Goal: Task Accomplishment & Management: Use online tool/utility

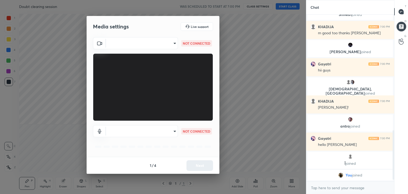
scroll to position [396, 0]
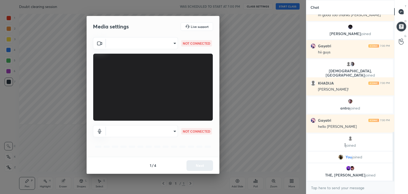
click at [172, 42] on body "1 2 3 4 5 6 7 C X Z C X Z E E Erase all H H Doubt clearing session WAS SCHEDULE…" at bounding box center [204, 97] width 408 height 194
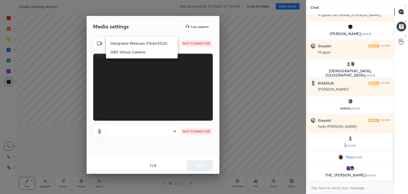
click at [154, 44] on li "Integrated Webcam (0bda:5520)" at bounding box center [142, 43] width 72 height 9
type input "80232af726182c0cb8ae335b26ace8020c5b44104d10515d45eff6ae3a5ca119"
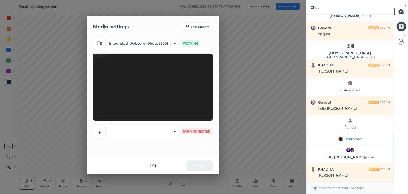
click at [151, 133] on body "1 2 3 4 5 6 7 C X Z C X Z E E Erase all H H Doubt clearing session WAS SCHEDULE…" at bounding box center [204, 97] width 408 height 194
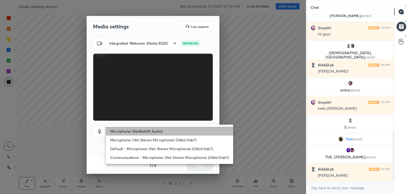
click at [144, 130] on li "Microphone (Realtek(R) Audio)" at bounding box center [169, 131] width 127 height 9
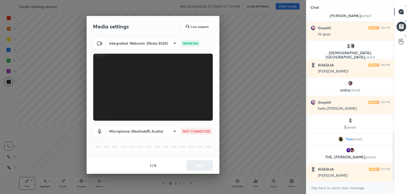
click at [144, 131] on body "1 2 3 4 5 6 7 C X Z C X Z E E Erase all H H Doubt clearing session WAS SCHEDULE…" at bounding box center [204, 97] width 408 height 194
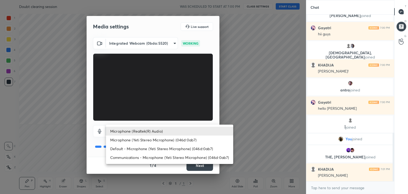
drag, startPoint x: 143, startPoint y: 139, endPoint x: 150, endPoint y: 143, distance: 7.7
click at [143, 139] on li "Microphone (Yeti Stereo Microphone) (046d:0ab7)" at bounding box center [169, 139] width 127 height 9
type input "609787d070c7c1b41e8114993ab779fcecf0e1f770c41fd8fc011a57f72e3f80"
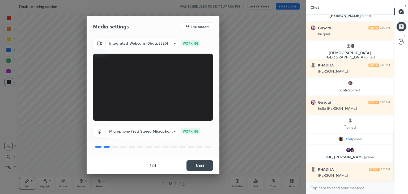
click at [198, 165] on button "Next" at bounding box center [199, 165] width 27 height 11
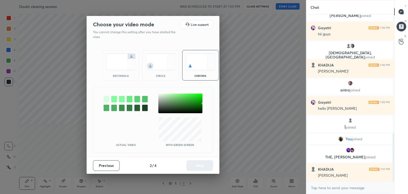
click at [110, 78] on div "rectangle" at bounding box center [120, 65] width 37 height 31
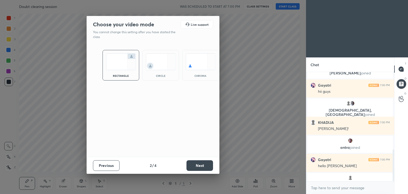
click at [211, 166] on button "Next" at bounding box center [199, 165] width 27 height 11
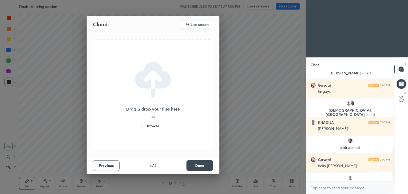
click at [205, 166] on button "Done" at bounding box center [199, 165] width 27 height 11
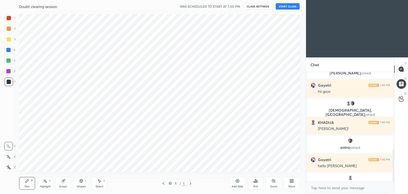
drag, startPoint x: 206, startPoint y: 166, endPoint x: 206, endPoint y: 162, distance: 4.2
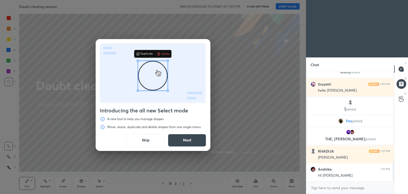
scroll to position [497, 0]
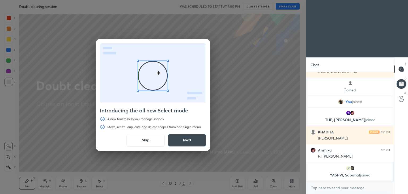
drag, startPoint x: 147, startPoint y: 140, endPoint x: 157, endPoint y: 133, distance: 12.2
click at [148, 140] on button "Skip" at bounding box center [145, 140] width 38 height 13
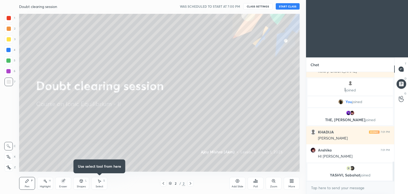
click at [286, 6] on button "START CLASS" at bounding box center [288, 6] width 24 height 6
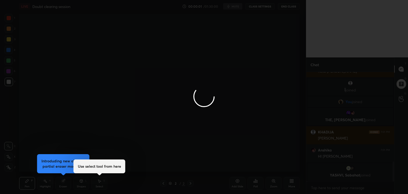
click at [291, 183] on div at bounding box center [204, 97] width 408 height 194
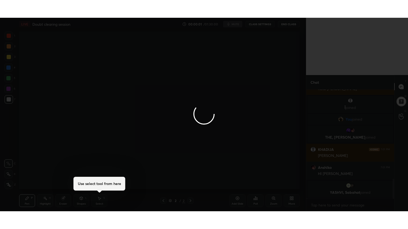
scroll to position [479, 0]
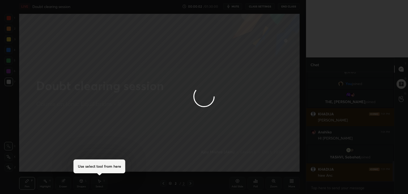
click at [291, 183] on div at bounding box center [204, 97] width 408 height 194
click at [290, 183] on div at bounding box center [204, 97] width 408 height 194
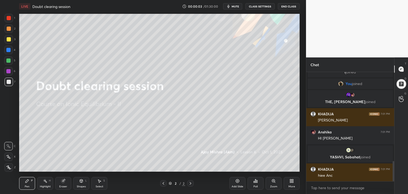
click at [291, 183] on div "More" at bounding box center [292, 183] width 16 height 13
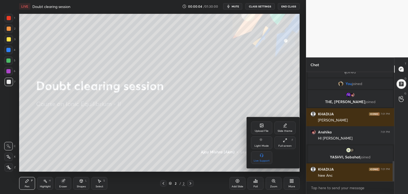
drag, startPoint x: 284, startPoint y: 143, endPoint x: 234, endPoint y: 147, distance: 50.6
click at [283, 142] on div "Full screen F" at bounding box center [284, 142] width 21 height 13
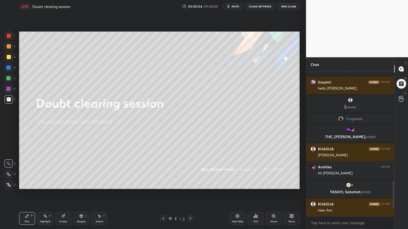
scroll to position [99, 86]
click at [207, 143] on div "Upload File Slide theme Light Mode Full screen F Live Support" at bounding box center [204, 114] width 408 height 229
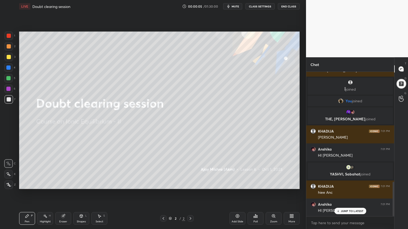
click at [234, 6] on span "mute" at bounding box center [234, 7] width 7 height 4
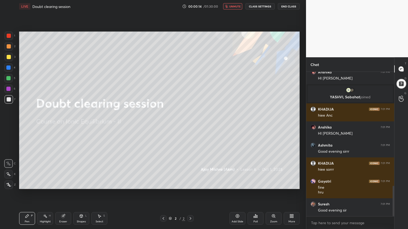
click at [291, 194] on div "More" at bounding box center [291, 222] width 7 height 3
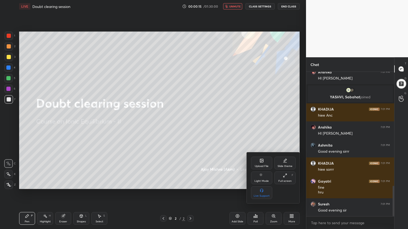
click at [260, 165] on div "Upload File" at bounding box center [262, 166] width 14 height 3
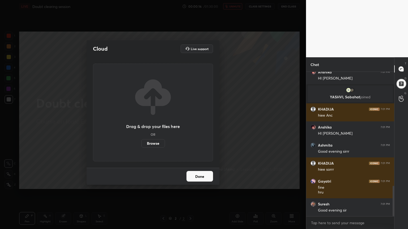
click at [154, 143] on label "Browse" at bounding box center [153, 143] width 24 height 8
click at [141, 143] on input "Browse" at bounding box center [141, 143] width 0 height 8
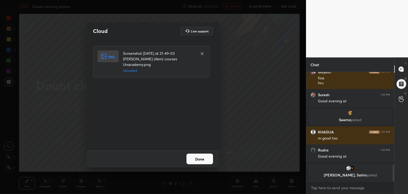
click at [199, 158] on button "Done" at bounding box center [199, 158] width 27 height 11
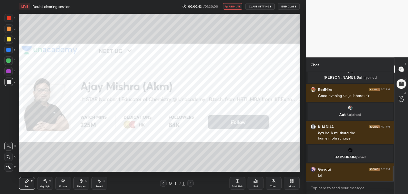
scroll to position [692, 0]
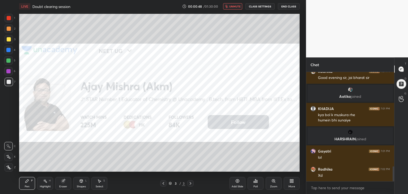
click at [234, 6] on span "unmute" at bounding box center [234, 7] width 11 height 4
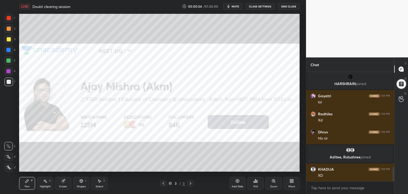
scroll to position [727, 0]
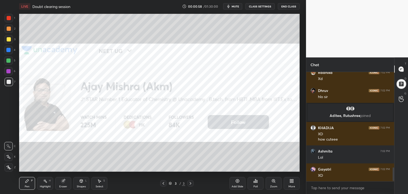
click at [11, 166] on div at bounding box center [9, 167] width 8 height 8
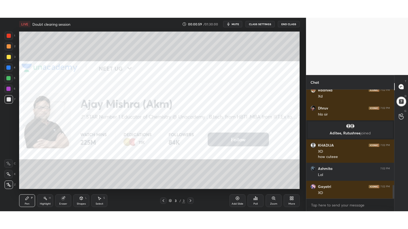
scroll to position [804, 0]
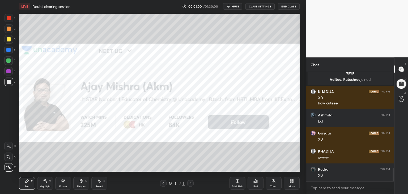
click at [293, 183] on div "More" at bounding box center [292, 183] width 16 height 13
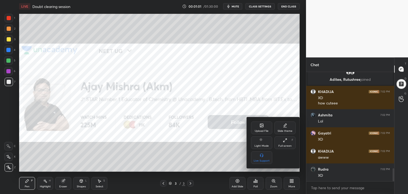
click at [284, 144] on div "Full screen F" at bounding box center [284, 142] width 21 height 13
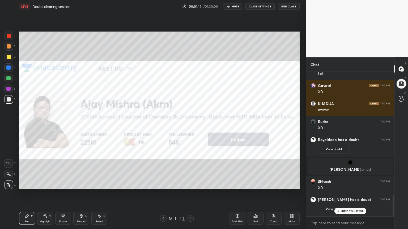
scroll to position [851, 0]
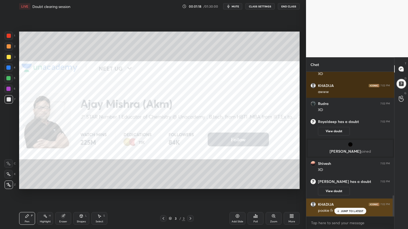
click at [351, 194] on p "JUMP TO LATEST" at bounding box center [352, 211] width 23 height 3
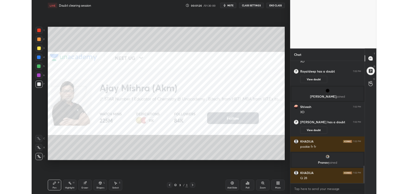
scroll to position [882, 0]
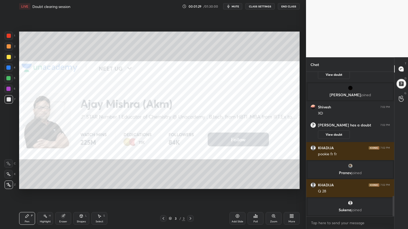
click at [291, 194] on div "More" at bounding box center [292, 218] width 16 height 13
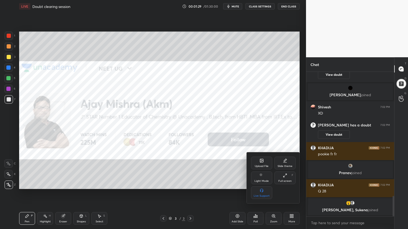
click at [263, 167] on div "Upload File" at bounding box center [262, 166] width 14 height 3
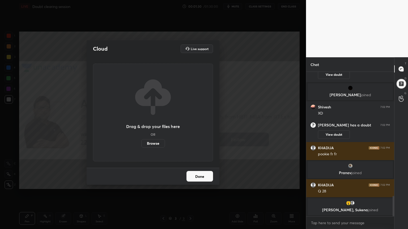
click at [153, 145] on label "Browse" at bounding box center [153, 143] width 24 height 8
click at [141, 145] on input "Browse" at bounding box center [141, 143] width 0 height 8
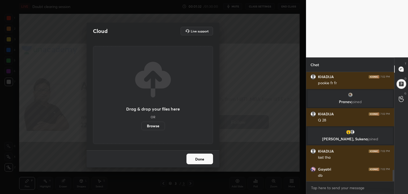
scroll to position [940, 0]
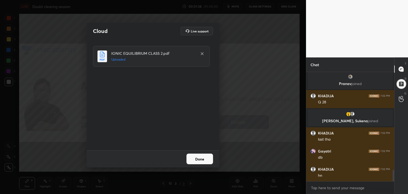
click at [200, 159] on button "Done" at bounding box center [199, 158] width 27 height 11
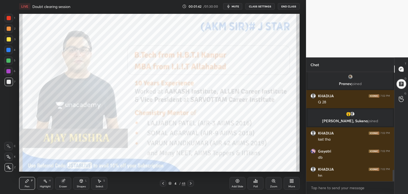
drag, startPoint x: 7, startPoint y: 82, endPoint x: 16, endPoint y: 81, distance: 8.6
click at [10, 82] on div at bounding box center [9, 82] width 4 height 4
drag, startPoint x: 10, startPoint y: 15, endPoint x: 18, endPoint y: 26, distance: 13.6
click at [10, 16] on div at bounding box center [9, 18] width 8 height 8
drag, startPoint x: 235, startPoint y: 6, endPoint x: 232, endPoint y: 7, distance: 3.7
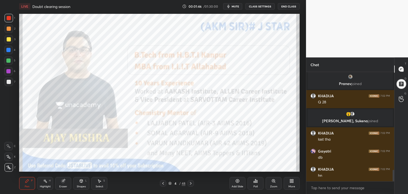
click at [235, 6] on span "mute" at bounding box center [234, 7] width 7 height 4
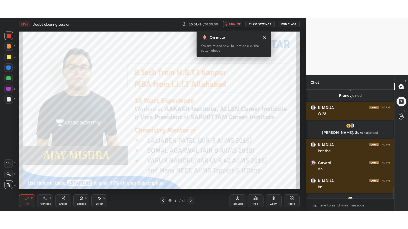
scroll to position [954, 0]
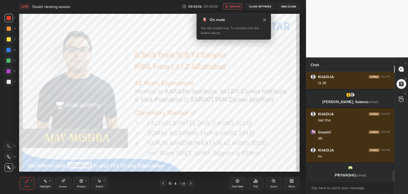
click at [290, 186] on div "More" at bounding box center [291, 186] width 7 height 3
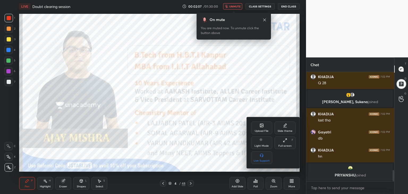
click at [284, 144] on div "Full screen" at bounding box center [284, 145] width 13 height 3
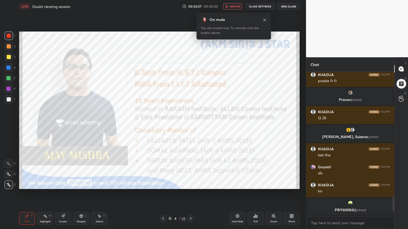
scroll to position [918, 0]
click at [169, 194] on icon at bounding box center [169, 218] width 3 height 3
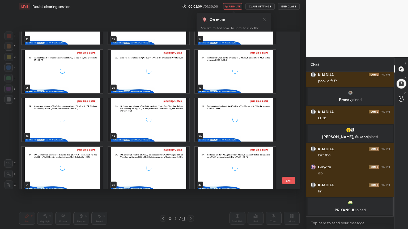
scroll to position [460, 0]
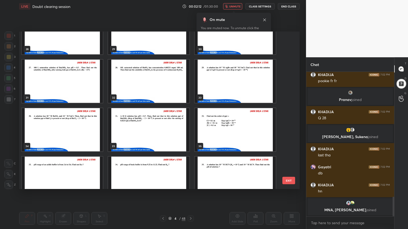
click at [130, 73] on img "grid" at bounding box center [148, 81] width 81 height 43
click at [130, 74] on img "grid" at bounding box center [148, 81] width 81 height 43
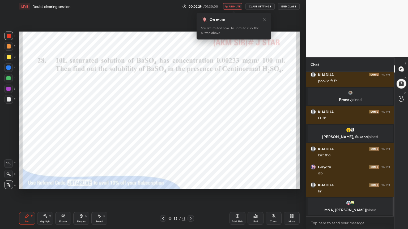
click at [233, 6] on button "unmute" at bounding box center [232, 6] width 19 height 6
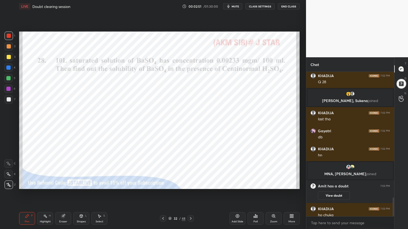
scroll to position [967, 0]
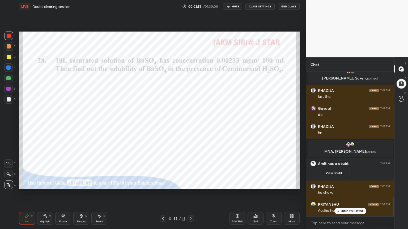
click at [353, 194] on p "JUMP TO LATEST" at bounding box center [352, 211] width 23 height 3
click at [398, 85] on div at bounding box center [401, 83] width 11 height 11
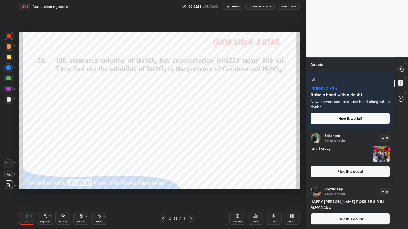
click at [313, 78] on icon at bounding box center [313, 79] width 3 height 3
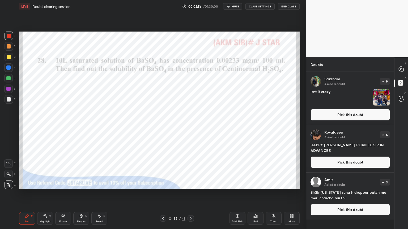
scroll to position [156, 86]
click at [333, 117] on button "Pick this doubt" at bounding box center [349, 115] width 79 height 12
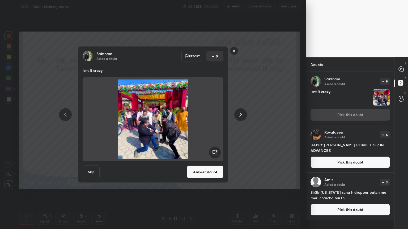
drag, startPoint x: 213, startPoint y: 168, endPoint x: 218, endPoint y: 165, distance: 5.4
click at [213, 168] on button "Answer doubt" at bounding box center [205, 172] width 37 height 13
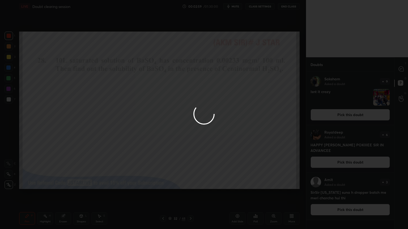
click at [344, 117] on div at bounding box center [204, 114] width 408 height 229
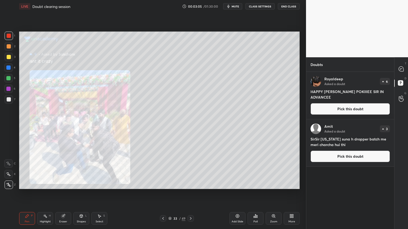
click at [351, 111] on button "Pick this doubt" at bounding box center [349, 109] width 79 height 12
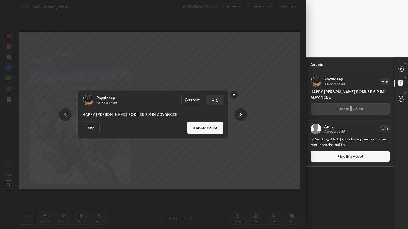
drag, startPoint x: 212, startPoint y: 128, endPoint x: 247, endPoint y: 121, distance: 35.0
click at [214, 129] on button "Answer doubt" at bounding box center [205, 128] width 37 height 13
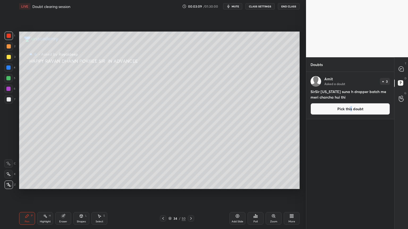
drag, startPoint x: 351, startPoint y: 108, endPoint x: 344, endPoint y: 106, distance: 7.3
click at [352, 108] on button "Pick this doubt" at bounding box center [349, 109] width 79 height 12
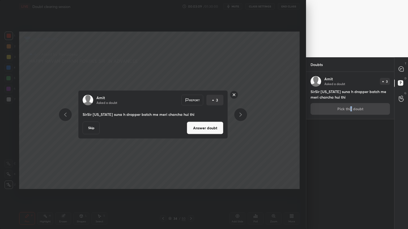
click at [204, 131] on button "Answer doubt" at bounding box center [205, 128] width 37 height 13
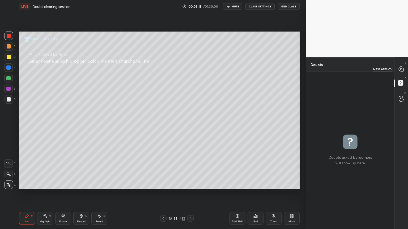
drag, startPoint x: 399, startPoint y: 69, endPoint x: 400, endPoint y: 78, distance: 9.1
click at [400, 70] on icon at bounding box center [400, 69] width 5 height 5
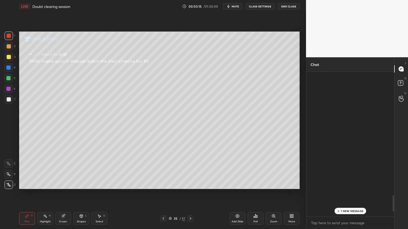
scroll to position [143, 86]
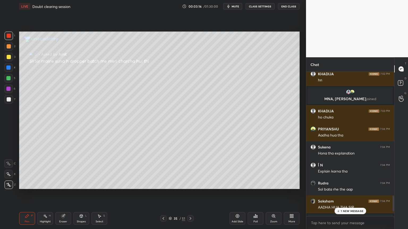
drag, startPoint x: 355, startPoint y: 211, endPoint x: 341, endPoint y: 200, distance: 18.4
click at [355, 194] on p "1 NEW MESSAGE" at bounding box center [352, 211] width 23 height 3
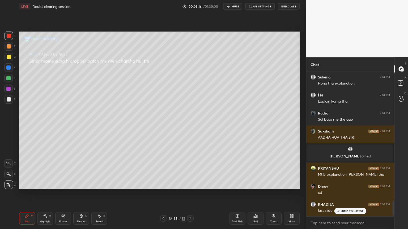
scroll to position [1187, 0]
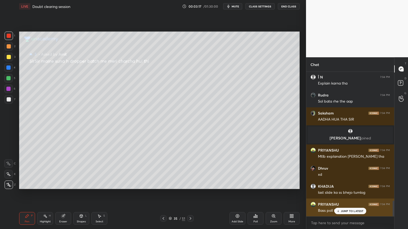
drag, startPoint x: 354, startPoint y: 211, endPoint x: 336, endPoint y: 203, distance: 19.8
click at [353, 194] on p "JUMP TO LATEST" at bounding box center [352, 211] width 23 height 3
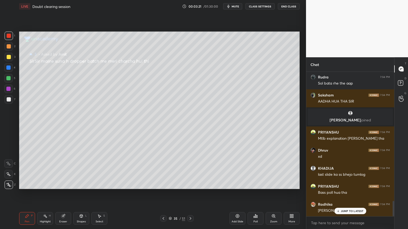
scroll to position [1223, 0]
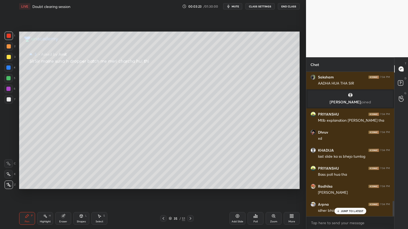
click at [165, 194] on div at bounding box center [163, 219] width 6 height 6
click at [162, 194] on icon at bounding box center [163, 219] width 4 height 4
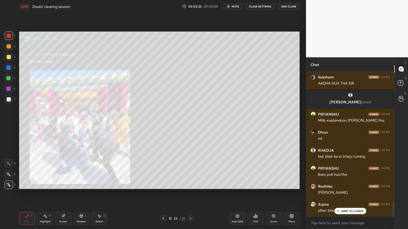
scroll to position [1241, 0]
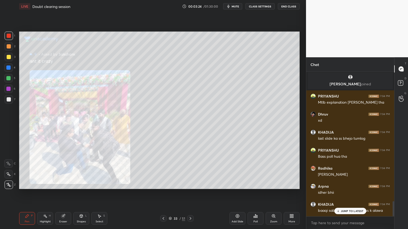
click at [161, 194] on icon at bounding box center [163, 219] width 4 height 4
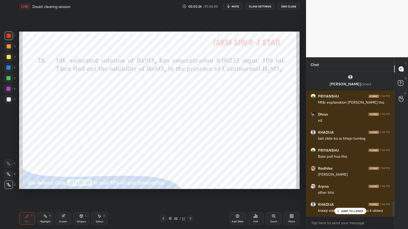
scroll to position [1259, 0]
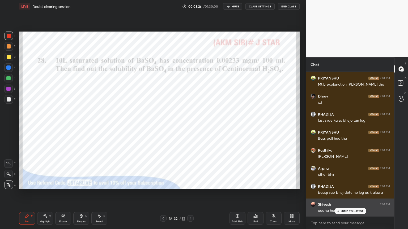
click at [357, 194] on p "JUMP TO LATEST" at bounding box center [352, 211] width 23 height 3
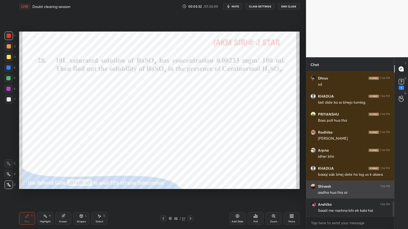
scroll to position [1295, 0]
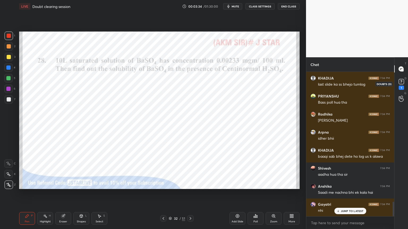
click at [399, 85] on icon at bounding box center [401, 82] width 8 height 8
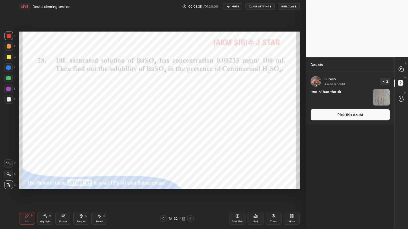
click at [346, 114] on button "Pick this doubt" at bounding box center [349, 115] width 79 height 12
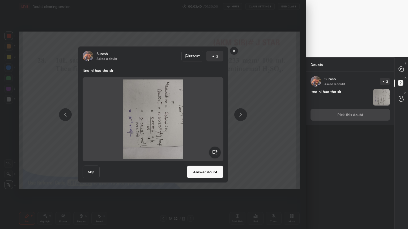
click at [237, 52] on rect at bounding box center [234, 51] width 8 height 8
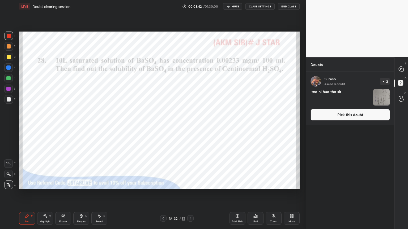
click at [350, 115] on button "Pick this doubt" at bounding box center [349, 115] width 79 height 12
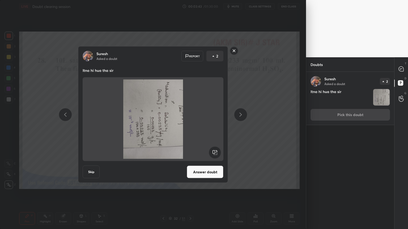
click at [218, 154] on rect at bounding box center [215, 153] width 12 height 12
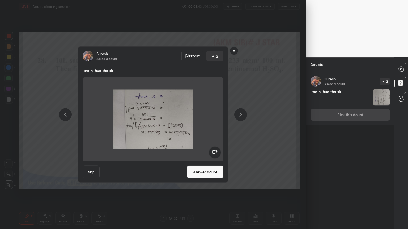
click at [218, 153] on rect at bounding box center [215, 153] width 12 height 12
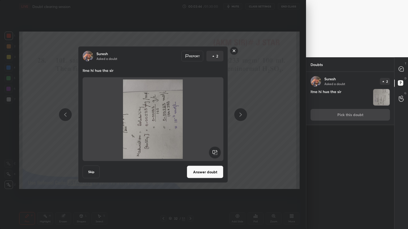
drag, startPoint x: 218, startPoint y: 152, endPoint x: 220, endPoint y: 158, distance: 6.1
click at [218, 152] on rect at bounding box center [215, 153] width 12 height 12
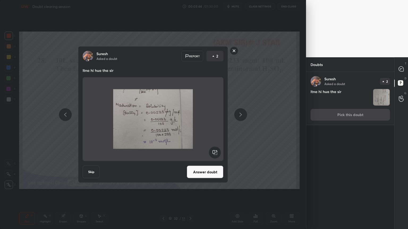
click at [209, 177] on button "Answer doubt" at bounding box center [205, 172] width 37 height 13
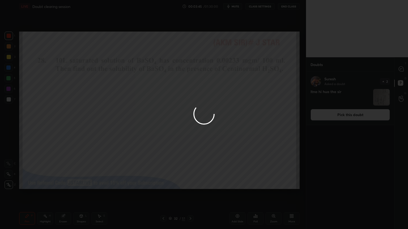
click at [400, 70] on div at bounding box center [204, 114] width 408 height 229
click at [400, 69] on div at bounding box center [204, 114] width 408 height 229
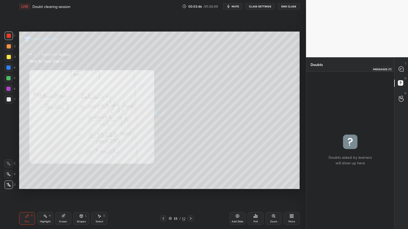
click at [402, 68] on icon at bounding box center [400, 69] width 5 height 5
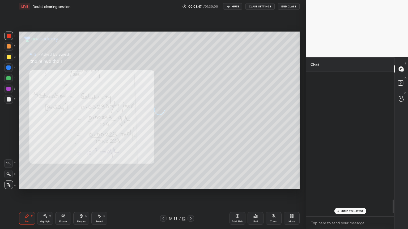
scroll to position [143, 86]
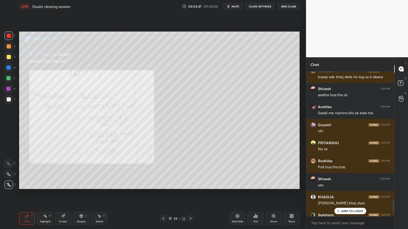
click at [349, 194] on div "JUMP TO LATEST" at bounding box center [350, 211] width 32 height 6
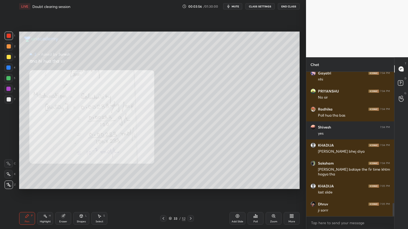
scroll to position [1445, 0]
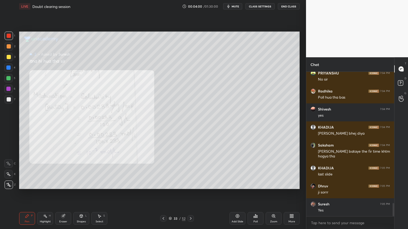
drag, startPoint x: 45, startPoint y: 218, endPoint x: 54, endPoint y: 193, distance: 27.0
click at [44, 194] on div "Highlight H" at bounding box center [45, 218] width 16 height 13
click at [164, 194] on icon at bounding box center [163, 219] width 4 height 4
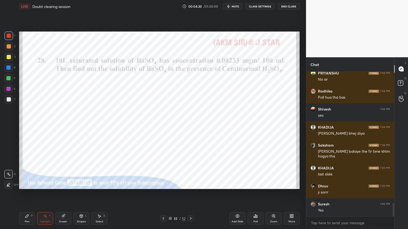
click at [237, 194] on div "Add Slide" at bounding box center [237, 218] width 16 height 13
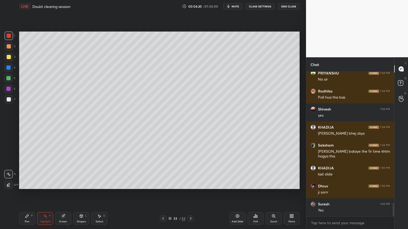
click at [31, 194] on div "Pen P" at bounding box center [27, 218] width 16 height 13
click at [8, 46] on div at bounding box center [9, 46] width 4 height 4
click at [162, 194] on icon at bounding box center [163, 219] width 4 height 4
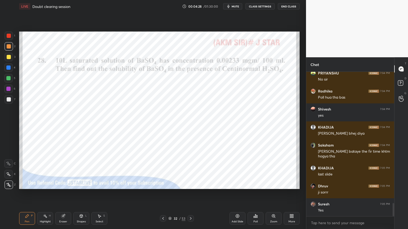
click at [191, 194] on icon at bounding box center [191, 218] width 2 height 3
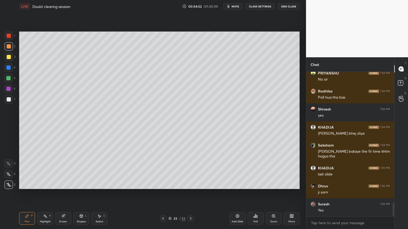
click at [80, 194] on div "Shapes" at bounding box center [81, 222] width 9 height 3
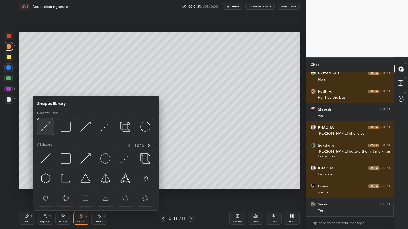
click at [48, 128] on img at bounding box center [46, 127] width 10 height 10
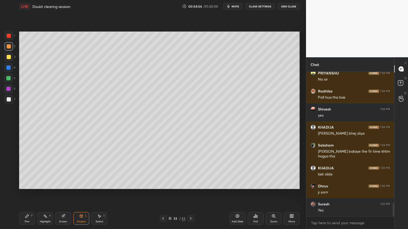
click at [10, 99] on div at bounding box center [9, 99] width 4 height 4
click at [29, 194] on icon at bounding box center [27, 216] width 4 height 4
click at [162, 194] on icon at bounding box center [163, 219] width 4 height 4
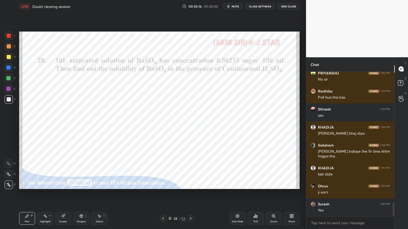
click at [45, 194] on div "Highlight H" at bounding box center [45, 218] width 16 height 13
click at [12, 66] on div at bounding box center [8, 67] width 8 height 8
click at [190, 194] on icon at bounding box center [190, 219] width 4 height 4
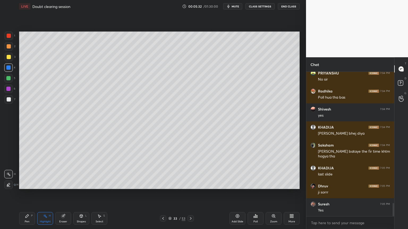
click at [27, 194] on div "Pen P" at bounding box center [27, 218] width 16 height 13
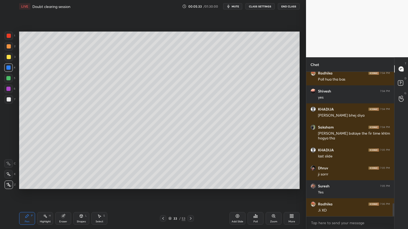
click at [10, 101] on div at bounding box center [9, 99] width 4 height 4
click at [85, 194] on div "Shapes L" at bounding box center [81, 218] width 16 height 13
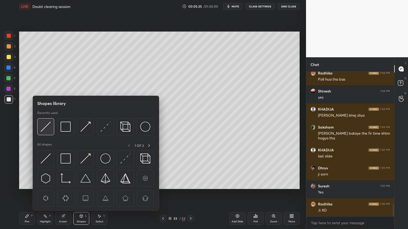
click at [45, 128] on img at bounding box center [46, 127] width 10 height 10
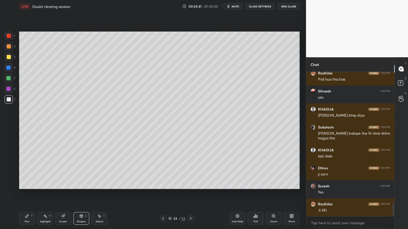
click at [27, 194] on div "Pen P" at bounding box center [27, 218] width 16 height 13
click at [64, 194] on div "Eraser" at bounding box center [63, 222] width 8 height 3
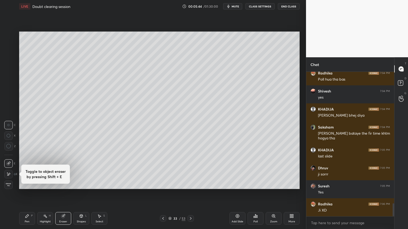
click at [28, 194] on div "Pen P" at bounding box center [27, 218] width 16 height 13
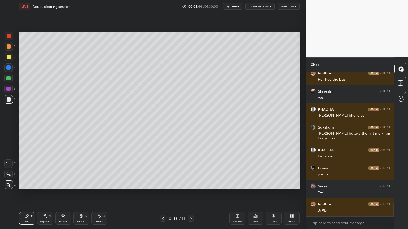
click at [9, 57] on div at bounding box center [9, 57] width 4 height 4
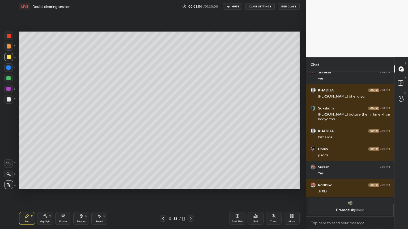
click at [10, 100] on div at bounding box center [9, 99] width 4 height 4
click at [9, 56] on div at bounding box center [9, 57] width 4 height 4
click at [44, 194] on div "Highlight" at bounding box center [45, 222] width 11 height 3
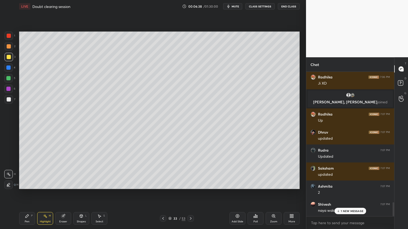
scroll to position [1357, 0]
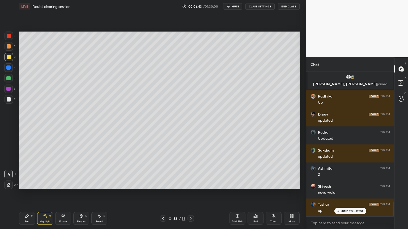
click at [28, 194] on div "Pen P" at bounding box center [27, 218] width 16 height 13
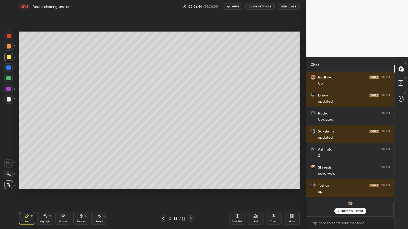
click at [10, 80] on div at bounding box center [8, 78] width 4 height 4
click at [47, 194] on div "Highlight H" at bounding box center [45, 218] width 16 height 13
click at [22, 194] on div "Pen P" at bounding box center [27, 218] width 16 height 13
drag, startPoint x: 8, startPoint y: 33, endPoint x: 13, endPoint y: 67, distance: 34.2
click at [10, 36] on div at bounding box center [9, 36] width 8 height 8
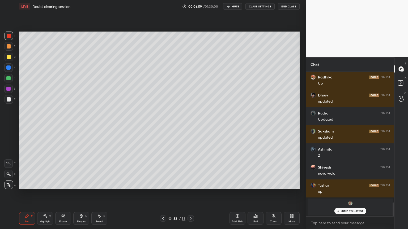
click at [47, 194] on div "Highlight H" at bounding box center [45, 218] width 16 height 13
click at [25, 194] on div "Pen" at bounding box center [27, 222] width 5 height 3
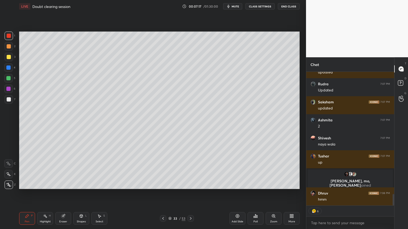
scroll to position [1423, 0]
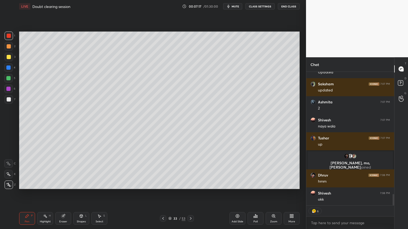
drag, startPoint x: 8, startPoint y: 99, endPoint x: 15, endPoint y: 108, distance: 11.6
click at [8, 99] on div at bounding box center [9, 99] width 4 height 4
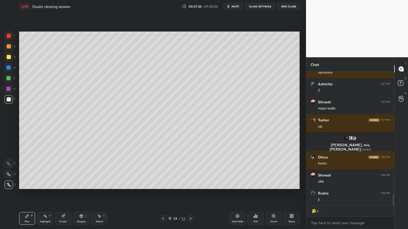
click at [67, 194] on div "Eraser" at bounding box center [63, 218] width 16 height 13
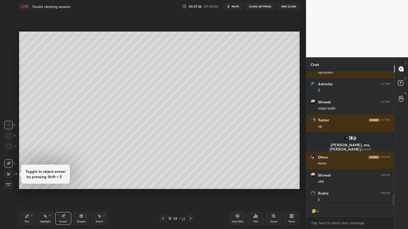
scroll to position [1459, 0]
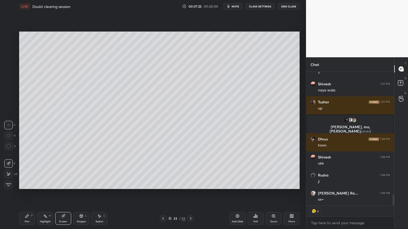
type textarea "x"
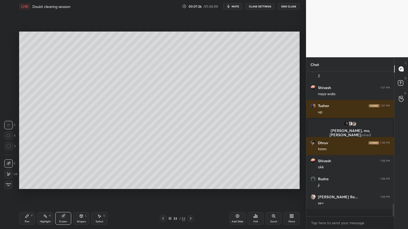
drag, startPoint x: 28, startPoint y: 217, endPoint x: 50, endPoint y: 194, distance: 31.9
click at [29, 194] on icon at bounding box center [27, 216] width 4 height 4
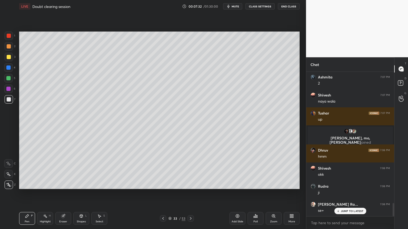
click at [29, 194] on div "Pen P" at bounding box center [27, 218] width 16 height 13
click at [10, 70] on div at bounding box center [8, 67] width 8 height 8
drag, startPoint x: 66, startPoint y: 221, endPoint x: 154, endPoint y: 192, distance: 92.7
click at [67, 194] on div "Eraser" at bounding box center [63, 218] width 16 height 13
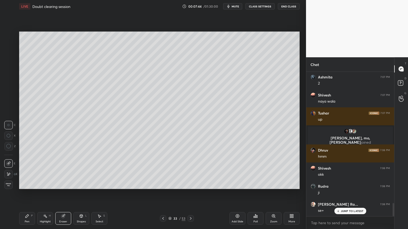
click at [32, 194] on div "Pen P" at bounding box center [27, 218] width 16 height 13
click at [9, 100] on div at bounding box center [9, 99] width 4 height 4
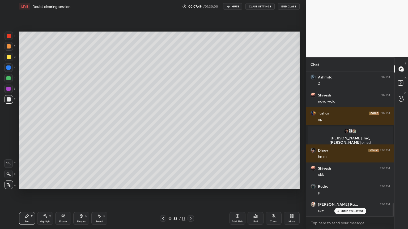
scroll to position [1466, 0]
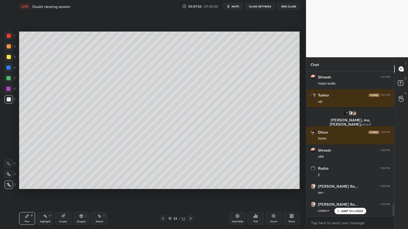
click at [45, 194] on div "Highlight H" at bounding box center [45, 218] width 16 height 13
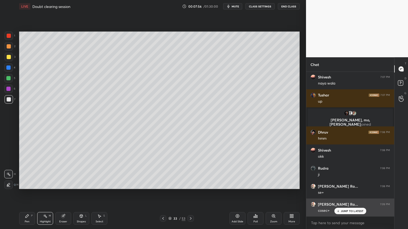
drag, startPoint x: 358, startPoint y: 212, endPoint x: 354, endPoint y: 209, distance: 5.1
click at [357, 194] on p "JUMP TO LATEST" at bounding box center [352, 211] width 23 height 3
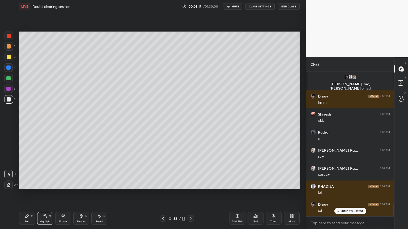
scroll to position [1521, 0]
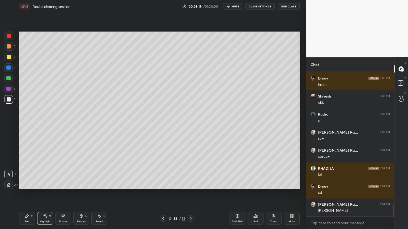
click at [49, 194] on div "Highlight H" at bounding box center [45, 218] width 16 height 13
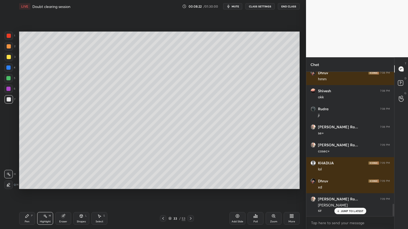
click at [27, 194] on div "Pen" at bounding box center [27, 222] width 5 height 3
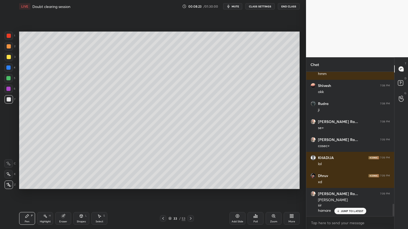
click at [9, 58] on div at bounding box center [9, 57] width 4 height 4
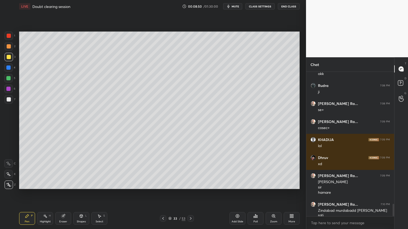
drag, startPoint x: 47, startPoint y: 220, endPoint x: 54, endPoint y: 213, distance: 10.1
click at [47, 194] on div "Highlight H" at bounding box center [45, 218] width 16 height 13
drag, startPoint x: 29, startPoint y: 219, endPoint x: 54, endPoint y: 206, distance: 28.4
click at [30, 194] on div "Pen P" at bounding box center [27, 218] width 16 height 13
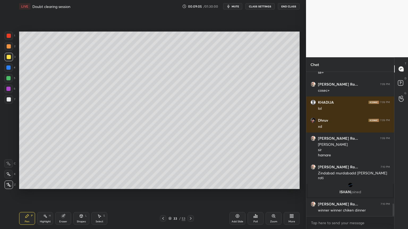
scroll to position [1503, 0]
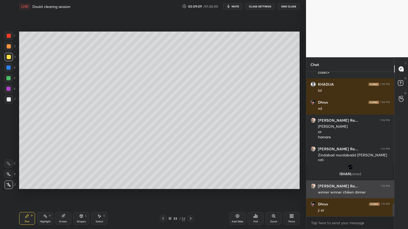
click at [312, 187] on img "grid" at bounding box center [312, 186] width 5 height 5
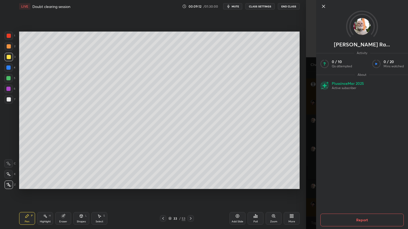
click at [363, 194] on button "Report" at bounding box center [361, 220] width 83 height 13
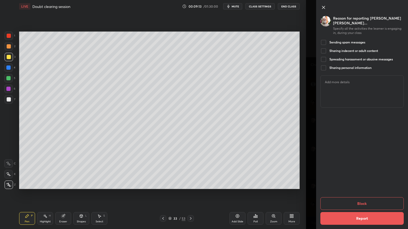
click at [325, 39] on div at bounding box center [323, 42] width 6 height 6
click at [363, 194] on button "Block" at bounding box center [361, 204] width 83 height 13
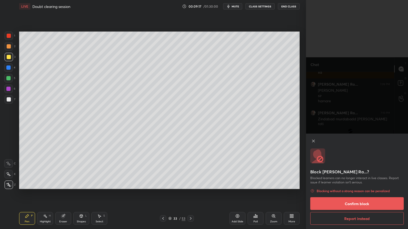
click at [354, 194] on button "Confirm block" at bounding box center [356, 204] width 93 height 13
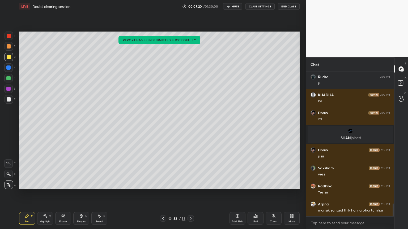
scroll to position [1523, 0]
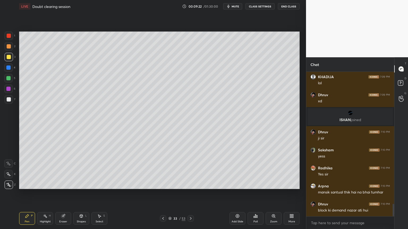
click at [47, 194] on div "Highlight H" at bounding box center [45, 218] width 16 height 13
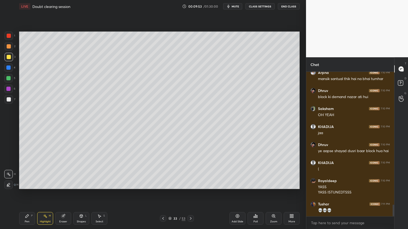
scroll to position [1656, 0]
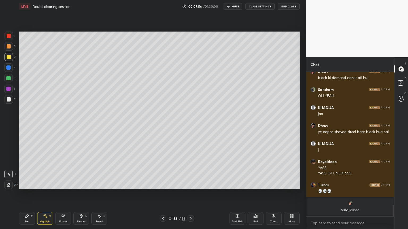
click at [236, 194] on div "Add Slide" at bounding box center [237, 218] width 16 height 13
drag, startPoint x: 31, startPoint y: 220, endPoint x: 32, endPoint y: 192, distance: 27.9
click at [30, 194] on div "Pen P" at bounding box center [27, 218] width 16 height 13
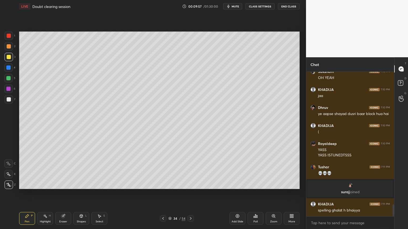
click at [9, 45] on div at bounding box center [9, 46] width 4 height 4
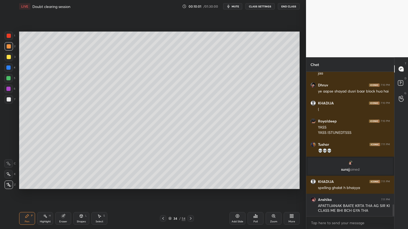
click at [65, 194] on div "Eraser" at bounding box center [63, 218] width 16 height 13
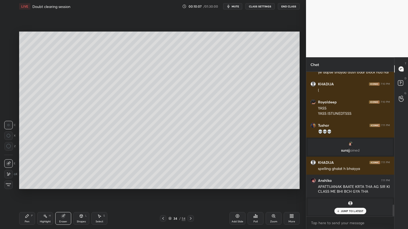
click at [24, 194] on div "Pen P" at bounding box center [27, 218] width 16 height 13
drag, startPoint x: 162, startPoint y: 218, endPoint x: 171, endPoint y: 221, distance: 9.8
click at [162, 194] on icon at bounding box center [163, 219] width 4 height 4
drag, startPoint x: 192, startPoint y: 219, endPoint x: 183, endPoint y: 215, distance: 9.8
click at [191, 194] on icon at bounding box center [190, 219] width 4 height 4
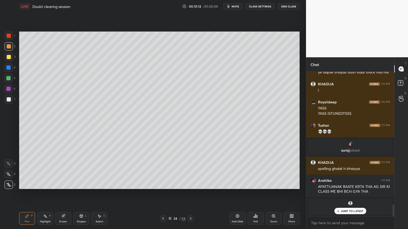
drag, startPoint x: 8, startPoint y: 100, endPoint x: 14, endPoint y: 95, distance: 7.1
click at [7, 99] on div at bounding box center [9, 99] width 4 height 4
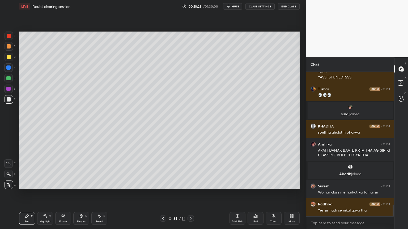
scroll to position [1668, 0]
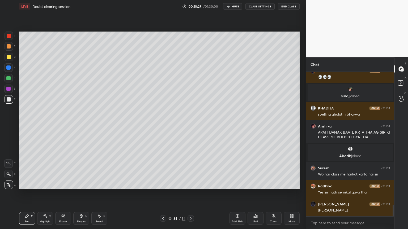
click at [61, 194] on icon at bounding box center [62, 216] width 3 height 3
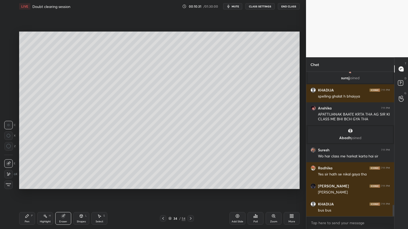
drag, startPoint x: 25, startPoint y: 222, endPoint x: 24, endPoint y: 219, distance: 2.9
click at [25, 194] on div "Pen P" at bounding box center [27, 218] width 16 height 13
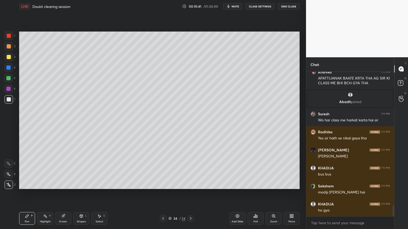
scroll to position [1740, 0]
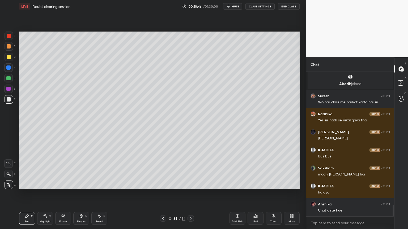
click at [262, 7] on button "CLASS SETTINGS" at bounding box center [259, 6] width 29 height 6
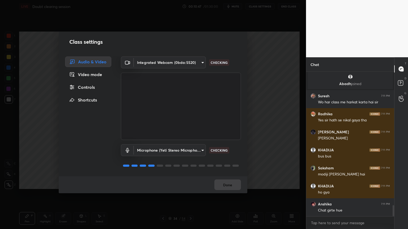
click at [90, 89] on div "Controls" at bounding box center [88, 87] width 46 height 11
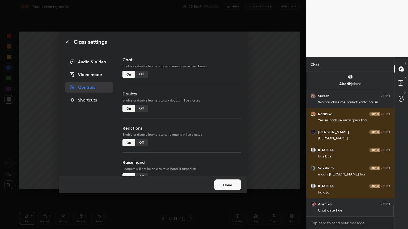
click at [141, 74] on div "Off" at bounding box center [141, 74] width 13 height 7
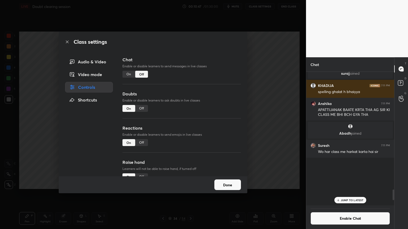
scroll to position [2, 2]
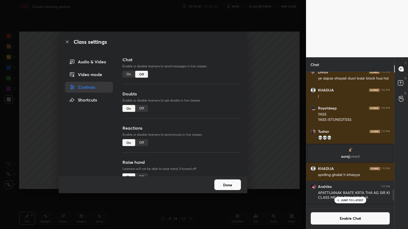
drag, startPoint x: 277, startPoint y: 89, endPoint x: 268, endPoint y: 88, distance: 9.6
click at [276, 90] on div "Class settings Audio & Video Video mode Controls Shortcuts Chat Enable or disab…" at bounding box center [153, 114] width 306 height 229
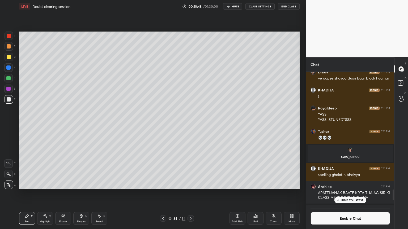
drag, startPoint x: 22, startPoint y: 220, endPoint x: 25, endPoint y: 216, distance: 5.5
click at [23, 194] on div "Pen P" at bounding box center [27, 218] width 16 height 13
click at [11, 57] on div at bounding box center [9, 57] width 8 height 8
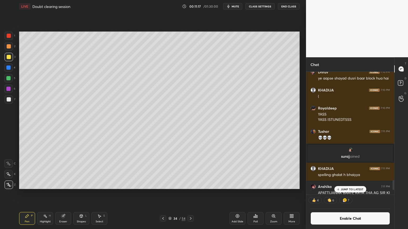
scroll to position [132, 86]
click at [27, 194] on div "Pen" at bounding box center [27, 222] width 5 height 3
click at [9, 38] on div at bounding box center [9, 36] width 8 height 8
drag, startPoint x: 76, startPoint y: 217, endPoint x: 76, endPoint y: 212, distance: 4.8
click at [75, 194] on div "Shapes L" at bounding box center [81, 218] width 16 height 13
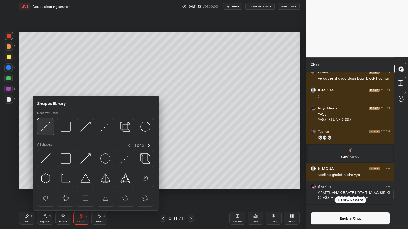
click at [43, 128] on img at bounding box center [46, 127] width 10 height 10
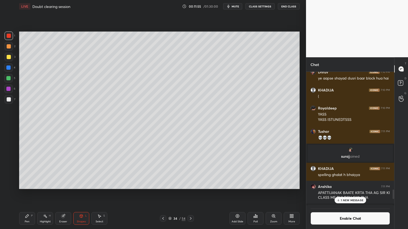
click at [346, 194] on p "1 NEW MESSAGE" at bounding box center [352, 200] width 23 height 3
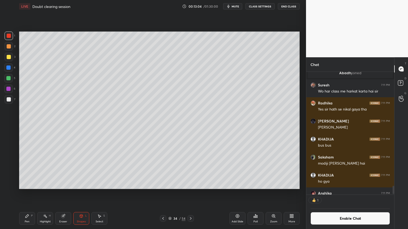
scroll to position [2, 2]
click at [256, 194] on div "Poll" at bounding box center [255, 218] width 16 height 13
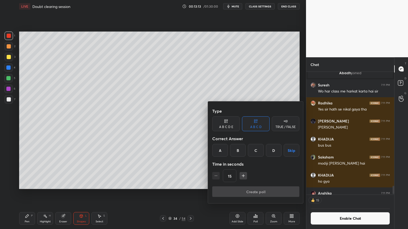
drag, startPoint x: 255, startPoint y: 148, endPoint x: 255, endPoint y: 154, distance: 5.6
click at [255, 148] on div "C" at bounding box center [256, 150] width 16 height 13
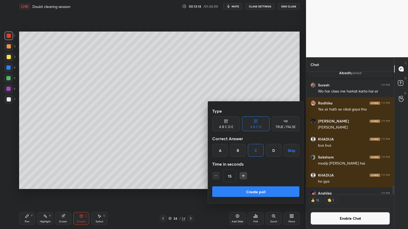
click at [254, 192] on button "Create poll" at bounding box center [255, 192] width 87 height 11
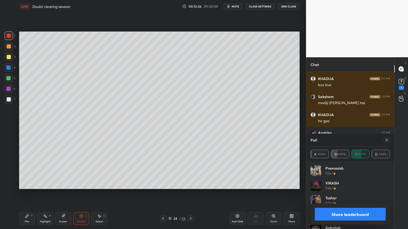
scroll to position [1801, 0]
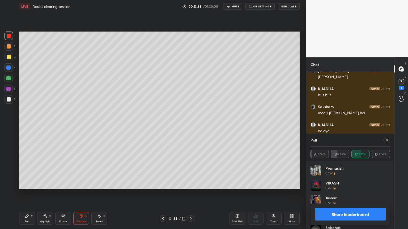
drag, startPoint x: 349, startPoint y: 216, endPoint x: 348, endPoint y: 213, distance: 2.9
click at [348, 194] on button "Share leaderboard" at bounding box center [350, 214] width 71 height 13
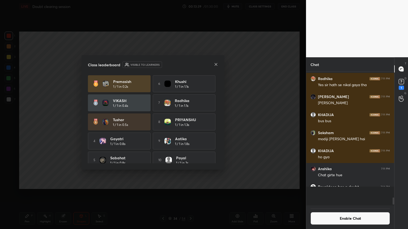
scroll to position [132, 86]
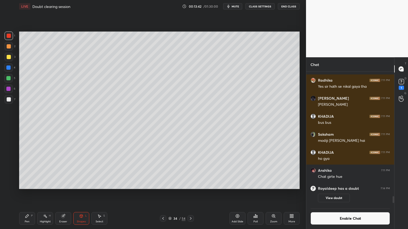
click at [79, 194] on div "Shapes L" at bounding box center [81, 218] width 16 height 13
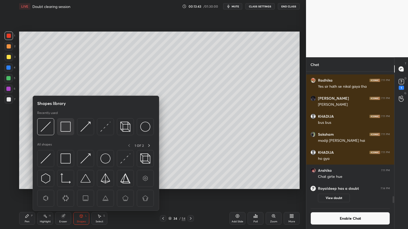
click at [69, 127] on img at bounding box center [66, 127] width 10 height 10
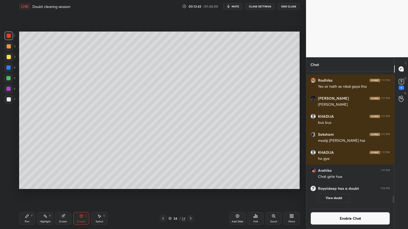
click at [10, 68] on div at bounding box center [8, 68] width 4 height 4
drag, startPoint x: 358, startPoint y: 221, endPoint x: 353, endPoint y: 207, distance: 15.6
click at [358, 194] on button "Enable Chat" at bounding box center [349, 218] width 79 height 13
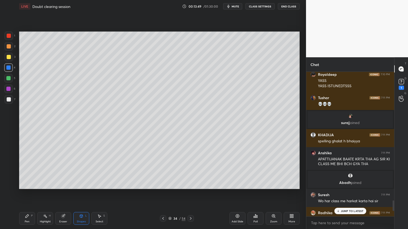
click at [356, 194] on p "JUMP TO LATEST" at bounding box center [352, 211] width 23 height 3
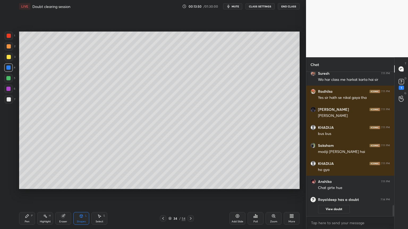
click at [27, 194] on icon at bounding box center [26, 216] width 3 height 3
click at [6, 102] on div at bounding box center [9, 99] width 8 height 8
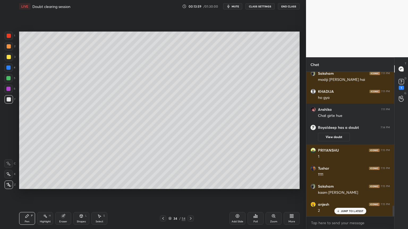
click at [43, 194] on div "Highlight H" at bounding box center [45, 218] width 16 height 13
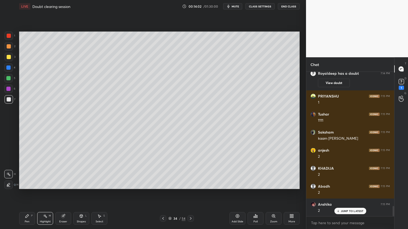
click at [30, 194] on div "Pen P" at bounding box center [27, 218] width 16 height 13
click at [10, 57] on div at bounding box center [9, 57] width 4 height 4
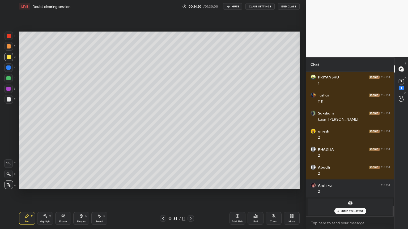
click at [8, 79] on div at bounding box center [8, 78] width 4 height 4
click at [9, 39] on div at bounding box center [9, 36] width 8 height 8
click at [52, 194] on div "Highlight H" at bounding box center [45, 218] width 16 height 13
drag, startPoint x: 24, startPoint y: 219, endPoint x: 29, endPoint y: 212, distance: 8.5
click at [25, 194] on div "Pen P" at bounding box center [27, 218] width 16 height 13
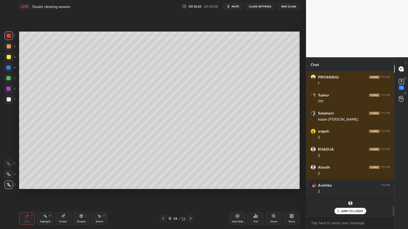
click at [8, 100] on div at bounding box center [9, 99] width 4 height 4
click at [47, 194] on div "Highlight H" at bounding box center [45, 218] width 16 height 13
click at [28, 194] on div "Pen P" at bounding box center [27, 218] width 16 height 13
drag, startPoint x: 44, startPoint y: 219, endPoint x: 48, endPoint y: 216, distance: 4.9
click at [46, 194] on div "Highlight H" at bounding box center [45, 218] width 16 height 13
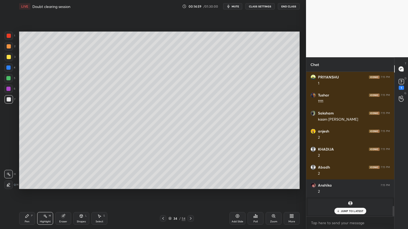
click at [29, 194] on div "Pen P" at bounding box center [27, 218] width 16 height 13
click at [47, 194] on div "Highlight H" at bounding box center [45, 218] width 16 height 13
click at [27, 194] on icon at bounding box center [26, 216] width 3 height 3
click at [351, 194] on p "JUMP TO LATEST" at bounding box center [352, 211] width 23 height 3
drag, startPoint x: 45, startPoint y: 220, endPoint x: 57, endPoint y: 210, distance: 15.2
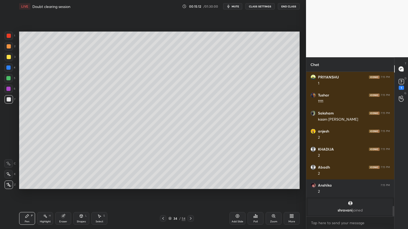
click at [45, 194] on div "Highlight" at bounding box center [45, 222] width 11 height 3
click at [29, 194] on div "Pen P" at bounding box center [27, 218] width 16 height 13
click at [42, 194] on div "Highlight" at bounding box center [45, 222] width 11 height 3
click at [25, 194] on div "Pen" at bounding box center [27, 222] width 5 height 3
click at [40, 194] on div "Highlight H" at bounding box center [45, 218] width 16 height 13
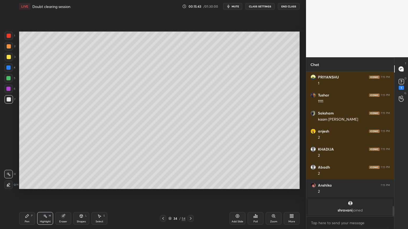
click at [237, 194] on icon at bounding box center [237, 216] width 3 height 3
click at [30, 194] on div "Pen P" at bounding box center [27, 218] width 16 height 13
click at [8, 46] on div at bounding box center [9, 46] width 4 height 4
click at [164, 194] on icon at bounding box center [163, 218] width 2 height 3
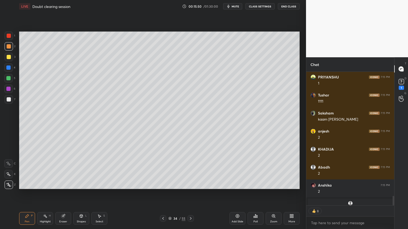
click at [37, 194] on div "Highlight H" at bounding box center [45, 218] width 16 height 13
click at [48, 194] on div "Highlight H" at bounding box center [45, 218] width 16 height 13
click at [162, 194] on icon at bounding box center [163, 218] width 2 height 3
click at [164, 194] on icon at bounding box center [163, 219] width 4 height 4
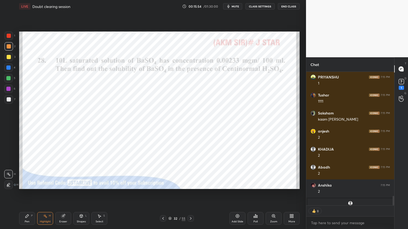
click at [164, 194] on icon at bounding box center [163, 219] width 4 height 4
click at [165, 194] on icon at bounding box center [163, 219] width 4 height 4
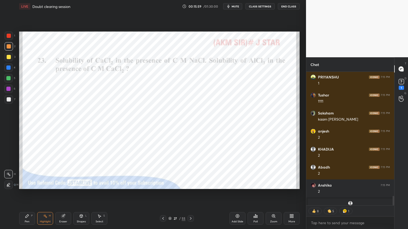
click at [191, 194] on icon at bounding box center [191, 218] width 2 height 3
click at [191, 194] on icon at bounding box center [190, 219] width 4 height 4
click at [192, 194] on icon at bounding box center [190, 219] width 4 height 4
click at [191, 194] on icon at bounding box center [190, 219] width 4 height 4
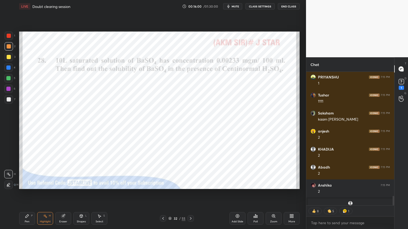
click at [191, 194] on icon at bounding box center [190, 219] width 4 height 4
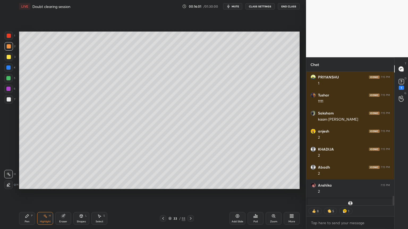
click at [191, 194] on icon at bounding box center [190, 219] width 4 height 4
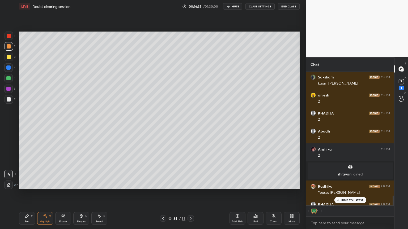
scroll to position [132, 86]
click at [350, 194] on p "JUMP TO LATEST" at bounding box center [352, 200] width 23 height 3
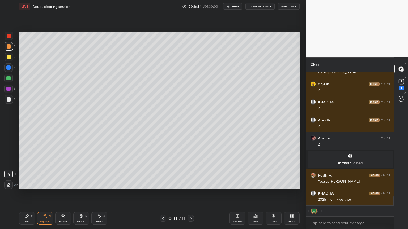
click at [192, 194] on icon at bounding box center [190, 219] width 4 height 4
click at [26, 194] on div "Pen" at bounding box center [27, 222] width 5 height 3
click at [10, 101] on div at bounding box center [9, 99] width 4 height 4
click at [8, 48] on div at bounding box center [9, 46] width 4 height 4
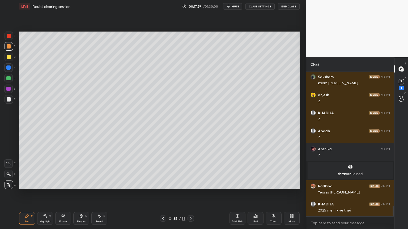
click at [8, 69] on div at bounding box center [8, 68] width 4 height 4
click at [9, 100] on div at bounding box center [9, 99] width 4 height 4
click at [44, 194] on div "Highlight H" at bounding box center [45, 218] width 16 height 13
click at [257, 194] on div "Poll" at bounding box center [255, 218] width 16 height 13
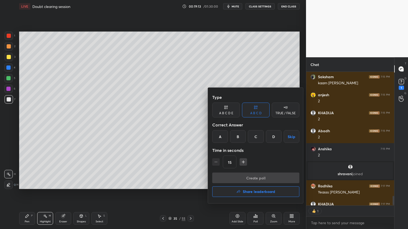
scroll to position [2, 2]
click at [273, 137] on div "D" at bounding box center [274, 136] width 16 height 13
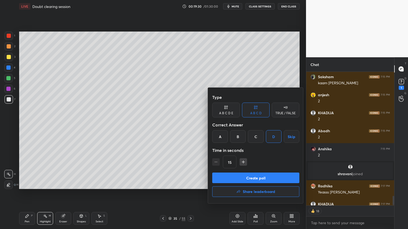
click at [261, 179] on button "Create poll" at bounding box center [255, 178] width 87 height 11
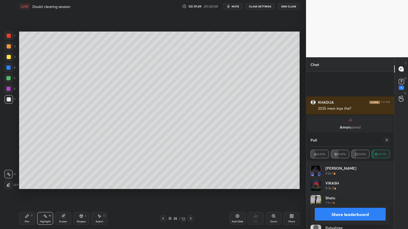
scroll to position [1938, 0]
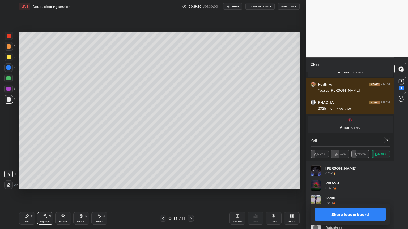
click at [367, 194] on button "Share leaderboard" at bounding box center [350, 214] width 71 height 13
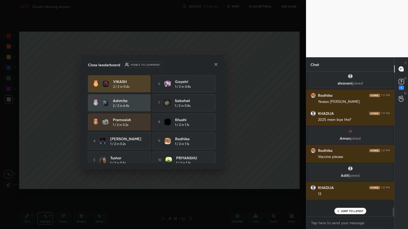
scroll to position [2, 2]
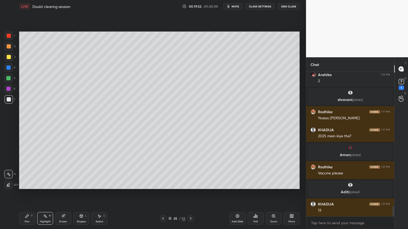
click at [45, 194] on div "Highlight" at bounding box center [45, 222] width 11 height 3
click at [402, 85] on icon at bounding box center [401, 82] width 8 height 8
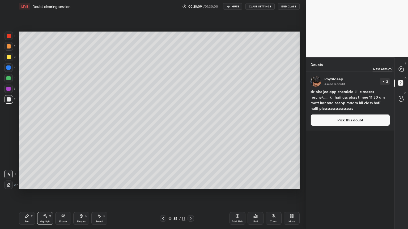
click at [400, 71] on icon at bounding box center [400, 69] width 5 height 5
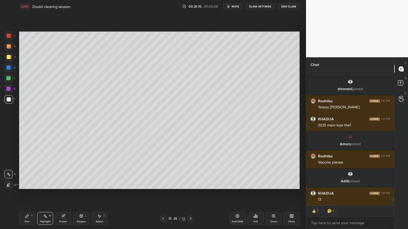
click at [51, 194] on div "Highlight H" at bounding box center [45, 218] width 16 height 13
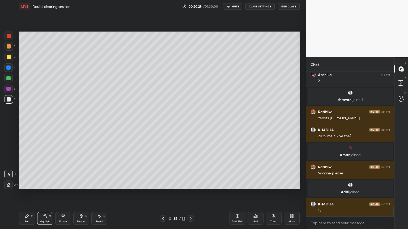
click at [236, 194] on div "Add Slide" at bounding box center [237, 218] width 16 height 13
click at [29, 194] on div "Pen P" at bounding box center [27, 218] width 16 height 13
click at [11, 48] on div at bounding box center [9, 46] width 8 height 8
click at [164, 194] on div at bounding box center [163, 219] width 6 height 6
click at [164, 194] on icon at bounding box center [163, 219] width 4 height 4
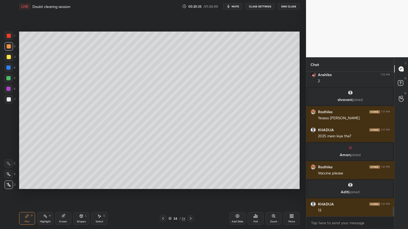
click at [51, 194] on div "Pen P Highlight H Eraser Shapes L Select S" at bounding box center [71, 218] width 105 height 13
click at [48, 194] on div "Highlight" at bounding box center [45, 222] width 11 height 3
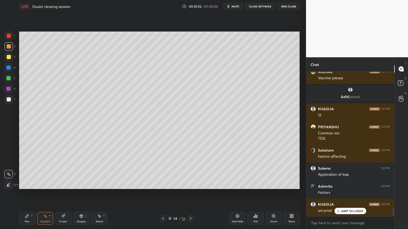
scroll to position [2148, 0]
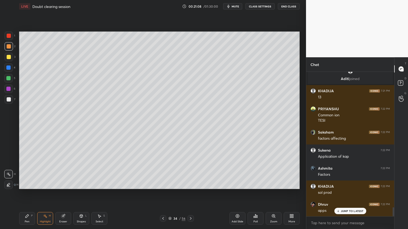
click at [42, 194] on div "Highlight H" at bounding box center [45, 218] width 16 height 13
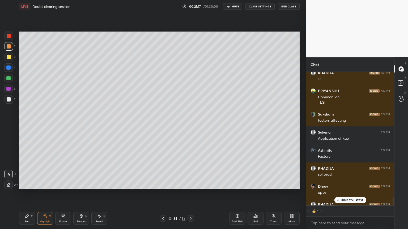
scroll to position [2, 2]
drag, startPoint x: 190, startPoint y: 219, endPoint x: 186, endPoint y: 221, distance: 4.2
click at [187, 194] on div "34 / 56" at bounding box center [177, 219] width 34 height 6
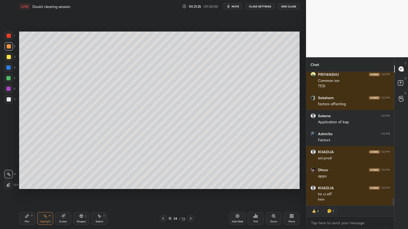
click at [193, 194] on div at bounding box center [190, 219] width 6 height 6
click at [189, 194] on icon at bounding box center [190, 219] width 4 height 4
click at [34, 194] on div "Pen P" at bounding box center [27, 218] width 16 height 13
click at [10, 70] on div at bounding box center [8, 67] width 8 height 8
click at [7, 78] on div at bounding box center [8, 78] width 4 height 4
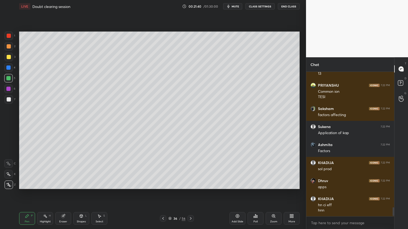
scroll to position [143, 86]
click at [8, 102] on div at bounding box center [9, 99] width 8 height 8
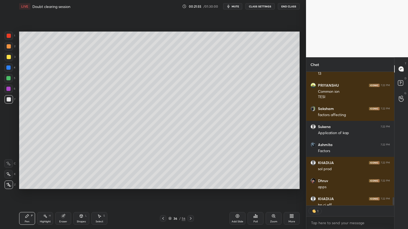
scroll to position [2202, 0]
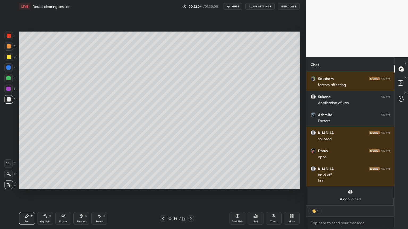
click at [10, 101] on div at bounding box center [9, 99] width 4 height 4
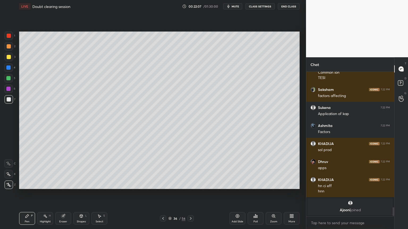
click at [163, 194] on icon at bounding box center [163, 219] width 4 height 4
click at [24, 194] on div "Pen P" at bounding box center [27, 218] width 16 height 13
click at [45, 194] on div "Highlight H" at bounding box center [45, 218] width 16 height 13
click at [190, 194] on icon at bounding box center [190, 219] width 4 height 4
click at [45, 194] on div "Highlight H" at bounding box center [45, 218] width 16 height 13
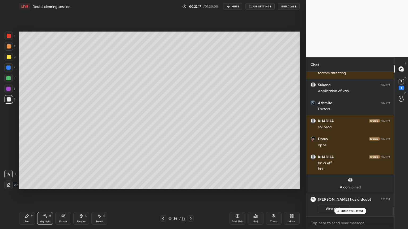
scroll to position [2041, 0]
drag, startPoint x: 27, startPoint y: 219, endPoint x: 35, endPoint y: 195, distance: 26.0
click at [28, 194] on div "Pen P" at bounding box center [27, 218] width 16 height 13
drag, startPoint x: 9, startPoint y: 56, endPoint x: 9, endPoint y: 61, distance: 5.0
click at [9, 60] on div at bounding box center [9, 57] width 8 height 8
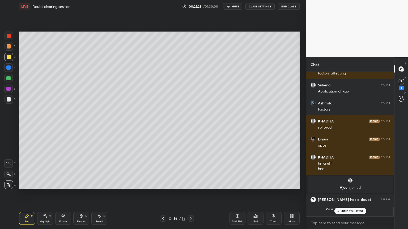
drag, startPoint x: 44, startPoint y: 216, endPoint x: 44, endPoint y: 211, distance: 4.3
click at [44, 194] on icon at bounding box center [45, 216] width 4 height 4
click at [82, 194] on div "Shapes" at bounding box center [81, 222] width 9 height 3
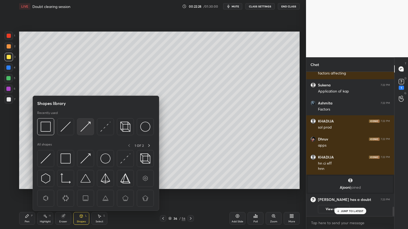
click at [86, 126] on img at bounding box center [85, 127] width 10 height 10
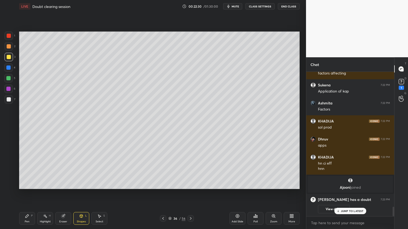
drag, startPoint x: 25, startPoint y: 218, endPoint x: 41, endPoint y: 203, distance: 21.6
click at [26, 194] on div "Pen P" at bounding box center [27, 218] width 16 height 13
click at [44, 194] on div "Highlight H" at bounding box center [45, 218] width 16 height 13
drag, startPoint x: 27, startPoint y: 219, endPoint x: 68, endPoint y: 195, distance: 47.6
click at [28, 194] on div "Pen P" at bounding box center [27, 218] width 16 height 13
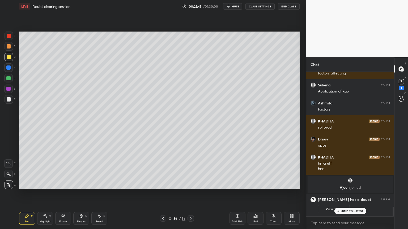
click at [48, 194] on div "Highlight H" at bounding box center [45, 218] width 16 height 13
click at [158, 194] on div "36 / 56" at bounding box center [176, 219] width 105 height 6
click at [163, 194] on icon at bounding box center [163, 219] width 4 height 4
click at [192, 194] on icon at bounding box center [190, 219] width 4 height 4
click at [30, 194] on div "Pen P" at bounding box center [27, 218] width 16 height 13
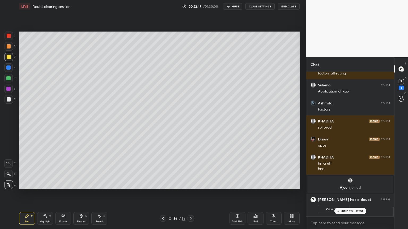
click at [11, 100] on div at bounding box center [9, 99] width 4 height 4
click at [45, 194] on div "Highlight" at bounding box center [45, 222] width 11 height 3
click at [23, 194] on div "Pen P" at bounding box center [27, 218] width 16 height 13
drag, startPoint x: 11, startPoint y: 56, endPoint x: 17, endPoint y: 65, distance: 10.9
click at [11, 58] on div at bounding box center [9, 57] width 8 height 8
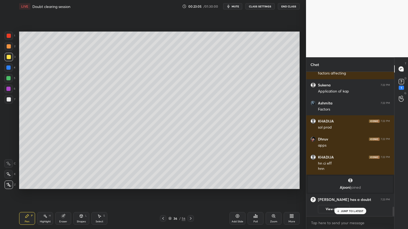
click at [48, 194] on div "Highlight H" at bounding box center [45, 218] width 16 height 13
click at [402, 85] on icon at bounding box center [401, 82] width 8 height 8
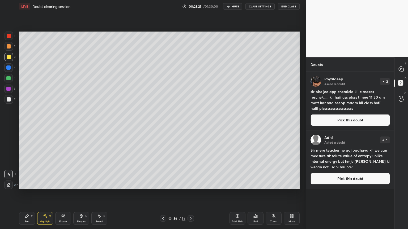
click at [25, 194] on div "Pen P" at bounding box center [27, 218] width 16 height 13
drag, startPoint x: 7, startPoint y: 57, endPoint x: 7, endPoint y: 59, distance: 2.7
click at [7, 59] on div at bounding box center [9, 57] width 8 height 8
click at [397, 69] on div at bounding box center [401, 69] width 11 height 10
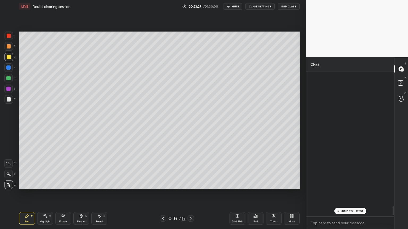
scroll to position [143, 86]
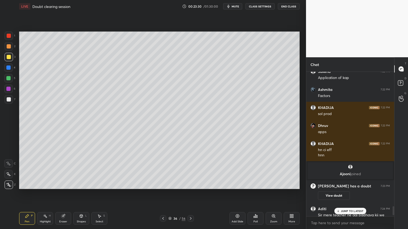
click at [28, 194] on div "Pen P" at bounding box center [27, 218] width 16 height 13
drag, startPoint x: 26, startPoint y: 221, endPoint x: 44, endPoint y: 200, distance: 27.8
click at [27, 194] on div "Pen P" at bounding box center [27, 218] width 16 height 13
drag, startPoint x: 46, startPoint y: 220, endPoint x: 54, endPoint y: 210, distance: 13.1
click at [47, 194] on div "Highlight H" at bounding box center [45, 218] width 16 height 13
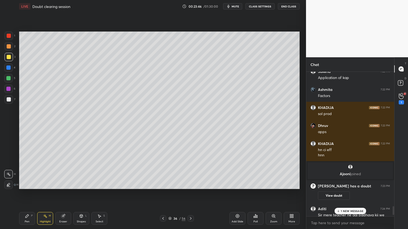
click at [45, 194] on div "Highlight H" at bounding box center [45, 218] width 16 height 13
click at [29, 194] on div "Pen" at bounding box center [27, 222] width 5 height 3
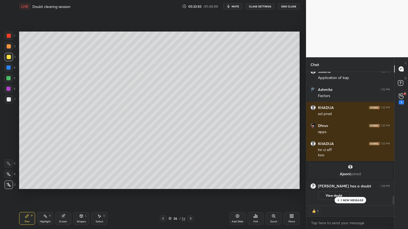
scroll to position [2, 2]
click at [46, 194] on div "Highlight H" at bounding box center [45, 218] width 16 height 13
click at [29, 194] on div "Pen P" at bounding box center [27, 218] width 16 height 13
drag, startPoint x: 80, startPoint y: 226, endPoint x: 83, endPoint y: 216, distance: 10.9
click at [80, 194] on div "Pen P Highlight H Eraser Shapes L Select S 36 / 56 Add Slide Poll Zoom More" at bounding box center [159, 218] width 280 height 21
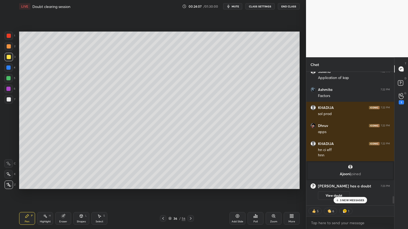
click at [81, 194] on icon at bounding box center [81, 217] width 0 height 2
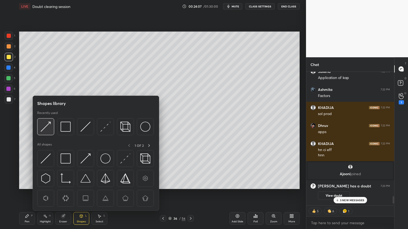
click at [45, 128] on img at bounding box center [46, 127] width 10 height 10
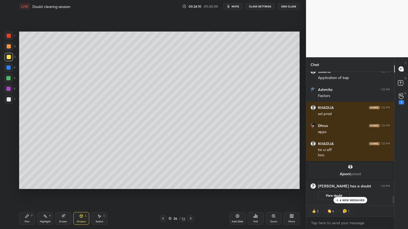
drag, startPoint x: 33, startPoint y: 215, endPoint x: 44, endPoint y: 205, distance: 14.1
click at [33, 194] on div "Pen P" at bounding box center [27, 218] width 16 height 13
click at [79, 194] on div "Shapes" at bounding box center [81, 222] width 9 height 3
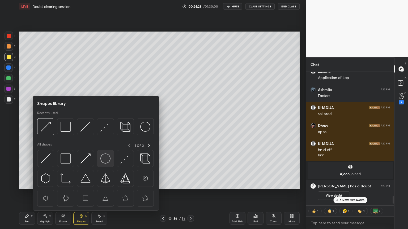
click at [107, 160] on img at bounding box center [105, 159] width 10 height 10
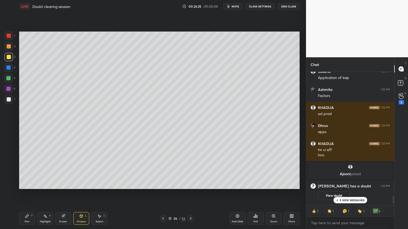
drag, startPoint x: 42, startPoint y: 221, endPoint x: 55, endPoint y: 191, distance: 32.9
click at [41, 194] on div "Highlight" at bounding box center [45, 222] width 11 height 3
drag, startPoint x: 25, startPoint y: 218, endPoint x: 42, endPoint y: 193, distance: 30.6
click at [25, 194] on div "Pen P" at bounding box center [27, 218] width 16 height 13
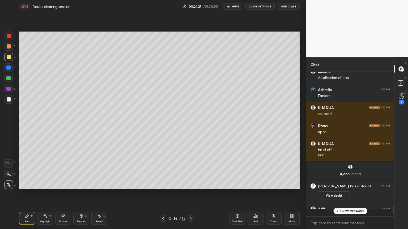
scroll to position [143, 86]
drag, startPoint x: 45, startPoint y: 220, endPoint x: 49, endPoint y: 216, distance: 5.7
click at [45, 194] on div "Highlight H" at bounding box center [45, 218] width 16 height 13
click at [351, 194] on p "6 NEW MESSAGES" at bounding box center [352, 211] width 25 height 3
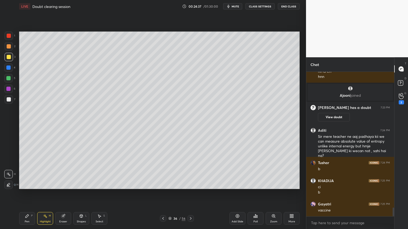
click at [28, 194] on div "Pen P" at bounding box center [27, 218] width 16 height 13
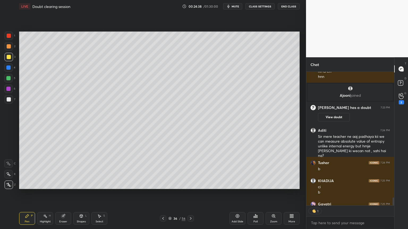
scroll to position [132, 86]
click at [22, 194] on div "Pen P" at bounding box center [27, 218] width 16 height 13
click at [8, 67] on div at bounding box center [8, 68] width 4 height 4
drag, startPoint x: 394, startPoint y: 200, endPoint x: 393, endPoint y: 206, distance: 5.9
click at [393, 194] on div "Chat [PERSON_NAME] joined Radhika 7:21 PM Vaccine please [PERSON_NAME] joined […" at bounding box center [357, 143] width 102 height 172
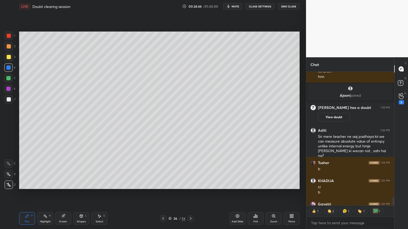
drag, startPoint x: 392, startPoint y: 205, endPoint x: 390, endPoint y: 204, distance: 2.7
click at [392, 194] on div "[PERSON_NAME] joined Radhika 7:21 PM Vaccine please [PERSON_NAME] joined [PERSO…" at bounding box center [350, 150] width 88 height 157
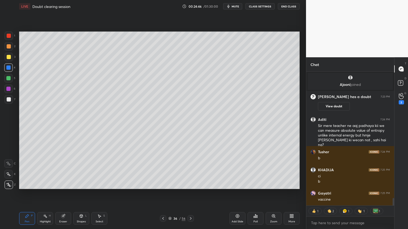
drag, startPoint x: 44, startPoint y: 219, endPoint x: 53, endPoint y: 210, distance: 13.3
click at [42, 194] on div "Highlight H" at bounding box center [45, 218] width 16 height 13
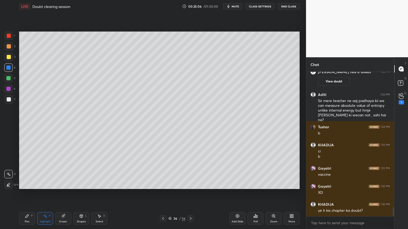
scroll to position [2152, 0]
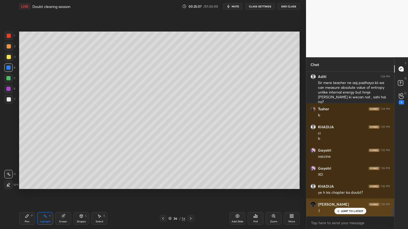
click at [351, 194] on div "JUMP TO LATEST" at bounding box center [350, 211] width 32 height 6
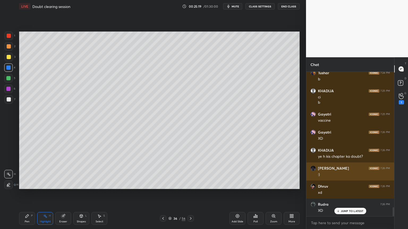
scroll to position [2207, 0]
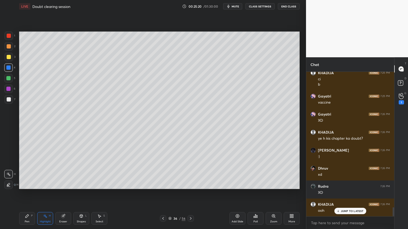
click at [20, 194] on div "Pen P" at bounding box center [27, 218] width 16 height 13
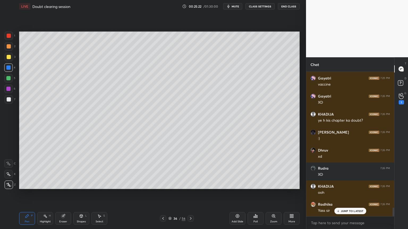
scroll to position [2243, 0]
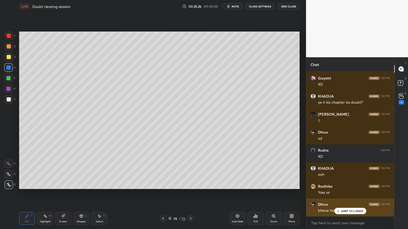
click at [350, 194] on p "JUMP TO LATEST" at bounding box center [352, 211] width 23 height 3
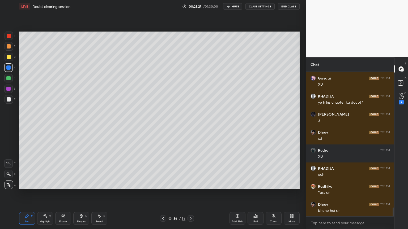
click at [23, 194] on div "Pen P" at bounding box center [27, 218] width 16 height 13
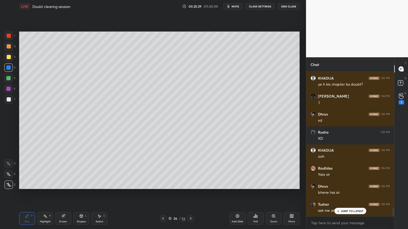
drag, startPoint x: 46, startPoint y: 219, endPoint x: 48, endPoint y: 212, distance: 7.4
click at [47, 194] on div "Highlight H" at bounding box center [45, 218] width 16 height 13
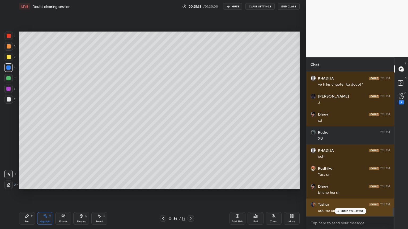
click at [352, 194] on p "JUMP TO LATEST" at bounding box center [352, 211] width 23 height 3
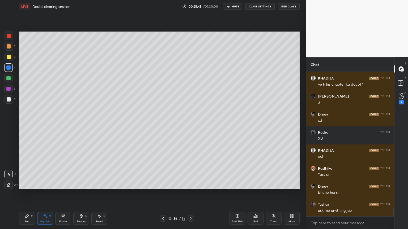
click at [44, 194] on div "Highlight H" at bounding box center [45, 218] width 16 height 13
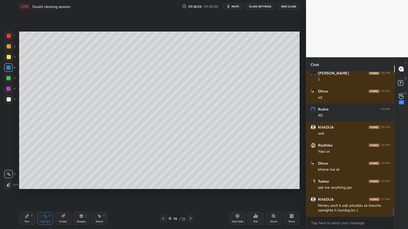
scroll to position [2302, 0]
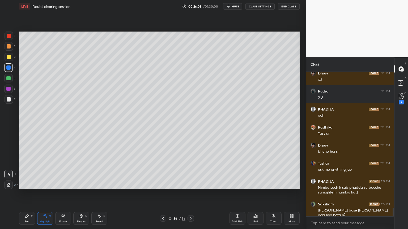
click at [27, 194] on div "Pen" at bounding box center [27, 222] width 5 height 3
click at [10, 101] on div at bounding box center [9, 99] width 4 height 4
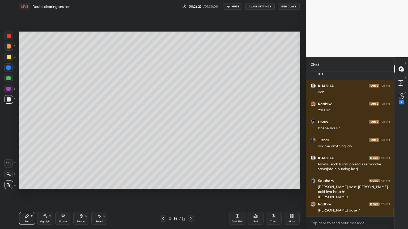
scroll to position [2343, 0]
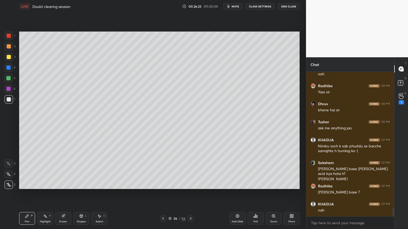
click at [7, 67] on div at bounding box center [8, 68] width 4 height 4
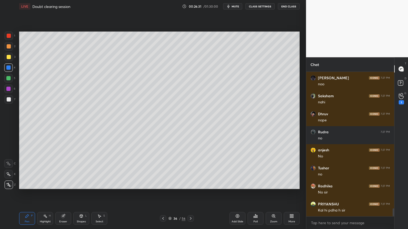
scroll to position [2506, 0]
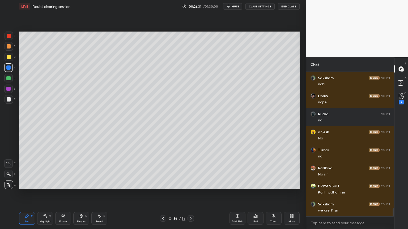
click at [47, 194] on div "Highlight" at bounding box center [45, 222] width 11 height 3
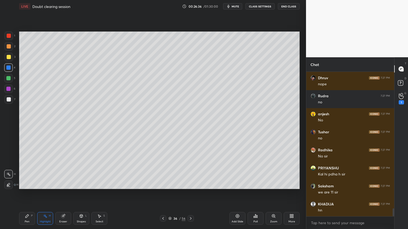
drag, startPoint x: 27, startPoint y: 220, endPoint x: 63, endPoint y: 193, distance: 45.1
click at [28, 194] on div "Pen P" at bounding box center [27, 218] width 16 height 13
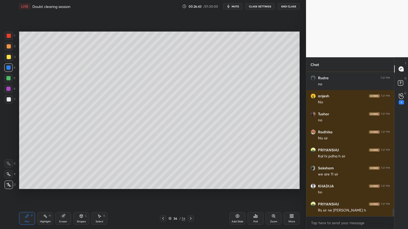
scroll to position [2560, 0]
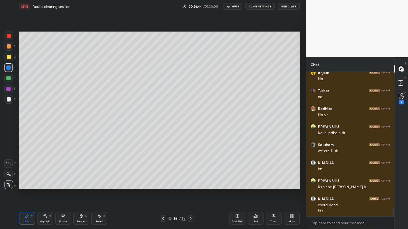
click at [5, 101] on div at bounding box center [9, 99] width 8 height 8
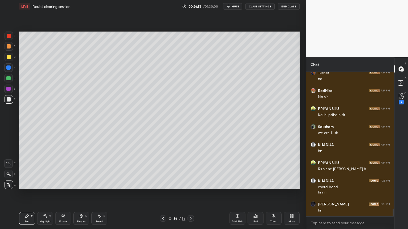
click at [49, 194] on div "Highlight" at bounding box center [45, 222] width 11 height 3
click at [29, 194] on div "Pen P" at bounding box center [27, 218] width 16 height 13
click at [43, 194] on div "Highlight" at bounding box center [45, 222] width 11 height 3
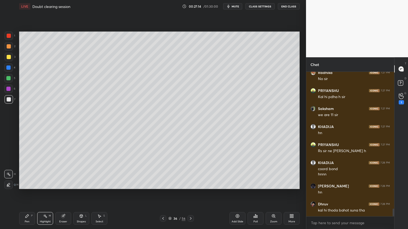
scroll to position [2619, 0]
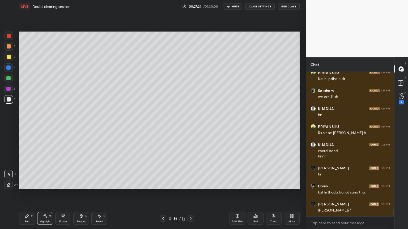
click at [82, 194] on div "Shapes L" at bounding box center [81, 218] width 16 height 13
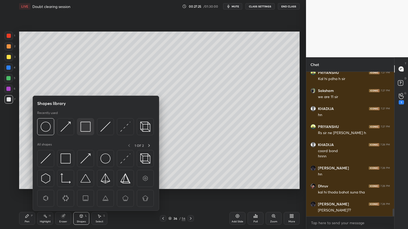
click at [87, 129] on img at bounding box center [85, 127] width 10 height 10
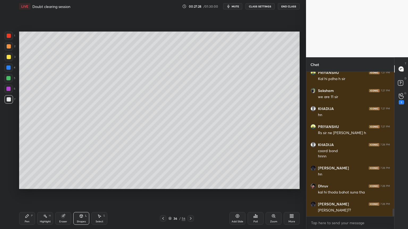
click at [11, 37] on div at bounding box center [9, 36] width 8 height 8
click at [42, 194] on div "Highlight" at bounding box center [45, 222] width 11 height 3
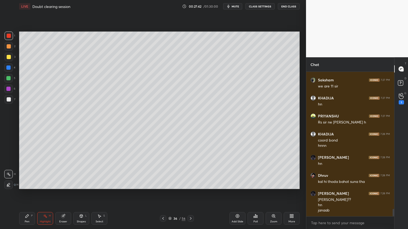
scroll to position [2648, 0]
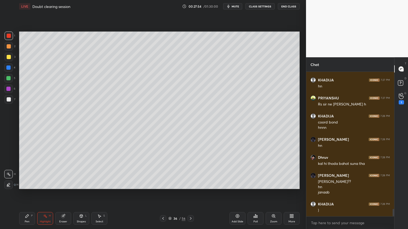
click at [8, 97] on div at bounding box center [9, 99] width 4 height 4
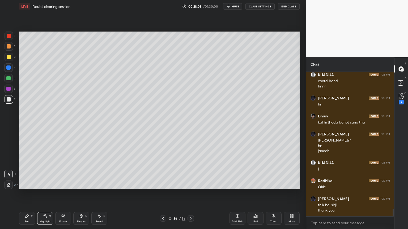
scroll to position [2707, 0]
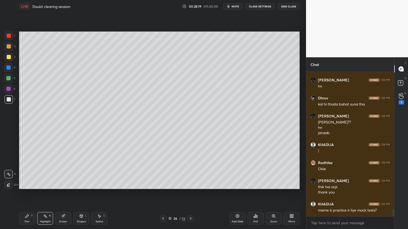
drag, startPoint x: 26, startPoint y: 219, endPoint x: 28, endPoint y: 216, distance: 3.2
click at [27, 194] on div "Pen P" at bounding box center [27, 218] width 16 height 13
click at [8, 100] on div at bounding box center [9, 99] width 4 height 4
click at [83, 194] on icon at bounding box center [81, 216] width 4 height 4
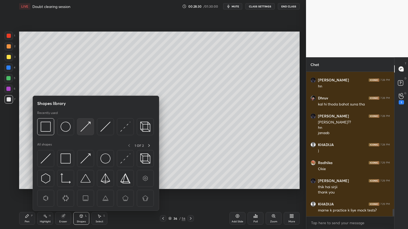
click at [81, 123] on img at bounding box center [85, 127] width 10 height 10
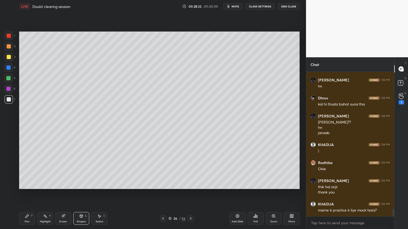
click at [27, 194] on div "Pen P" at bounding box center [27, 218] width 16 height 13
drag, startPoint x: 45, startPoint y: 220, endPoint x: 131, endPoint y: 191, distance: 90.2
click at [47, 194] on div "Highlight H" at bounding box center [45, 218] width 16 height 13
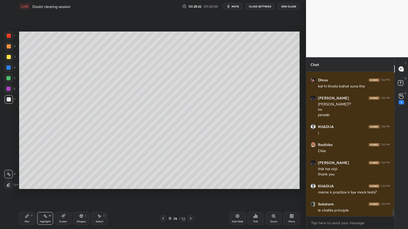
scroll to position [2744, 0]
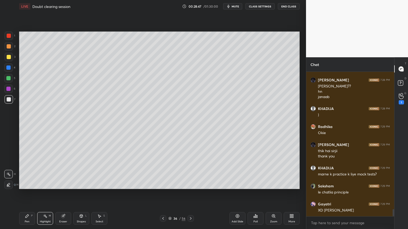
drag, startPoint x: 286, startPoint y: 198, endPoint x: 292, endPoint y: 199, distance: 6.2
click at [287, 194] on div "Setting up your live class Poll for secs No correct answer Start poll" at bounding box center [159, 110] width 285 height 195
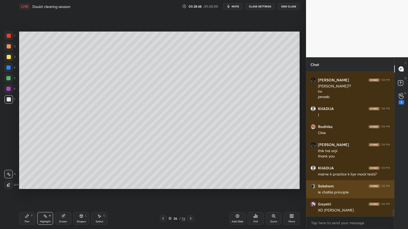
click at [312, 187] on img "grid" at bounding box center [312, 186] width 5 height 5
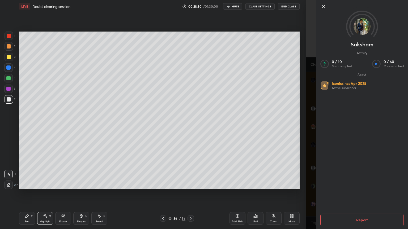
click at [366, 194] on button "Report" at bounding box center [361, 220] width 83 height 13
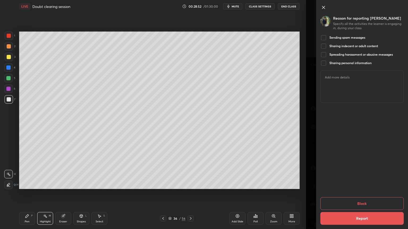
click at [326, 39] on div at bounding box center [323, 38] width 6 height 6
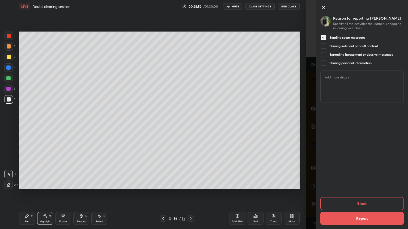
click at [366, 194] on button "Block" at bounding box center [361, 204] width 83 height 13
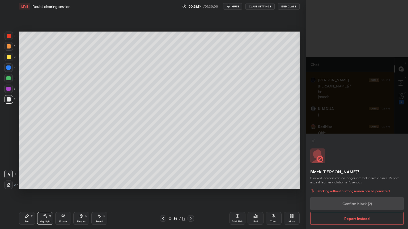
scroll to position [2762, 0]
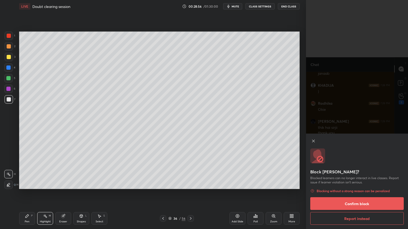
click at [356, 194] on button "Confirm block" at bounding box center [356, 204] width 93 height 13
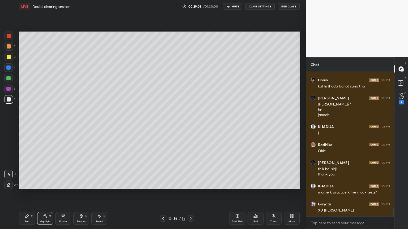
scroll to position [2408, 0]
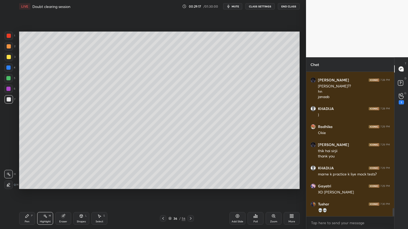
drag, startPoint x: 27, startPoint y: 221, endPoint x: 24, endPoint y: 207, distance: 14.1
click at [27, 194] on div "Pen" at bounding box center [27, 222] width 5 height 3
click at [10, 88] on div at bounding box center [8, 89] width 4 height 4
drag, startPoint x: 46, startPoint y: 220, endPoint x: 60, endPoint y: 190, distance: 33.4
click at [46, 194] on div "Highlight H" at bounding box center [45, 218] width 16 height 13
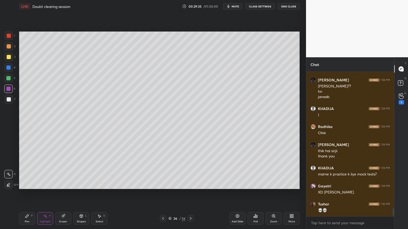
scroll to position [2426, 0]
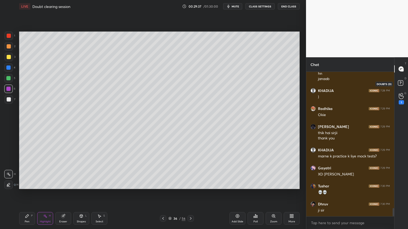
click at [401, 84] on rect at bounding box center [400, 83] width 5 height 5
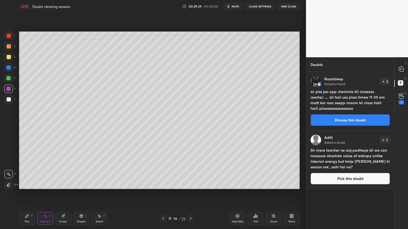
drag, startPoint x: 344, startPoint y: 184, endPoint x: 317, endPoint y: 178, distance: 27.9
click at [344, 184] on button "Pick this doubt" at bounding box center [349, 179] width 79 height 12
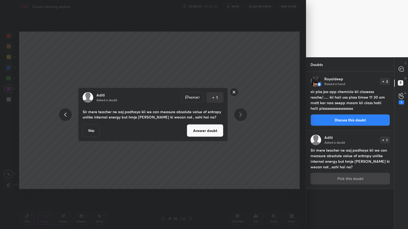
click at [199, 132] on button "Answer doubt" at bounding box center [205, 131] width 37 height 13
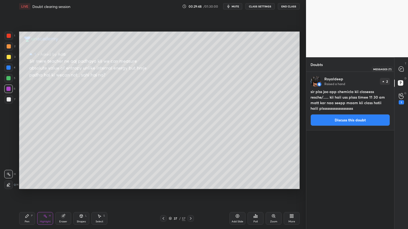
click at [402, 69] on icon at bounding box center [401, 69] width 2 height 0
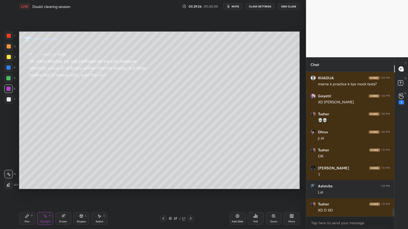
scroll to position [2627, 0]
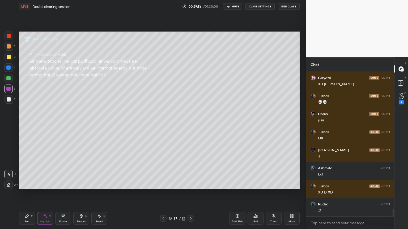
drag, startPoint x: 29, startPoint y: 217, endPoint x: 26, endPoint y: 211, distance: 6.4
click at [29, 194] on icon at bounding box center [27, 216] width 4 height 4
click at [8, 77] on div at bounding box center [8, 78] width 4 height 4
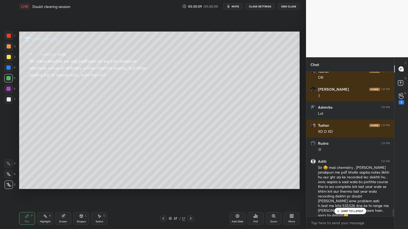
click at [46, 194] on div "Highlight" at bounding box center [45, 222] width 11 height 3
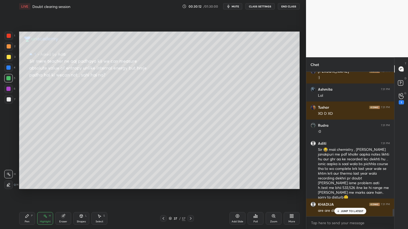
click at [348, 194] on p "JUMP TO LATEST" at bounding box center [352, 211] width 23 height 3
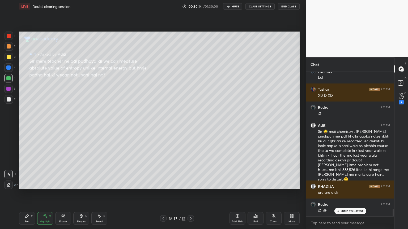
scroll to position [2742, 0]
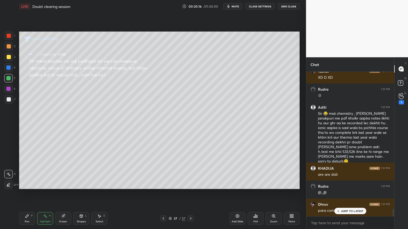
click at [27, 194] on div "Pen P" at bounding box center [27, 218] width 16 height 13
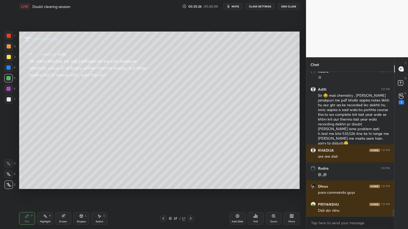
click at [42, 194] on div "Highlight H" at bounding box center [45, 218] width 16 height 13
drag, startPoint x: 65, startPoint y: 220, endPoint x: 84, endPoint y: 196, distance: 30.4
click at [66, 194] on div "Eraser" at bounding box center [63, 222] width 8 height 3
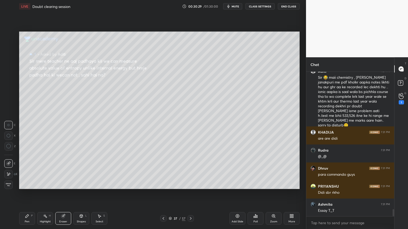
drag, startPoint x: 24, startPoint y: 221, endPoint x: 50, endPoint y: 195, distance: 36.0
click at [27, 194] on div "Pen P" at bounding box center [27, 218] width 16 height 13
click at [9, 47] on div at bounding box center [9, 46] width 4 height 4
drag, startPoint x: 44, startPoint y: 219, endPoint x: 66, endPoint y: 190, distance: 36.0
click at [44, 194] on div "Highlight H" at bounding box center [45, 218] width 16 height 13
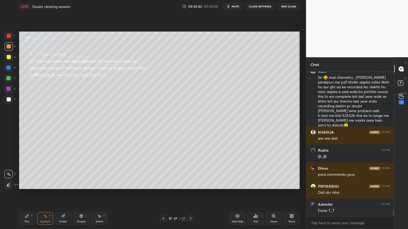
scroll to position [2796, 0]
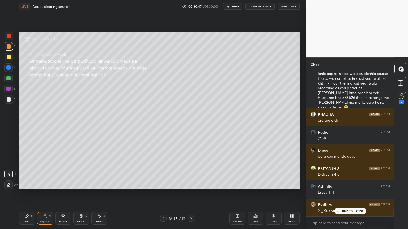
click at [26, 194] on div "Pen P" at bounding box center [27, 218] width 16 height 13
drag, startPoint x: 44, startPoint y: 224, endPoint x: 48, endPoint y: 196, distance: 27.9
click at [43, 194] on div "Highlight H" at bounding box center [45, 218] width 16 height 13
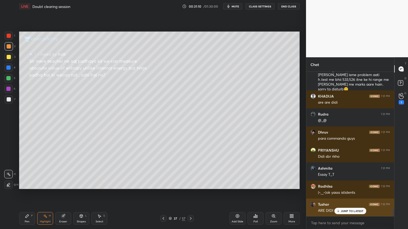
click at [347, 194] on div "JUMP TO LATEST" at bounding box center [350, 211] width 32 height 6
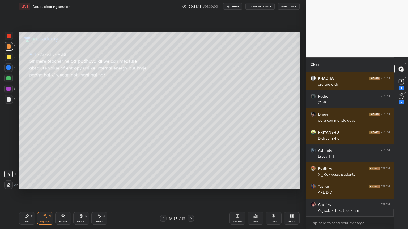
scroll to position [2827, 0]
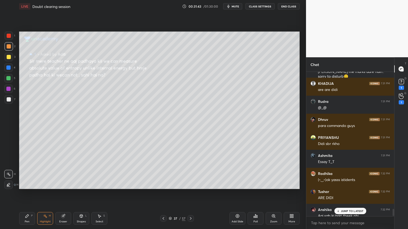
click at [393, 194] on div at bounding box center [393, 212] width 2 height 7
click at [356, 194] on p "JUMP TO LATEST" at bounding box center [352, 211] width 23 height 3
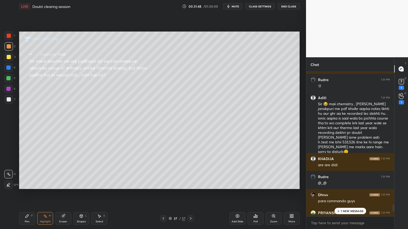
drag, startPoint x: 392, startPoint y: 212, endPoint x: 391, endPoint y: 208, distance: 4.4
click at [391, 194] on div at bounding box center [392, 144] width 3 height 145
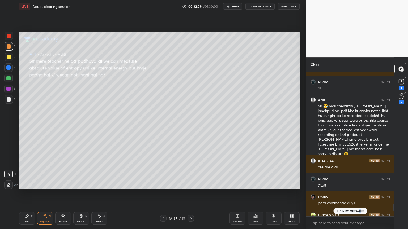
click at [359, 194] on p "6 NEW MESSAGES" at bounding box center [352, 211] width 25 height 3
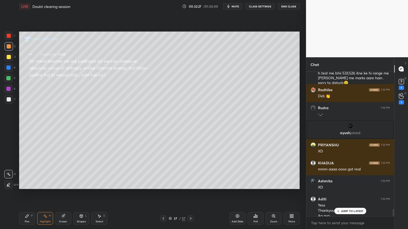
scroll to position [2793, 0]
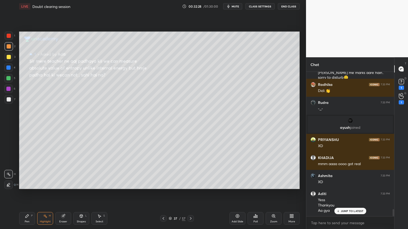
click at [27, 194] on icon at bounding box center [26, 216] width 3 height 3
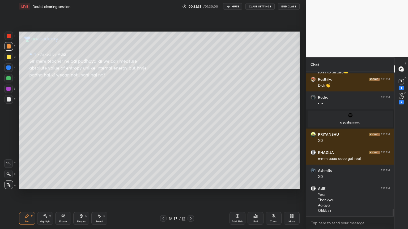
drag, startPoint x: 42, startPoint y: 217, endPoint x: 47, endPoint y: 211, distance: 6.8
click at [43, 194] on div "Highlight H" at bounding box center [45, 218] width 16 height 13
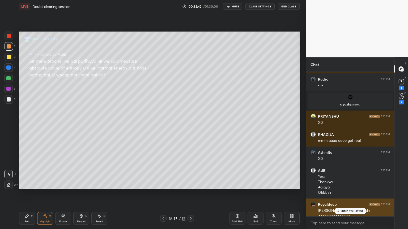
click at [344, 194] on p "JUMP TO LATEST" at bounding box center [352, 211] width 23 height 3
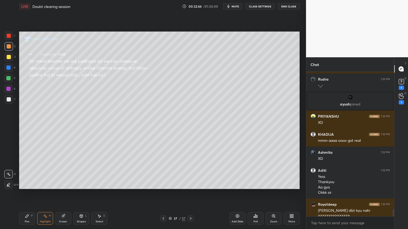
drag, startPoint x: 404, startPoint y: 84, endPoint x: 396, endPoint y: 93, distance: 12.6
click at [403, 85] on icon at bounding box center [401, 82] width 8 height 8
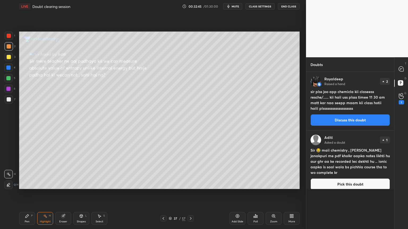
click at [341, 122] on button "Discuss this doubt" at bounding box center [349, 120] width 79 height 12
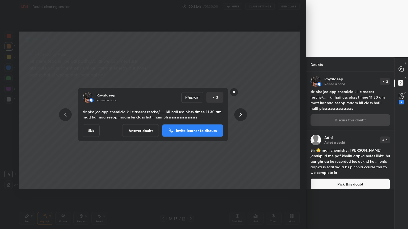
click at [146, 129] on button "Answer doubt" at bounding box center [140, 131] width 37 height 13
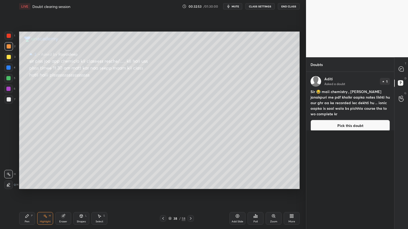
drag, startPoint x: 405, startPoint y: 69, endPoint x: 399, endPoint y: 69, distance: 6.4
click at [403, 69] on div at bounding box center [401, 69] width 11 height 10
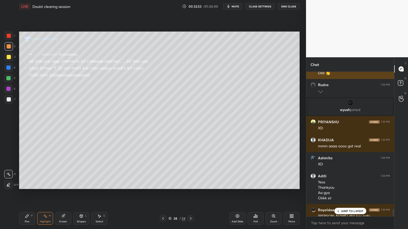
scroll to position [143, 86]
click at [355, 194] on p "JUMP TO LATEST" at bounding box center [352, 211] width 23 height 3
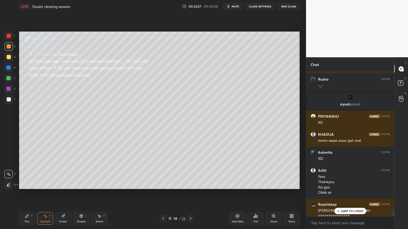
scroll to position [2944, 0]
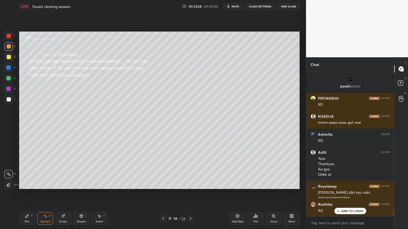
click at [164, 194] on icon at bounding box center [163, 219] width 4 height 4
click at [163, 194] on icon at bounding box center [163, 219] width 4 height 4
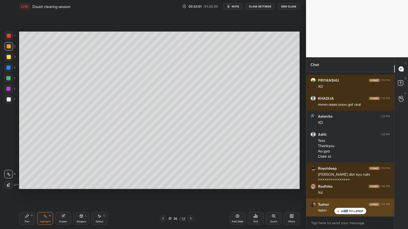
click at [345, 194] on p "JUMP TO LATEST" at bounding box center [352, 211] width 23 height 3
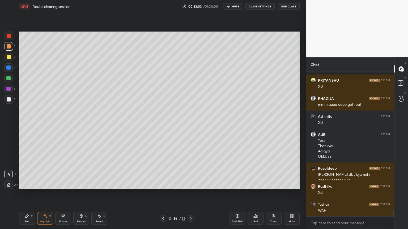
click at [237, 194] on div "Add Slide" at bounding box center [237, 218] width 16 height 13
drag, startPoint x: 27, startPoint y: 220, endPoint x: 25, endPoint y: 201, distance: 19.2
click at [26, 194] on div "Pen P" at bounding box center [27, 218] width 16 height 13
click at [7, 37] on div at bounding box center [9, 36] width 4 height 4
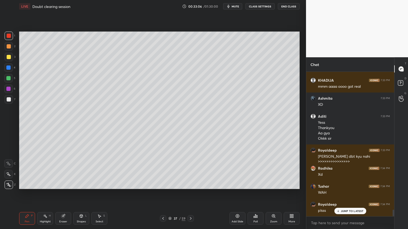
click at [11, 46] on div at bounding box center [9, 46] width 8 height 8
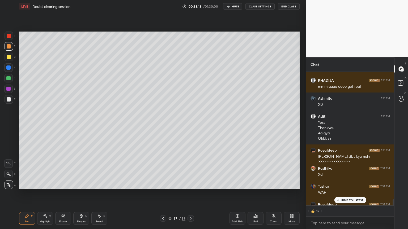
scroll to position [3010, 0]
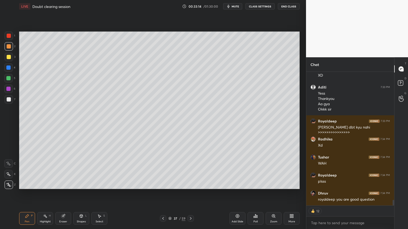
click at [81, 194] on div "Shapes" at bounding box center [81, 222] width 9 height 3
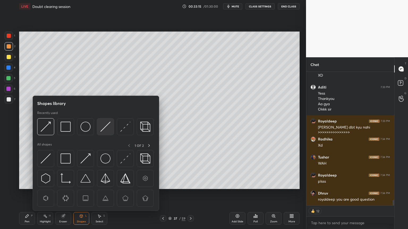
click at [105, 127] on img at bounding box center [105, 127] width 10 height 10
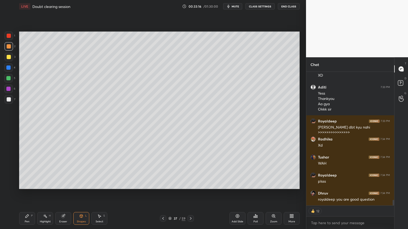
click at [13, 98] on div at bounding box center [9, 99] width 8 height 8
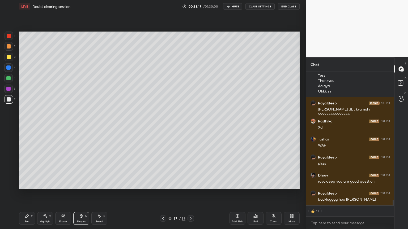
click at [28, 194] on div "Pen P" at bounding box center [27, 218] width 16 height 13
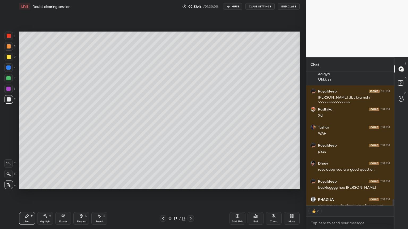
scroll to position [2, 2]
click at [46, 194] on div "Highlight H" at bounding box center [45, 218] width 16 height 13
click at [25, 194] on icon at bounding box center [27, 216] width 4 height 4
type textarea "x"
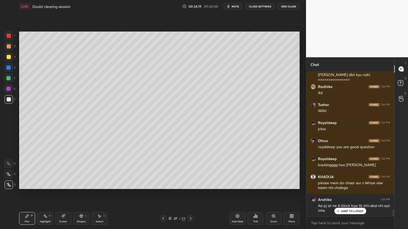
click at [27, 194] on div "Pen P" at bounding box center [27, 218] width 16 height 13
click at [10, 57] on div at bounding box center [9, 57] width 4 height 4
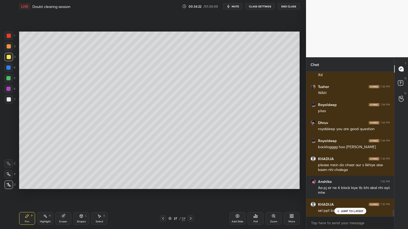
scroll to position [3098, 0]
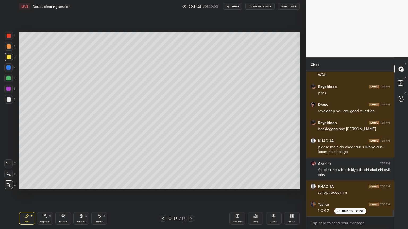
click at [44, 194] on div "Highlight H" at bounding box center [45, 218] width 16 height 13
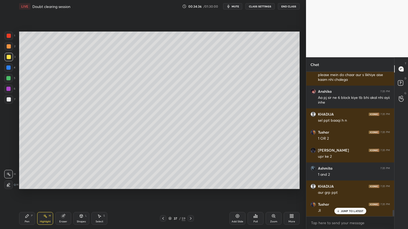
scroll to position [3189, 0]
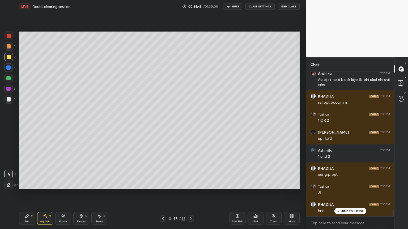
drag, startPoint x: 236, startPoint y: 219, endPoint x: 221, endPoint y: 215, distance: 15.7
click at [233, 194] on div "Add Slide" at bounding box center [237, 218] width 16 height 13
click at [29, 194] on div "Pen P" at bounding box center [27, 218] width 16 height 13
click at [12, 47] on div at bounding box center [9, 46] width 8 height 8
click at [81, 194] on div "Shapes L" at bounding box center [81, 218] width 16 height 13
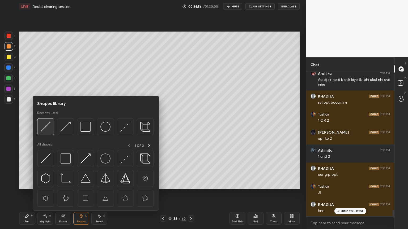
click at [48, 130] on img at bounding box center [46, 127] width 10 height 10
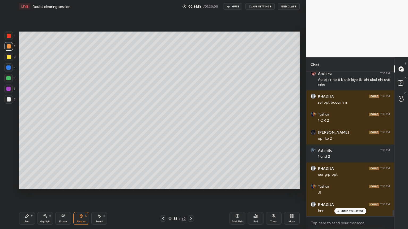
click at [9, 98] on div at bounding box center [9, 99] width 4 height 4
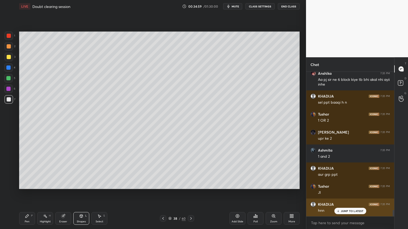
click at [356, 194] on div "JUMP TO LATEST" at bounding box center [350, 211] width 32 height 6
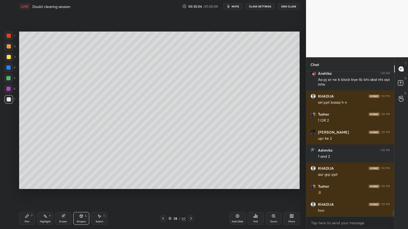
click at [78, 194] on div "Shapes" at bounding box center [81, 222] width 9 height 3
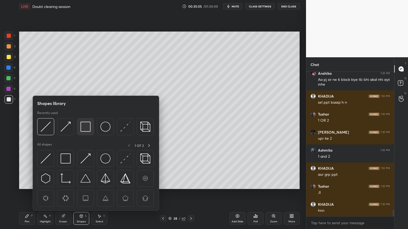
click at [91, 128] on div at bounding box center [85, 126] width 17 height 17
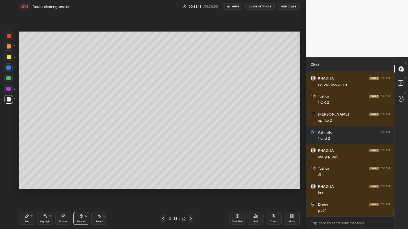
scroll to position [3212, 0]
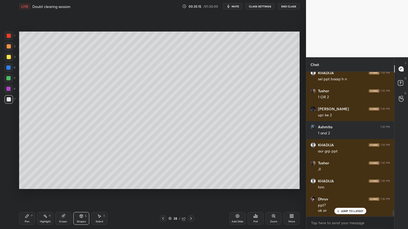
click at [66, 194] on div "Eraser" at bounding box center [63, 218] width 16 height 13
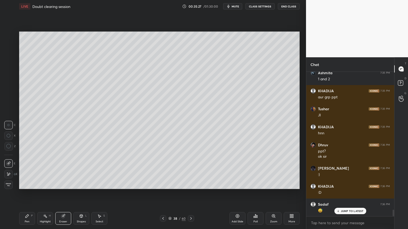
scroll to position [2977, 0]
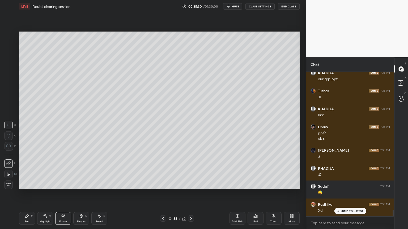
click at [83, 194] on icon at bounding box center [81, 216] width 4 height 4
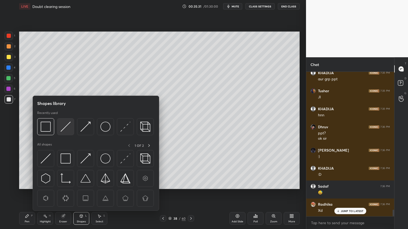
click at [65, 128] on img at bounding box center [66, 127] width 10 height 10
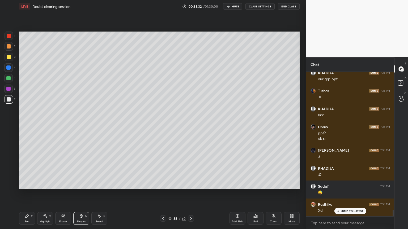
drag, startPoint x: 7, startPoint y: 100, endPoint x: 15, endPoint y: 81, distance: 20.5
click at [8, 98] on div at bounding box center [9, 99] width 4 height 4
click at [10, 60] on div at bounding box center [9, 57] width 8 height 8
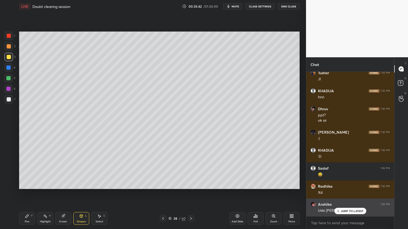
drag, startPoint x: 339, startPoint y: 211, endPoint x: 335, endPoint y: 212, distance: 4.0
click at [340, 194] on div "JUMP TO LATEST" at bounding box center [350, 211] width 32 height 6
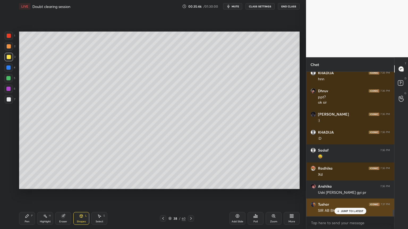
click at [355, 194] on p "JUMP TO LATEST" at bounding box center [352, 211] width 23 height 3
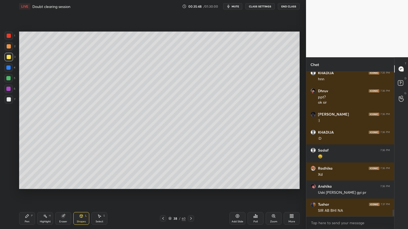
click at [30, 194] on div "Pen P" at bounding box center [27, 218] width 16 height 13
click at [8, 100] on div at bounding box center [9, 99] width 4 height 4
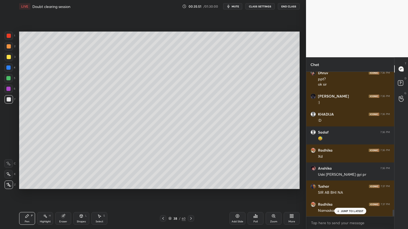
drag, startPoint x: 353, startPoint y: 209, endPoint x: 338, endPoint y: 211, distance: 15.0
click at [351, 194] on div "JUMP TO LATEST" at bounding box center [350, 211] width 32 height 6
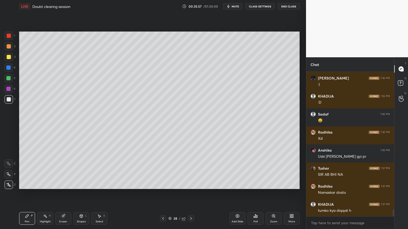
click at [28, 194] on div "Pen P" at bounding box center [27, 218] width 16 height 13
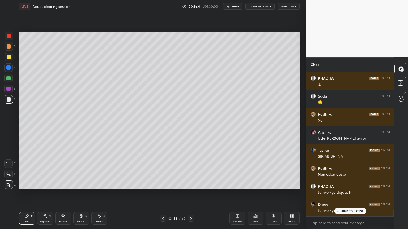
click at [261, 6] on button "CLASS SETTINGS" at bounding box center [259, 6] width 29 height 6
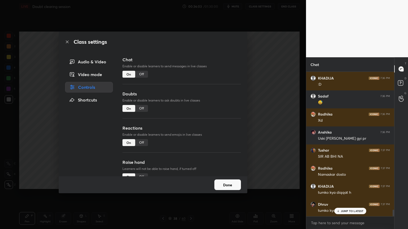
click at [143, 76] on div "Off" at bounding box center [141, 74] width 13 height 7
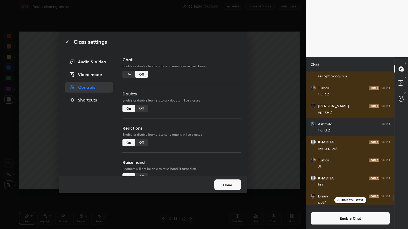
click at [280, 107] on div "Class settings Audio & Video Video mode Controls Shortcuts Chat Enable or disab…" at bounding box center [153, 114] width 306 height 229
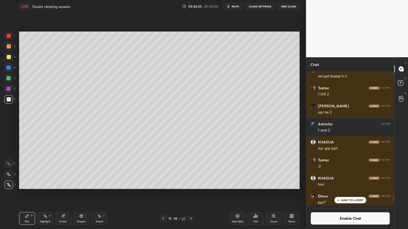
click at [24, 194] on div "Pen P" at bounding box center [27, 218] width 16 height 13
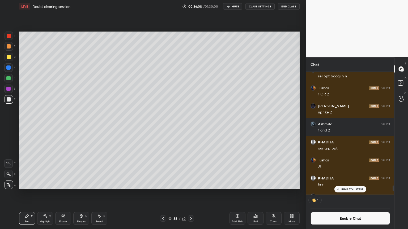
scroll to position [2, 2]
click at [41, 194] on div "Highlight H" at bounding box center [45, 218] width 16 height 13
drag, startPoint x: 24, startPoint y: 220, endPoint x: 31, endPoint y: 208, distance: 13.6
click at [24, 194] on div "Pen P" at bounding box center [27, 218] width 16 height 13
click at [47, 194] on div "Highlight H" at bounding box center [45, 218] width 16 height 13
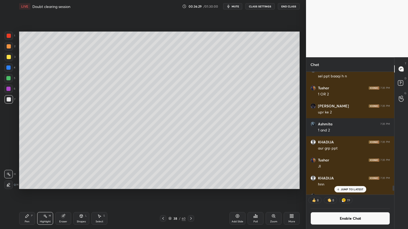
drag, startPoint x: 39, startPoint y: 220, endPoint x: 35, endPoint y: 215, distance: 6.6
click at [38, 194] on div "Highlight H" at bounding box center [45, 218] width 16 height 13
drag, startPoint x: 25, startPoint y: 217, endPoint x: 33, endPoint y: 211, distance: 9.2
click at [30, 194] on div "Pen P" at bounding box center [27, 218] width 16 height 13
drag, startPoint x: 41, startPoint y: 222, endPoint x: 50, endPoint y: 191, distance: 32.3
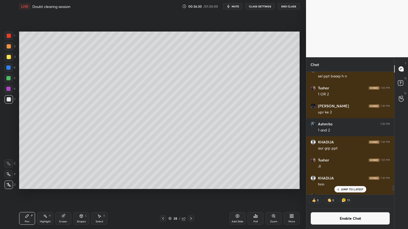
click at [41, 194] on div "Highlight H" at bounding box center [45, 218] width 16 height 13
click at [261, 4] on button "CLASS SETTINGS" at bounding box center [259, 6] width 29 height 6
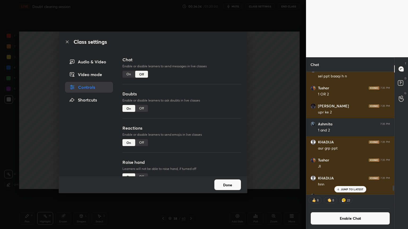
drag, startPoint x: 142, startPoint y: 141, endPoint x: 235, endPoint y: 136, distance: 92.5
click at [145, 139] on div "Off" at bounding box center [141, 142] width 13 height 7
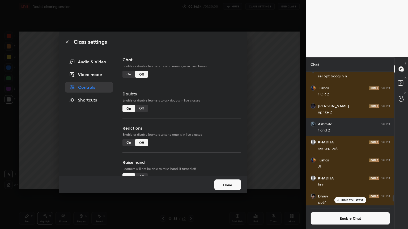
drag, startPoint x: 272, startPoint y: 142, endPoint x: 253, endPoint y: 143, distance: 19.1
click at [272, 143] on div "Class settings Audio & Video Video mode Controls Shortcuts Chat Enable or disab…" at bounding box center [153, 114] width 306 height 229
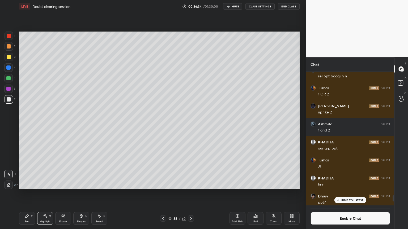
click at [27, 194] on div "Pen P" at bounding box center [27, 218] width 16 height 13
drag, startPoint x: 350, startPoint y: 200, endPoint x: 357, endPoint y: 224, distance: 24.7
click at [350, 194] on p "JUMP TO LATEST" at bounding box center [352, 200] width 23 height 3
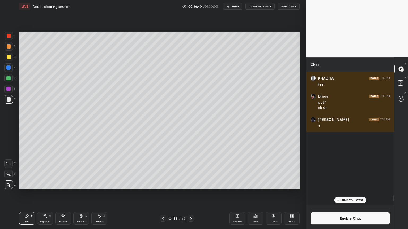
click at [357, 194] on button "Enable Chat" at bounding box center [349, 218] width 79 height 13
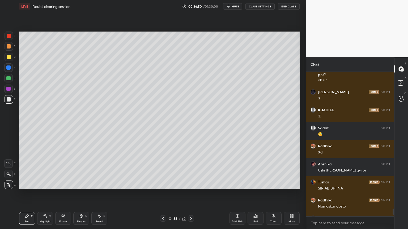
scroll to position [3019, 0]
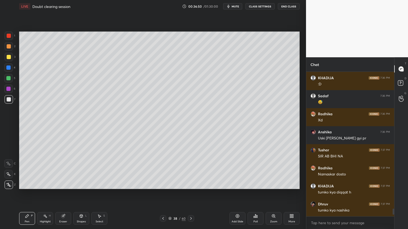
drag, startPoint x: 394, startPoint y: 211, endPoint x: 393, endPoint y: 215, distance: 4.5
click at [393, 194] on div at bounding box center [393, 212] width 2 height 6
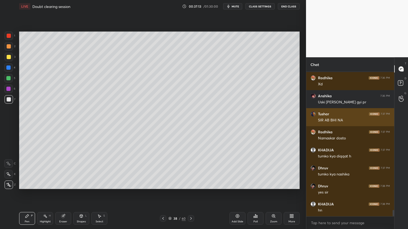
scroll to position [3073, 0]
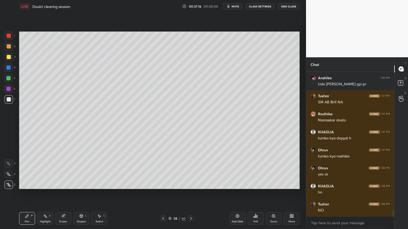
click at [45, 194] on div "Highlight H" at bounding box center [45, 218] width 16 height 13
click at [256, 5] on button "CLASS SETTINGS" at bounding box center [259, 6] width 29 height 6
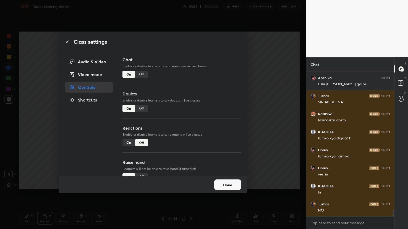
click at [143, 76] on div "Off" at bounding box center [141, 74] width 13 height 7
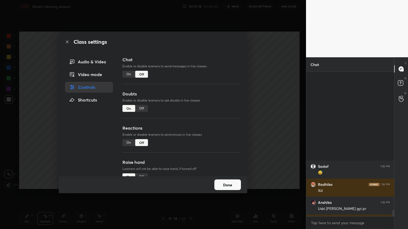
drag, startPoint x: 272, startPoint y: 102, endPoint x: 262, endPoint y: 101, distance: 9.3
click at [269, 103] on div "Class settings Audio & Video Video mode Controls Shortcuts Chat Enable or disab…" at bounding box center [153, 114] width 306 height 229
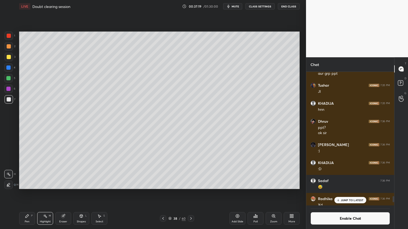
click at [29, 194] on div "Pen" at bounding box center [27, 222] width 5 height 3
drag, startPoint x: 45, startPoint y: 221, endPoint x: 53, endPoint y: 191, distance: 30.4
click at [45, 194] on div "Highlight H" at bounding box center [45, 218] width 16 height 13
click at [29, 194] on div "Pen" at bounding box center [27, 222] width 5 height 3
drag, startPoint x: 11, startPoint y: 35, endPoint x: 18, endPoint y: 54, distance: 19.6
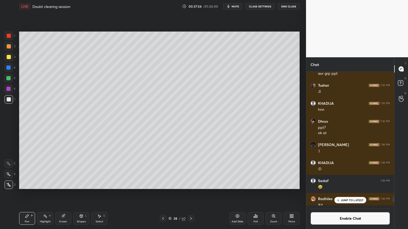
click at [10, 38] on div at bounding box center [9, 36] width 8 height 8
drag, startPoint x: 49, startPoint y: 218, endPoint x: 73, endPoint y: 193, distance: 34.9
click at [48, 194] on div "Highlight H" at bounding box center [45, 218] width 16 height 13
drag, startPoint x: 28, startPoint y: 218, endPoint x: 27, endPoint y: 213, distance: 4.6
click at [27, 194] on div "Pen P" at bounding box center [27, 218] width 16 height 13
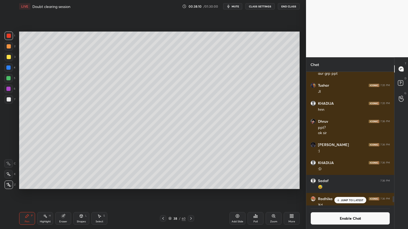
drag, startPoint x: 9, startPoint y: 98, endPoint x: 15, endPoint y: 86, distance: 13.7
click at [8, 99] on div at bounding box center [9, 99] width 4 height 4
click at [10, 78] on div at bounding box center [8, 78] width 4 height 4
click at [48, 194] on div "Highlight H" at bounding box center [45, 218] width 16 height 13
drag, startPoint x: 349, startPoint y: 200, endPoint x: 348, endPoint y: 208, distance: 8.0
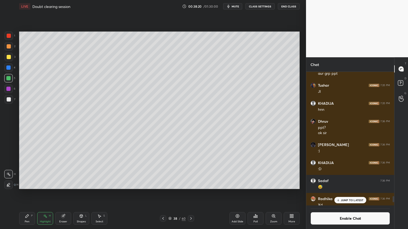
click at [348, 194] on p "JUMP TO LATEST" at bounding box center [352, 200] width 23 height 3
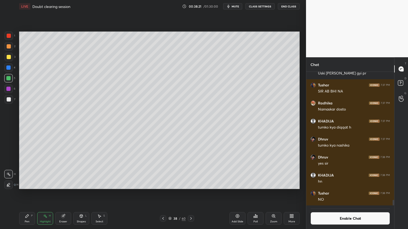
click at [350, 194] on button "Enable Chat" at bounding box center [349, 218] width 79 height 13
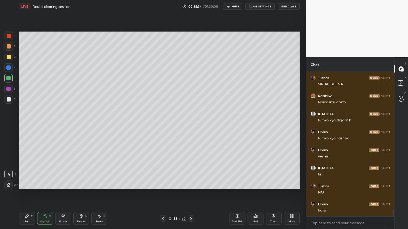
scroll to position [3080, 0]
click at [259, 5] on button "CLASS SETTINGS" at bounding box center [259, 6] width 29 height 6
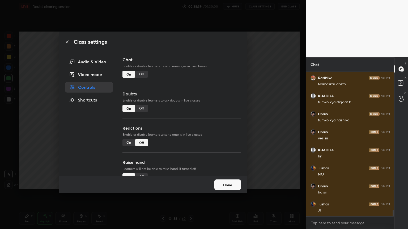
click at [141, 73] on div "Off" at bounding box center [141, 74] width 13 height 7
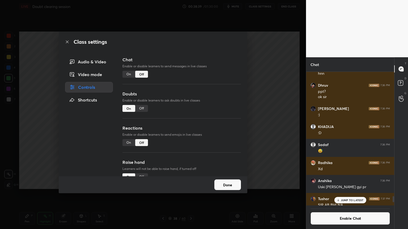
scroll to position [132, 86]
click at [267, 105] on div "Class settings Audio & Video Video mode Controls Shortcuts Chat Enable or disab…" at bounding box center [153, 114] width 306 height 229
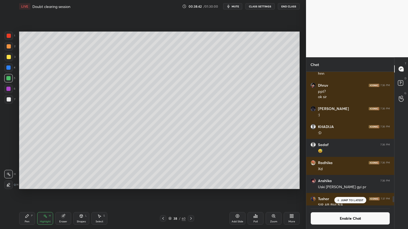
click at [24, 194] on div "Pen P" at bounding box center [27, 218] width 16 height 13
click at [352, 194] on p "JUMP TO LATEST" at bounding box center [352, 200] width 23 height 3
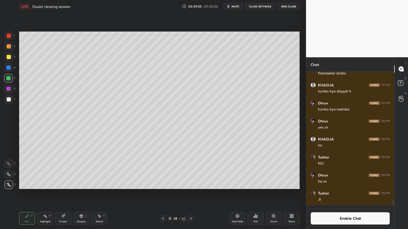
click at [257, 194] on icon at bounding box center [255, 216] width 4 height 4
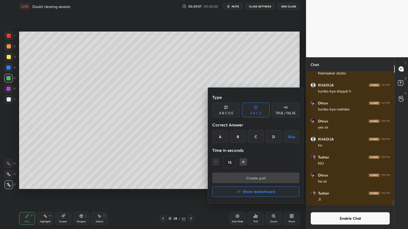
click at [254, 137] on div "C" at bounding box center [256, 136] width 16 height 13
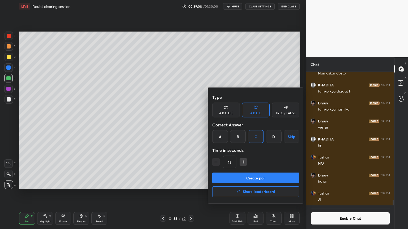
click at [258, 178] on button "Create poll" at bounding box center [255, 178] width 87 height 11
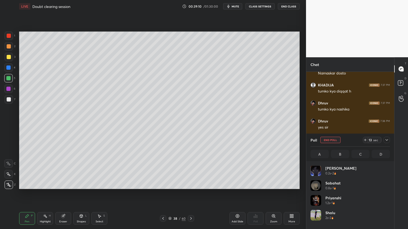
scroll to position [62, 78]
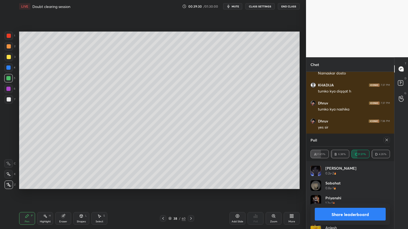
click at [361, 194] on button "Share leaderboard" at bounding box center [350, 214] width 71 height 13
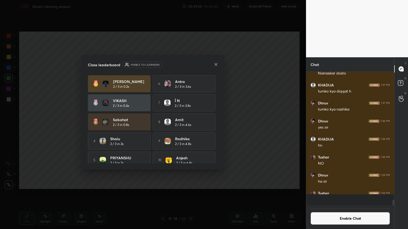
scroll to position [2, 2]
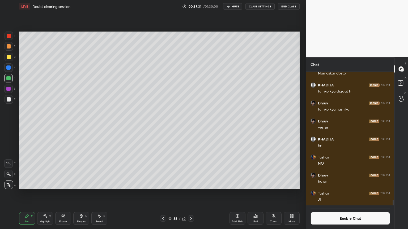
click at [11, 70] on div at bounding box center [8, 67] width 8 height 8
drag, startPoint x: 42, startPoint y: 221, endPoint x: 74, endPoint y: 194, distance: 41.4
click at [42, 194] on div "Highlight" at bounding box center [45, 222] width 11 height 3
drag, startPoint x: 238, startPoint y: 218, endPoint x: 154, endPoint y: 207, distance: 84.4
click at [236, 194] on div "Add Slide" at bounding box center [237, 218] width 16 height 13
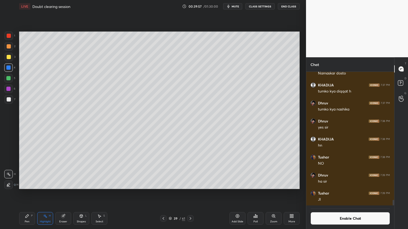
click at [32, 194] on div "Pen P" at bounding box center [27, 218] width 16 height 13
click at [8, 47] on div at bounding box center [9, 46] width 4 height 4
click at [80, 194] on div "Shapes L" at bounding box center [81, 218] width 16 height 13
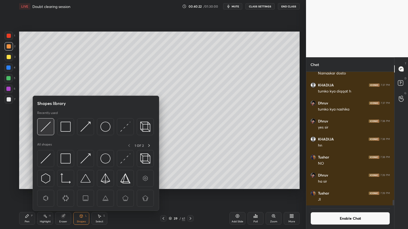
click at [48, 128] on img at bounding box center [46, 127] width 10 height 10
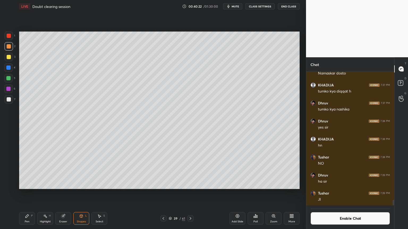
click at [11, 101] on div at bounding box center [9, 99] width 8 height 8
drag, startPoint x: 26, startPoint y: 220, endPoint x: 27, endPoint y: 217, distance: 2.8
click at [26, 194] on div "Pen P" at bounding box center [27, 218] width 16 height 13
click at [10, 68] on div at bounding box center [8, 68] width 4 height 4
click at [8, 102] on div at bounding box center [9, 99] width 8 height 8
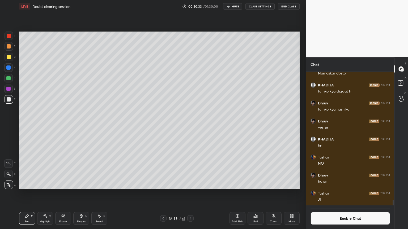
click at [42, 194] on div "Highlight H" at bounding box center [45, 218] width 16 height 13
click at [29, 194] on div "Pen P" at bounding box center [27, 218] width 16 height 13
click at [66, 194] on div "Eraser" at bounding box center [63, 218] width 16 height 13
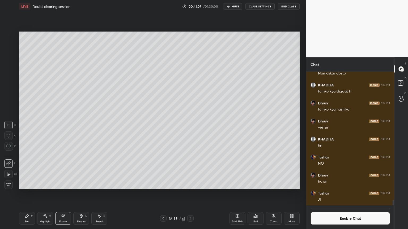
drag, startPoint x: 31, startPoint y: 217, endPoint x: 41, endPoint y: 192, distance: 26.4
click at [32, 194] on div "P" at bounding box center [32, 216] width 2 height 3
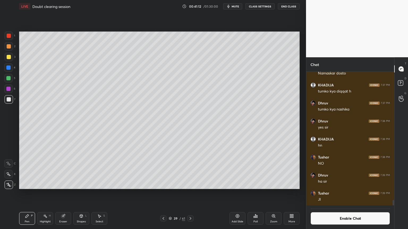
drag, startPoint x: 49, startPoint y: 219, endPoint x: 55, endPoint y: 194, distance: 25.3
click at [49, 194] on div "Highlight H" at bounding box center [45, 218] width 16 height 13
click at [349, 194] on button "Enable Chat" at bounding box center [349, 218] width 79 height 13
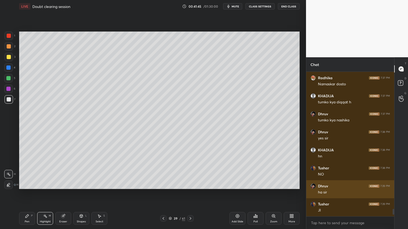
scroll to position [143, 86]
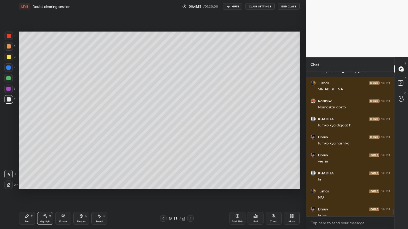
click at [162, 194] on icon at bounding box center [163, 219] width 4 height 4
click at [15, 72] on div "1 2 3 4 5 6 7 C X Z C X Z E E Erase all H H LIVE Doubt clearing session 00:41:5…" at bounding box center [151, 114] width 302 height 229
drag, startPoint x: 192, startPoint y: 220, endPoint x: 193, endPoint y: 208, distance: 11.4
click at [192, 194] on icon at bounding box center [190, 219] width 4 height 4
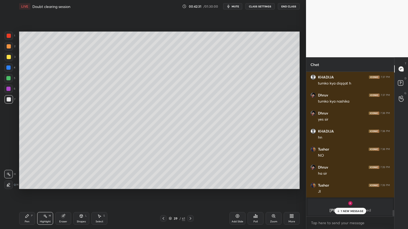
scroll to position [3112, 0]
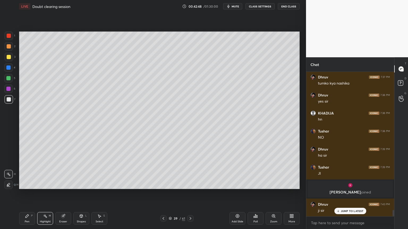
click at [42, 194] on div "Highlight H" at bounding box center [45, 218] width 16 height 13
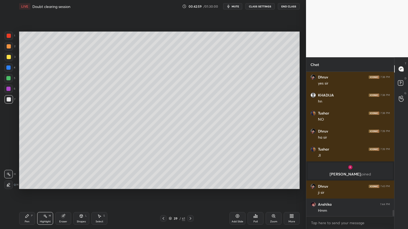
click at [25, 194] on div "Pen P" at bounding box center [27, 218] width 16 height 13
click at [10, 67] on div at bounding box center [8, 68] width 4 height 4
click at [80, 194] on div "Shapes L" at bounding box center [81, 218] width 16 height 13
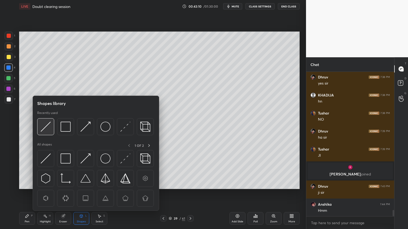
click at [47, 129] on img at bounding box center [46, 127] width 10 height 10
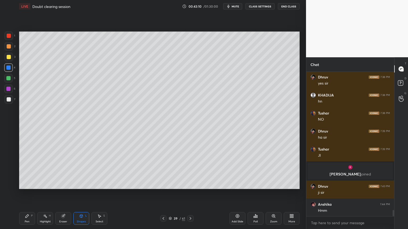
click at [7, 100] on div at bounding box center [9, 99] width 4 height 4
click at [30, 194] on div "Pen P" at bounding box center [27, 218] width 16 height 13
click at [9, 69] on div at bounding box center [8, 68] width 4 height 4
click at [8, 99] on div at bounding box center [9, 99] width 4 height 4
drag, startPoint x: 46, startPoint y: 217, endPoint x: 45, endPoint y: 213, distance: 3.8
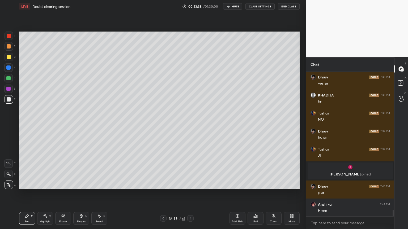
click at [46, 194] on rect at bounding box center [45, 217] width 3 height 3
click at [25, 194] on div "Pen" at bounding box center [27, 222] width 5 height 3
click at [49, 194] on div "Highlight" at bounding box center [45, 222] width 11 height 3
click at [24, 194] on div "Pen P" at bounding box center [27, 218] width 16 height 13
click at [5, 77] on div at bounding box center [8, 78] width 8 height 8
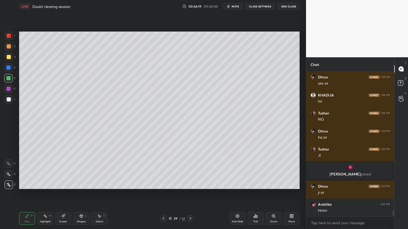
drag, startPoint x: 79, startPoint y: 222, endPoint x: 76, endPoint y: 211, distance: 11.5
click at [78, 194] on div "Shapes" at bounding box center [81, 222] width 9 height 3
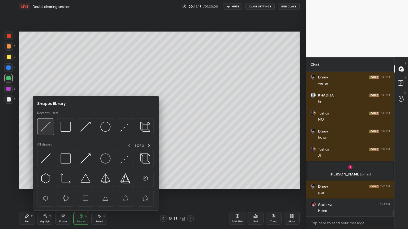
click at [46, 124] on img at bounding box center [46, 127] width 10 height 10
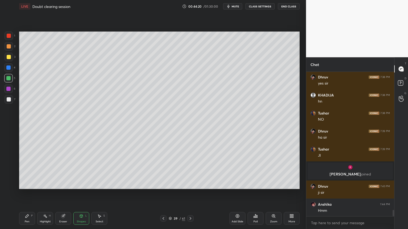
click at [10, 100] on div at bounding box center [9, 99] width 4 height 4
drag, startPoint x: 42, startPoint y: 220, endPoint x: 59, endPoint y: 189, distance: 35.2
click at [43, 194] on div "Highlight H" at bounding box center [45, 218] width 16 height 13
drag, startPoint x: 24, startPoint y: 220, endPoint x: 29, endPoint y: 207, distance: 13.4
click at [25, 194] on div "Pen P" at bounding box center [27, 218] width 16 height 13
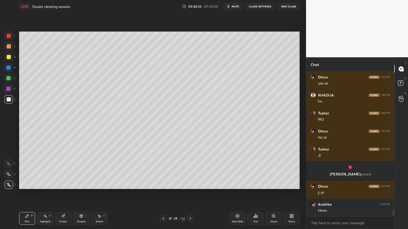
click at [8, 68] on div at bounding box center [8, 68] width 4 height 4
click at [10, 102] on div at bounding box center [9, 99] width 8 height 8
drag, startPoint x: 8, startPoint y: 35, endPoint x: 8, endPoint y: 42, distance: 7.7
click at [7, 36] on div at bounding box center [9, 36] width 4 height 4
click at [8, 99] on div at bounding box center [9, 99] width 4 height 4
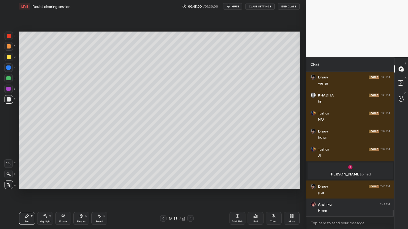
drag, startPoint x: 6, startPoint y: 76, endPoint x: 15, endPoint y: 84, distance: 12.2
click at [7, 77] on div at bounding box center [8, 78] width 8 height 8
click at [22, 194] on div "Pen P" at bounding box center [27, 218] width 16 height 13
drag, startPoint x: 61, startPoint y: 219, endPoint x: 101, endPoint y: 190, distance: 49.7
click at [62, 194] on div "Eraser" at bounding box center [63, 218] width 16 height 13
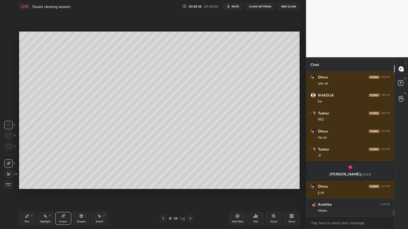
click at [30, 194] on div "Pen P" at bounding box center [27, 218] width 16 height 13
click at [8, 37] on div at bounding box center [9, 36] width 4 height 4
click at [41, 194] on div "Highlight H" at bounding box center [45, 218] width 16 height 13
drag, startPoint x: 80, startPoint y: 218, endPoint x: 76, endPoint y: 213, distance: 7.0
click at [80, 194] on div "Shapes L" at bounding box center [81, 218] width 16 height 13
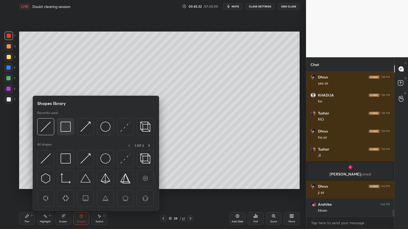
click at [66, 129] on img at bounding box center [66, 127] width 10 height 10
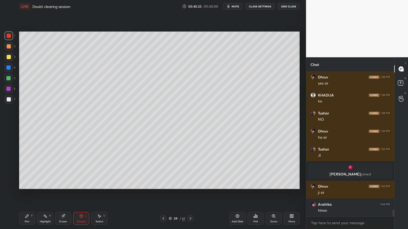
click at [11, 99] on div at bounding box center [9, 99] width 8 height 8
click at [42, 194] on div "Highlight H" at bounding box center [45, 218] width 16 height 13
click at [82, 194] on div "Shapes L" at bounding box center [81, 218] width 16 height 13
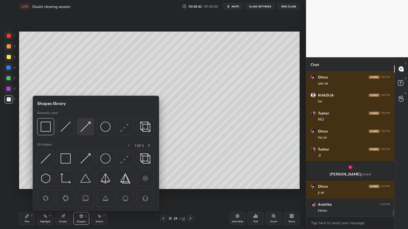
click at [87, 128] on img at bounding box center [85, 127] width 10 height 10
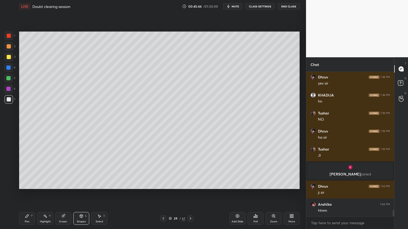
click at [50, 194] on div "Highlight H" at bounding box center [45, 218] width 16 height 13
click at [25, 194] on div "Pen" at bounding box center [27, 222] width 5 height 3
click at [47, 194] on div "Highlight H" at bounding box center [45, 218] width 16 height 13
click at [24, 194] on div "Pen P" at bounding box center [27, 218] width 16 height 13
click at [37, 194] on div "Pen P Highlight H Eraser Shapes L Select S" at bounding box center [71, 218] width 105 height 13
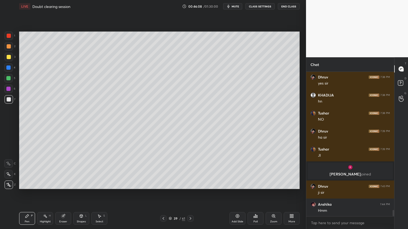
click at [50, 194] on div "H" at bounding box center [50, 216] width 2 height 3
drag, startPoint x: 29, startPoint y: 223, endPoint x: 29, endPoint y: 217, distance: 6.6
click at [29, 194] on div "Pen" at bounding box center [27, 222] width 5 height 3
click at [9, 60] on div at bounding box center [9, 57] width 8 height 8
click at [190, 194] on icon at bounding box center [191, 218] width 2 height 3
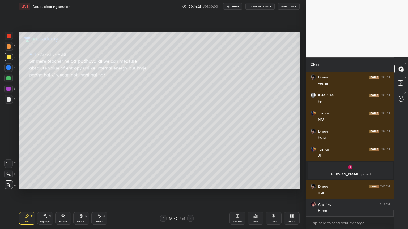
drag, startPoint x: 162, startPoint y: 218, endPoint x: 169, endPoint y: 217, distance: 6.5
click at [163, 194] on icon at bounding box center [163, 219] width 4 height 4
click at [191, 194] on icon at bounding box center [191, 218] width 2 height 3
click at [190, 194] on icon at bounding box center [190, 219] width 4 height 4
click at [191, 194] on icon at bounding box center [190, 219] width 4 height 4
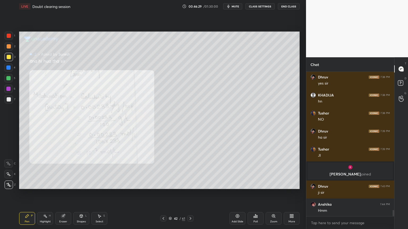
click at [191, 194] on icon at bounding box center [190, 219] width 4 height 4
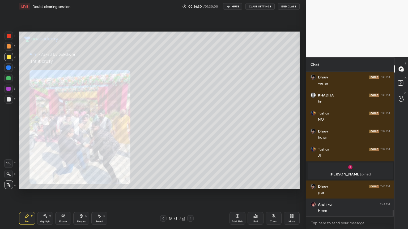
click at [191, 194] on icon at bounding box center [190, 219] width 4 height 4
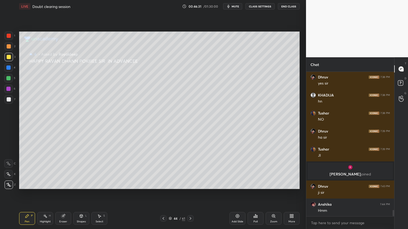
click at [191, 194] on icon at bounding box center [190, 219] width 4 height 4
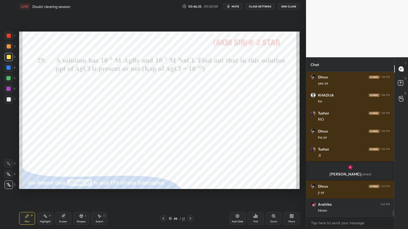
click at [36, 194] on div "Pen P Highlight H Eraser Shapes L Select S" at bounding box center [71, 218] width 105 height 13
click at [32, 194] on div "Pen P" at bounding box center [27, 218] width 16 height 13
click at [9, 36] on div at bounding box center [9, 36] width 4 height 4
click at [62, 194] on div "Eraser" at bounding box center [63, 218] width 16 height 13
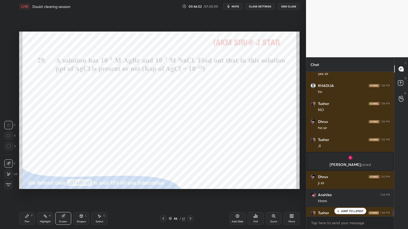
scroll to position [3139, 0]
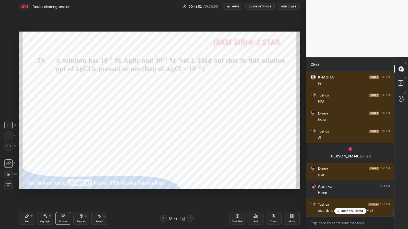
drag, startPoint x: 34, startPoint y: 220, endPoint x: 33, endPoint y: 216, distance: 4.8
click at [34, 194] on div "Pen P" at bounding box center [27, 218] width 16 height 13
click at [349, 194] on div "JUMP TO LATEST" at bounding box center [350, 211] width 32 height 6
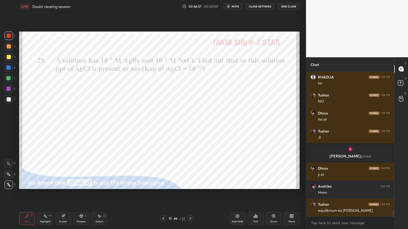
click at [162, 194] on icon at bounding box center [163, 219] width 4 height 4
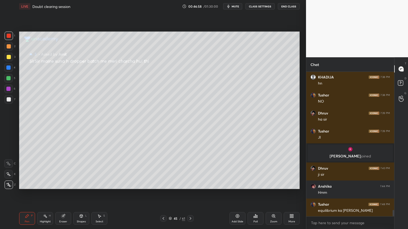
click at [161, 194] on div at bounding box center [163, 219] width 6 height 6
click at [162, 194] on icon at bounding box center [163, 219] width 4 height 4
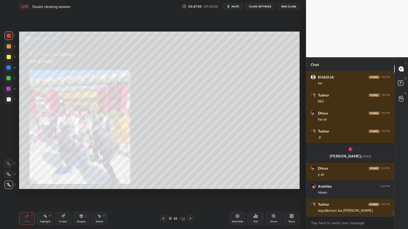
click at [165, 194] on icon at bounding box center [163, 219] width 4 height 4
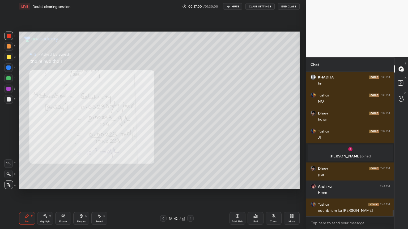
click at [162, 194] on div at bounding box center [163, 219] width 6 height 6
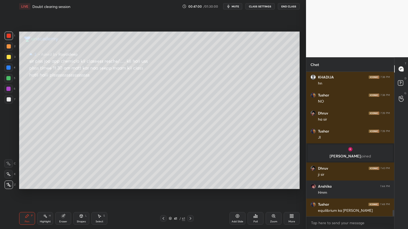
click at [162, 194] on div at bounding box center [163, 219] width 6 height 6
click at [163, 194] on icon at bounding box center [163, 219] width 4 height 4
click at [45, 194] on div "Highlight H" at bounding box center [45, 218] width 16 height 13
click at [190, 194] on icon at bounding box center [191, 218] width 2 height 3
click at [190, 194] on icon at bounding box center [190, 219] width 4 height 4
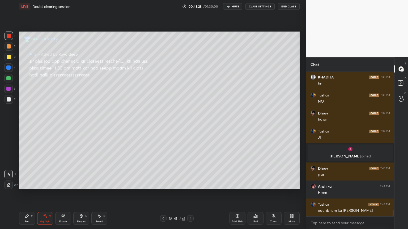
click at [190, 194] on icon at bounding box center [190, 219] width 4 height 4
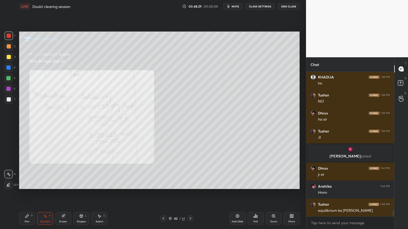
click at [190, 194] on div at bounding box center [190, 219] width 6 height 6
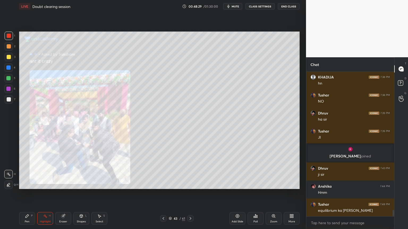
click at [189, 194] on div "Pen P Highlight H Eraser Shapes L Select S 43 / 61 Add Slide Poll Zoom More" at bounding box center [159, 218] width 280 height 21
click at [190, 194] on icon at bounding box center [190, 219] width 4 height 4
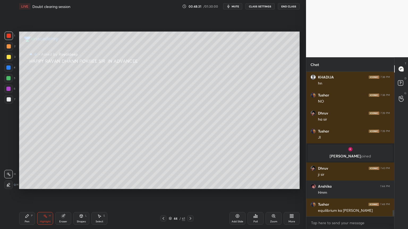
click at [191, 194] on icon at bounding box center [190, 219] width 4 height 4
click at [192, 194] on icon at bounding box center [190, 219] width 4 height 4
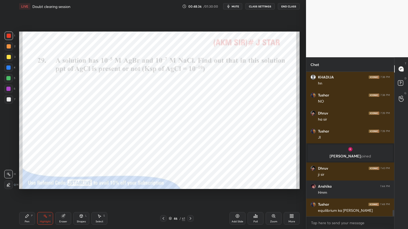
click at [25, 194] on div "Pen P" at bounding box center [27, 218] width 16 height 13
click at [11, 67] on div at bounding box center [8, 67] width 8 height 8
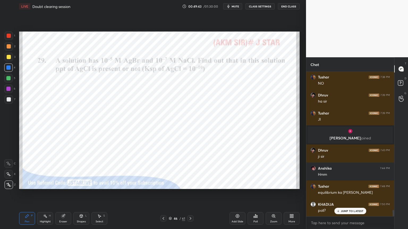
click at [257, 7] on button "CLASS SETTINGS" at bounding box center [259, 6] width 29 height 6
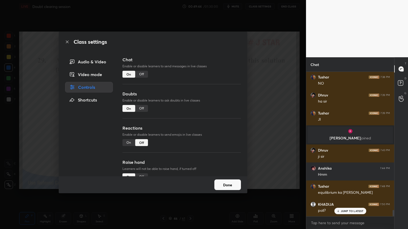
click at [124, 144] on div "On" at bounding box center [128, 142] width 13 height 7
click at [250, 131] on div "Class settings Audio & Video Video mode Controls Shortcuts Chat Enable or disab…" at bounding box center [153, 114] width 306 height 229
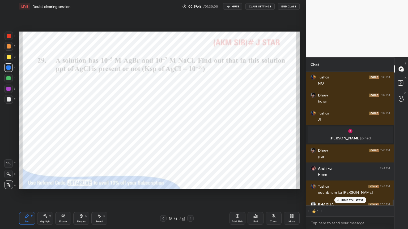
scroll to position [2, 2]
click at [254, 194] on div "Poll" at bounding box center [255, 222] width 4 height 3
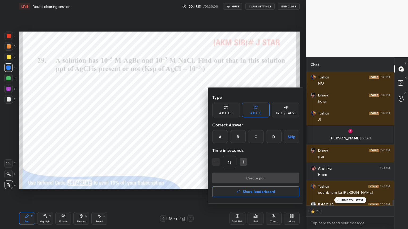
drag, startPoint x: 238, startPoint y: 135, endPoint x: 250, endPoint y: 169, distance: 36.2
click at [239, 137] on div "B" at bounding box center [238, 136] width 16 height 13
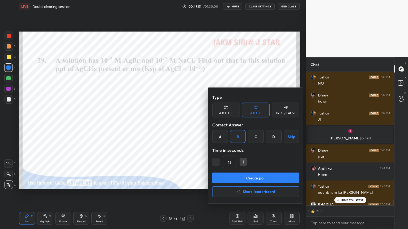
click at [259, 179] on button "Create poll" at bounding box center [255, 178] width 87 height 11
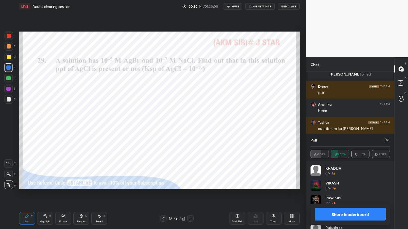
drag, startPoint x: 368, startPoint y: 213, endPoint x: 362, endPoint y: 207, distance: 7.7
click at [366, 194] on button "Share leaderboard" at bounding box center [350, 214] width 71 height 13
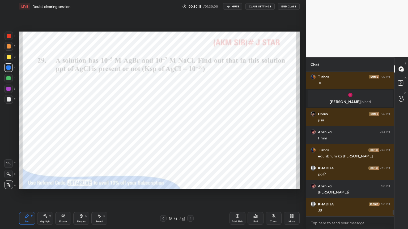
click at [44, 194] on div "Highlight H" at bounding box center [45, 218] width 16 height 13
click at [253, 194] on div "Poll" at bounding box center [255, 222] width 4 height 3
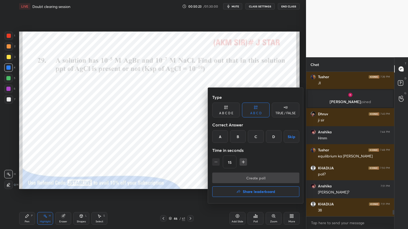
click at [144, 149] on div at bounding box center [204, 114] width 408 height 229
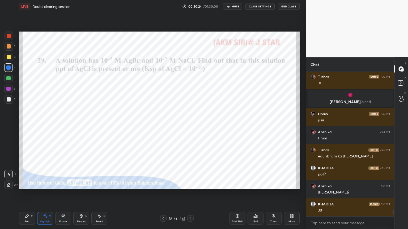
click at [237, 194] on div "Add Slide" at bounding box center [237, 222] width 12 height 3
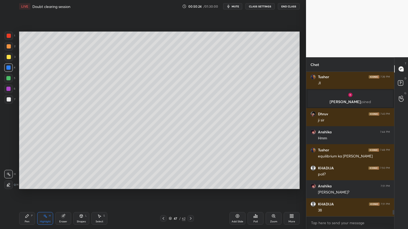
drag, startPoint x: 23, startPoint y: 221, endPoint x: 25, endPoint y: 220, distance: 2.7
click at [23, 194] on div "Pen P" at bounding box center [27, 218] width 16 height 13
drag, startPoint x: 30, startPoint y: 222, endPoint x: 34, endPoint y: 218, distance: 5.8
click at [29, 194] on div "Pen P" at bounding box center [27, 218] width 16 height 13
click at [10, 47] on div at bounding box center [9, 46] width 4 height 4
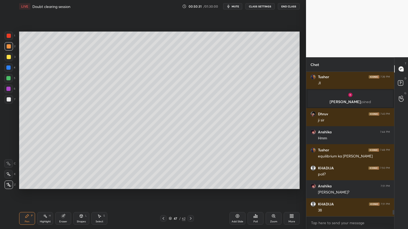
click at [164, 194] on icon at bounding box center [163, 219] width 4 height 4
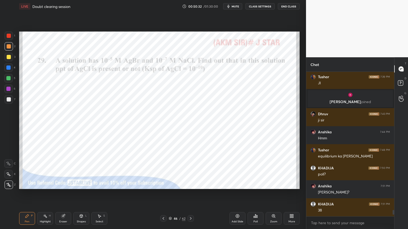
drag, startPoint x: 45, startPoint y: 220, endPoint x: 44, endPoint y: 213, distance: 6.3
click at [45, 194] on div "Highlight H" at bounding box center [45, 218] width 16 height 13
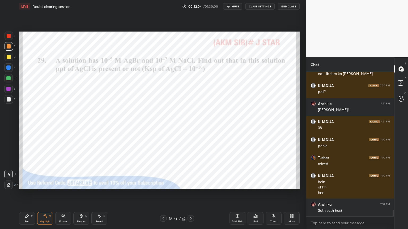
scroll to position [3294, 0]
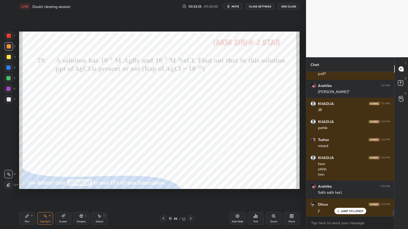
click at [234, 194] on div "Add Slide" at bounding box center [237, 218] width 16 height 13
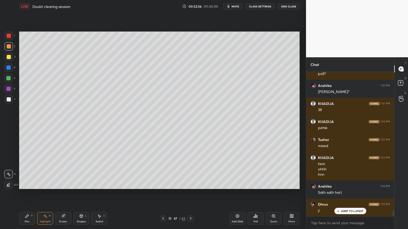
drag, startPoint x: 23, startPoint y: 222, endPoint x: 23, endPoint y: 203, distance: 18.6
click at [23, 194] on div "Pen P" at bounding box center [27, 218] width 16 height 13
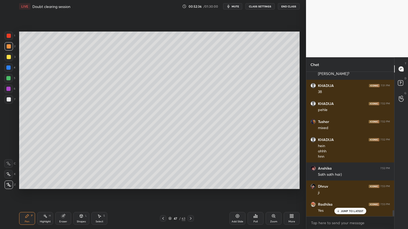
drag, startPoint x: 10, startPoint y: 38, endPoint x: 12, endPoint y: 40, distance: 2.9
click at [10, 39] on div at bounding box center [9, 36] width 8 height 8
click at [25, 194] on div "Pen" at bounding box center [27, 222] width 5 height 3
click at [163, 194] on icon at bounding box center [163, 219] width 4 height 4
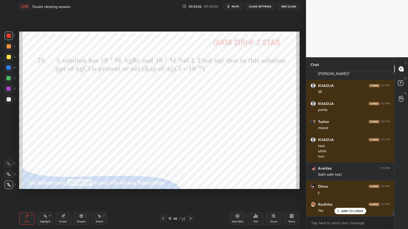
click at [191, 194] on icon at bounding box center [190, 219] width 4 height 4
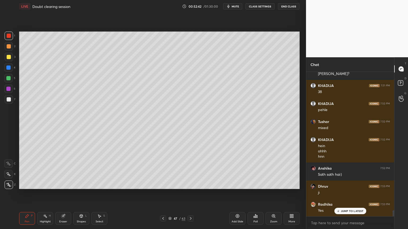
click at [193, 194] on div at bounding box center [190, 219] width 6 height 6
click at [62, 194] on div "Eraser" at bounding box center [63, 218] width 16 height 13
click at [163, 194] on icon at bounding box center [163, 218] width 2 height 3
click at [25, 194] on div "Pen P" at bounding box center [27, 218] width 16 height 13
click at [9, 101] on div at bounding box center [9, 99] width 4 height 4
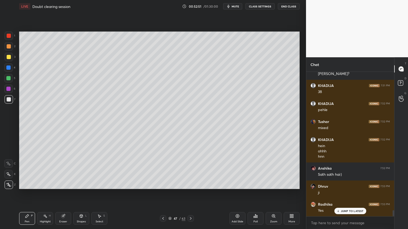
click at [84, 194] on div "Shapes" at bounding box center [81, 222] width 9 height 3
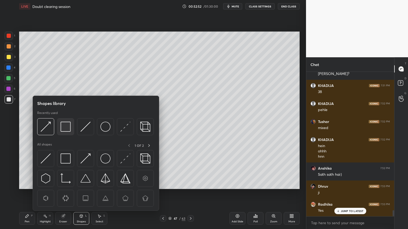
click at [66, 128] on img at bounding box center [66, 127] width 10 height 10
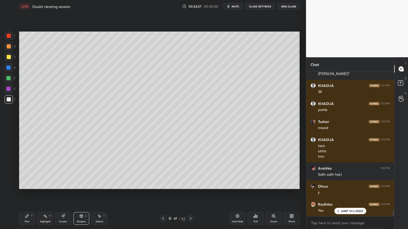
click at [30, 194] on div "Pen P" at bounding box center [27, 218] width 16 height 13
click at [10, 46] on div at bounding box center [9, 46] width 4 height 4
click at [80, 194] on div "Shapes L" at bounding box center [81, 218] width 16 height 13
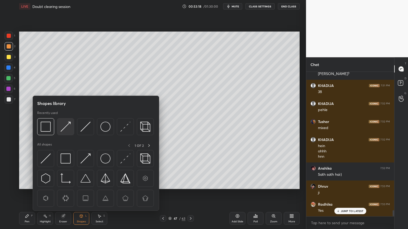
click at [71, 130] on div at bounding box center [65, 126] width 17 height 17
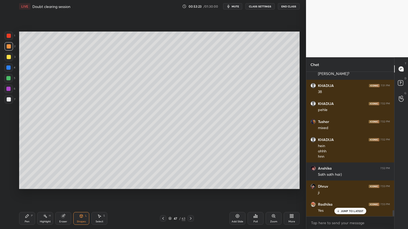
drag, startPoint x: 25, startPoint y: 217, endPoint x: 25, endPoint y: 192, distance: 25.2
click at [27, 194] on icon at bounding box center [26, 216] width 3 height 3
click at [7, 97] on div at bounding box center [9, 99] width 8 height 8
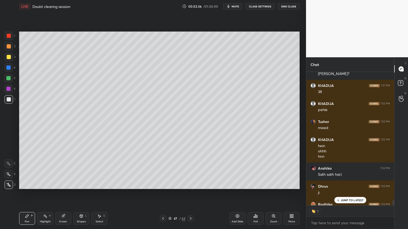
scroll to position [132, 86]
click at [10, 58] on div at bounding box center [9, 57] width 4 height 4
click at [63, 194] on div "Eraser" at bounding box center [63, 218] width 16 height 13
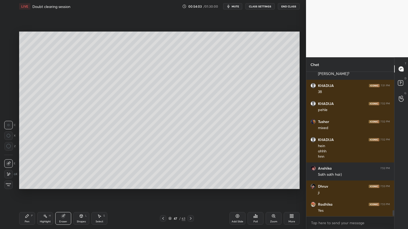
scroll to position [143, 86]
drag, startPoint x: 27, startPoint y: 219, endPoint x: 27, endPoint y: 198, distance: 20.7
click at [27, 194] on div "Pen P" at bounding box center [27, 218] width 16 height 13
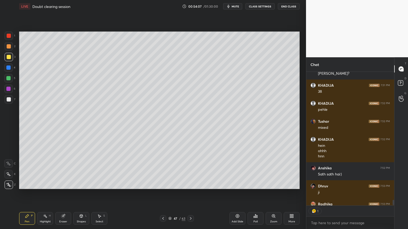
scroll to position [2, 2]
drag, startPoint x: 46, startPoint y: 218, endPoint x: 47, endPoint y: 195, distance: 22.9
click at [45, 194] on div "Highlight H" at bounding box center [45, 218] width 16 height 13
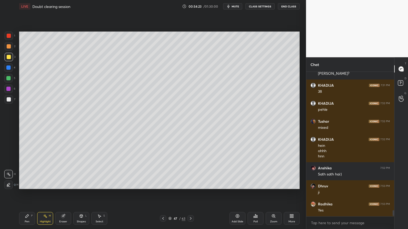
scroll to position [143, 86]
click at [27, 194] on div "Pen" at bounding box center [27, 222] width 5 height 3
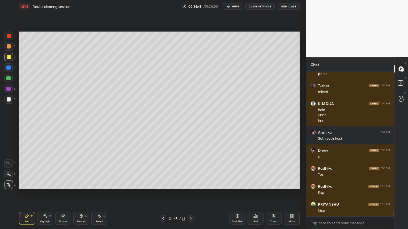
scroll to position [3366, 0]
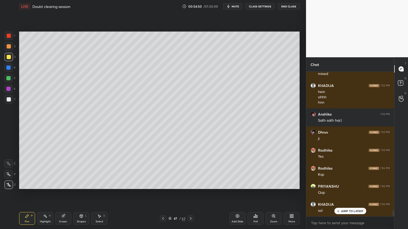
click at [163, 194] on icon at bounding box center [163, 219] width 4 height 4
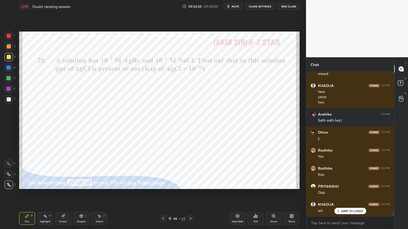
click at [163, 194] on icon at bounding box center [163, 219] width 4 height 4
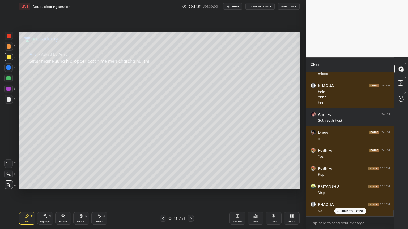
click at [164, 194] on icon at bounding box center [163, 219] width 4 height 4
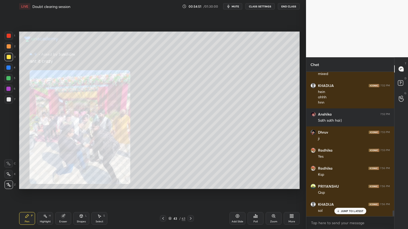
click at [164, 194] on icon at bounding box center [163, 219] width 4 height 4
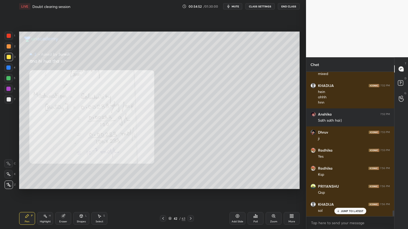
click at [164, 194] on icon at bounding box center [163, 219] width 4 height 4
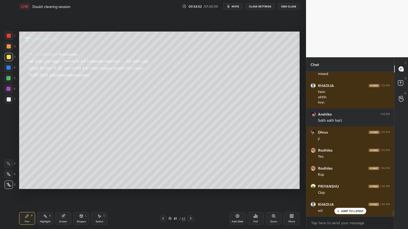
click at [165, 194] on icon at bounding box center [163, 219] width 4 height 4
click at [164, 194] on icon at bounding box center [163, 219] width 4 height 4
drag, startPoint x: 46, startPoint y: 222, endPoint x: 51, endPoint y: 192, distance: 30.0
click at [46, 194] on div "Highlight" at bounding box center [45, 222] width 11 height 3
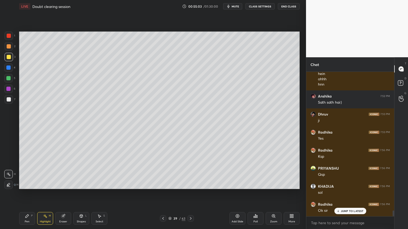
click at [191, 194] on icon at bounding box center [191, 218] width 2 height 3
click at [191, 194] on icon at bounding box center [190, 219] width 4 height 4
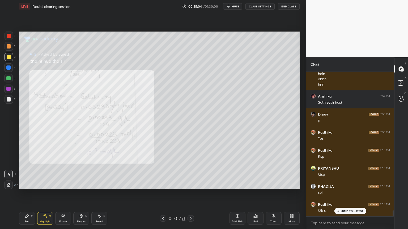
click at [190, 194] on icon at bounding box center [190, 219] width 4 height 4
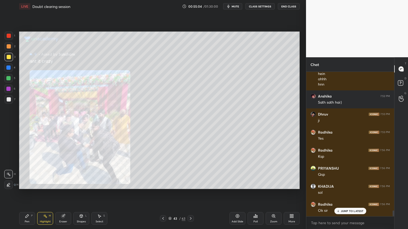
click at [190, 194] on icon at bounding box center [190, 219] width 4 height 4
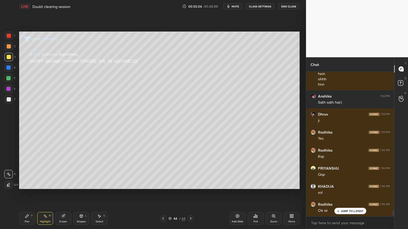
click at [190, 194] on icon at bounding box center [190, 219] width 4 height 4
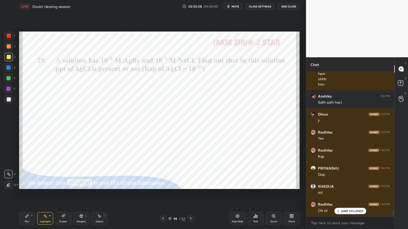
click at [189, 194] on icon at bounding box center [190, 219] width 4 height 4
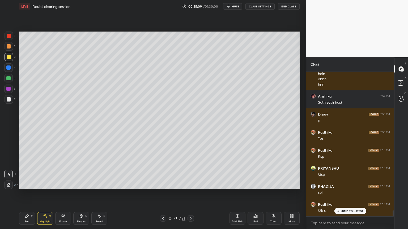
drag, startPoint x: 29, startPoint y: 220, endPoint x: 27, endPoint y: 214, distance: 5.5
click at [28, 194] on div "Pen P" at bounding box center [27, 218] width 16 height 13
drag, startPoint x: 9, startPoint y: 95, endPoint x: 18, endPoint y: 114, distance: 21.2
click at [9, 96] on div "1 2 3 4 5 6 7" at bounding box center [9, 69] width 11 height 74
click at [11, 103] on div at bounding box center [9, 99] width 8 height 8
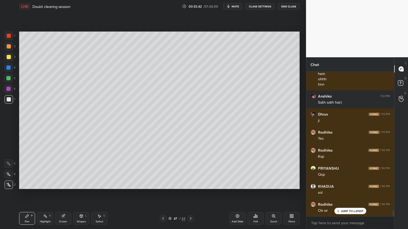
click at [40, 194] on div "Highlight" at bounding box center [45, 222] width 11 height 3
drag, startPoint x: 28, startPoint y: 220, endPoint x: 42, endPoint y: 209, distance: 17.4
click at [29, 194] on div "Pen P" at bounding box center [27, 218] width 16 height 13
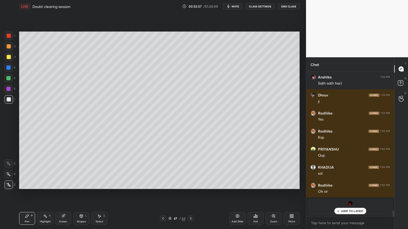
click at [38, 194] on div "Highlight H" at bounding box center [45, 218] width 16 height 13
drag, startPoint x: 26, startPoint y: 220, endPoint x: 31, endPoint y: 218, distance: 5.2
click at [28, 194] on div "Pen P" at bounding box center [27, 218] width 16 height 13
drag, startPoint x: 47, startPoint y: 222, endPoint x: 80, endPoint y: 194, distance: 42.8
click at [47, 194] on div "Highlight H" at bounding box center [45, 218] width 16 height 13
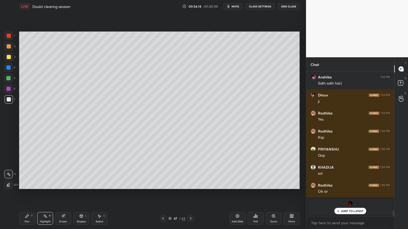
click at [76, 194] on div "Shapes L" at bounding box center [81, 218] width 16 height 13
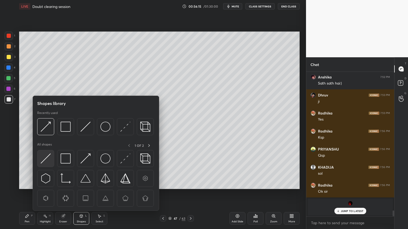
click at [47, 158] on img at bounding box center [46, 159] width 10 height 10
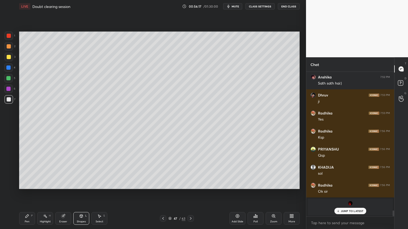
drag, startPoint x: 25, startPoint y: 222, endPoint x: 42, endPoint y: 209, distance: 21.3
click at [25, 194] on div "Pen" at bounding box center [27, 222] width 5 height 3
click at [164, 194] on icon at bounding box center [163, 218] width 2 height 3
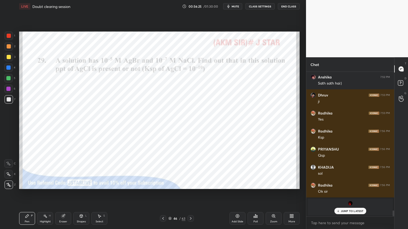
click at [188, 194] on icon at bounding box center [190, 219] width 4 height 4
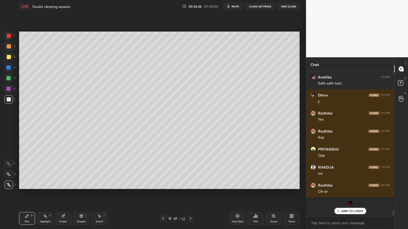
click at [24, 194] on div "Pen P" at bounding box center [27, 218] width 16 height 13
click at [50, 194] on div "Highlight H" at bounding box center [45, 218] width 16 height 13
click at [28, 194] on div "Pen P" at bounding box center [27, 218] width 16 height 13
drag, startPoint x: 41, startPoint y: 219, endPoint x: 73, endPoint y: 201, distance: 36.6
click at [45, 194] on div "Highlight H" at bounding box center [45, 218] width 16 height 13
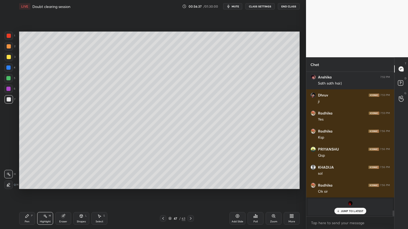
click at [27, 194] on div "Pen P" at bounding box center [27, 218] width 16 height 13
click at [355, 194] on p "JUMP TO LATEST" at bounding box center [352, 211] width 23 height 3
drag, startPoint x: 162, startPoint y: 220, endPoint x: 117, endPoint y: 204, distance: 47.9
click at [161, 194] on icon at bounding box center [163, 219] width 4 height 4
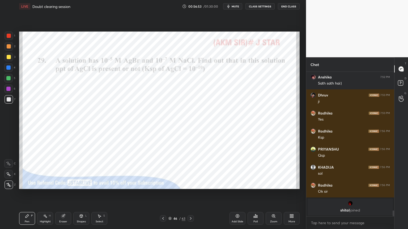
drag, startPoint x: 6, startPoint y: 36, endPoint x: 15, endPoint y: 51, distance: 17.5
click at [7, 36] on div at bounding box center [9, 36] width 8 height 8
click at [190, 194] on icon at bounding box center [191, 218] width 2 height 3
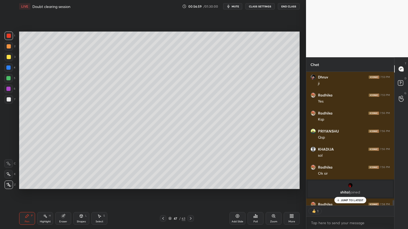
scroll to position [2, 2]
click at [190, 194] on icon at bounding box center [190, 219] width 4 height 4
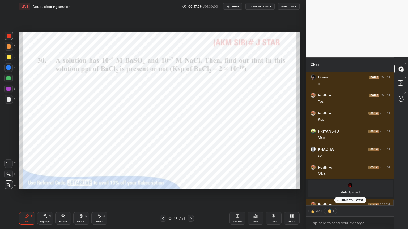
drag, startPoint x: 27, startPoint y: 219, endPoint x: 34, endPoint y: 189, distance: 30.4
click at [26, 194] on div "Pen P" at bounding box center [27, 218] width 16 height 13
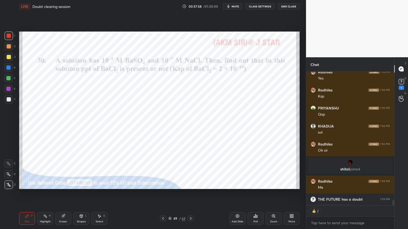
click at [406, 83] on div "D Doubts (D) 1" at bounding box center [401, 83] width 14 height 15
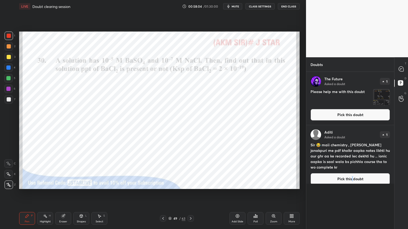
click at [352, 176] on button "Pick this doubt" at bounding box center [349, 179] width 79 height 12
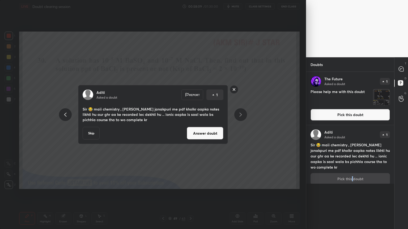
click at [92, 133] on button "Skip" at bounding box center [91, 133] width 17 height 13
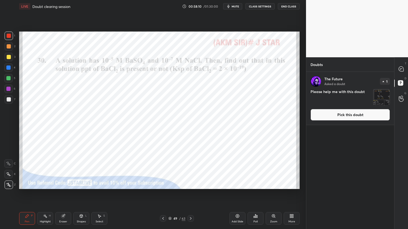
click at [353, 120] on div "The Future Asked a doubt 1 Please help me with this doubt Pick this doubt" at bounding box center [350, 98] width 88 height 53
click at [350, 115] on button "Pick this doubt" at bounding box center [349, 115] width 79 height 12
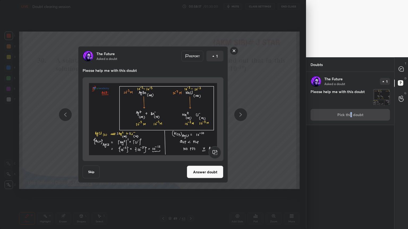
drag, startPoint x: 94, startPoint y: 169, endPoint x: 87, endPoint y: 167, distance: 7.5
click at [93, 170] on button "Skip" at bounding box center [91, 172] width 17 height 13
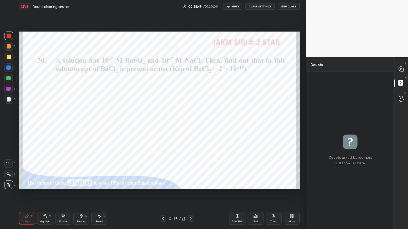
click at [30, 194] on div "Pen P" at bounding box center [27, 218] width 16 height 13
drag, startPoint x: 398, startPoint y: 68, endPoint x: 390, endPoint y: 71, distance: 9.0
click at [397, 68] on div at bounding box center [401, 69] width 11 height 10
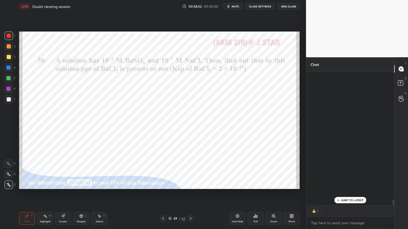
scroll to position [132, 86]
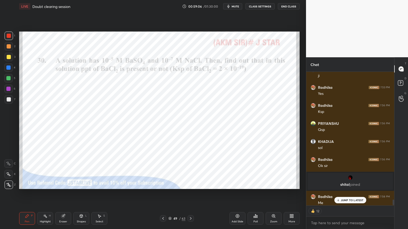
click at [352, 194] on p "JUMP TO LATEST" at bounding box center [352, 200] width 23 height 3
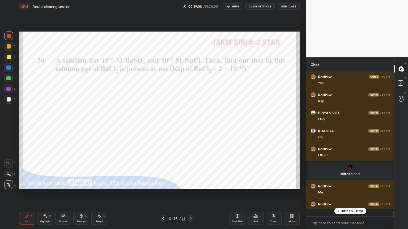
scroll to position [143, 86]
click at [238, 6] on span "mute" at bounding box center [234, 7] width 7 height 4
click at [237, 7] on span "unmute" at bounding box center [234, 7] width 11 height 4
click at [236, 7] on span "mute" at bounding box center [234, 7] width 7 height 4
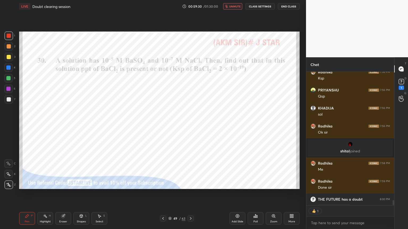
scroll to position [2, 2]
click at [255, 194] on icon at bounding box center [255, 216] width 1 height 3
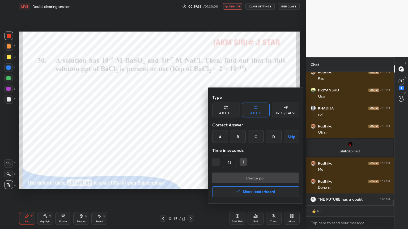
click at [238, 135] on div "B" at bounding box center [238, 136] width 16 height 13
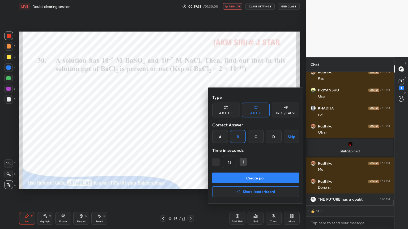
drag, startPoint x: 281, startPoint y: 179, endPoint x: 294, endPoint y: 195, distance: 20.5
click at [284, 186] on div "Create poll Share leaderboard" at bounding box center [255, 186] width 87 height 27
click at [275, 179] on button "Create poll" at bounding box center [255, 178] width 87 height 11
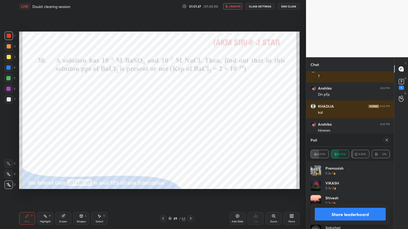
scroll to position [115, 86]
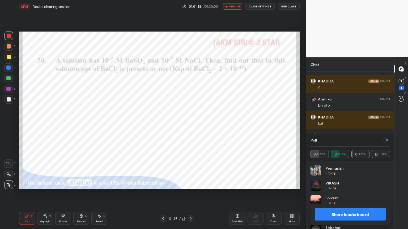
click at [357, 194] on button "Share leaderboard" at bounding box center [350, 214] width 71 height 13
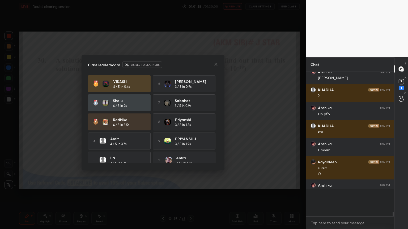
scroll to position [3518, 0]
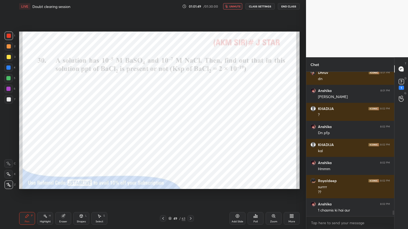
click at [234, 6] on span "unmute" at bounding box center [234, 7] width 11 height 4
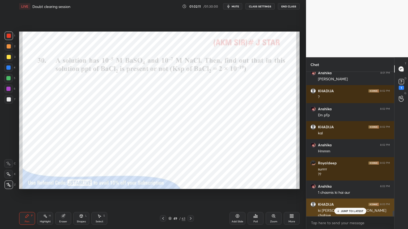
click at [346, 194] on div "JUMP TO LATEST" at bounding box center [350, 211] width 32 height 6
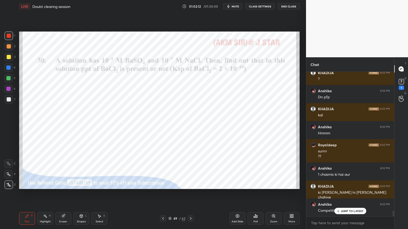
scroll to position [3569, 0]
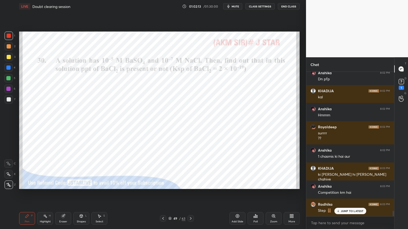
click at [354, 194] on p "JUMP TO LATEST" at bounding box center [352, 211] width 23 height 3
click at [46, 194] on div "Highlight" at bounding box center [45, 222] width 11 height 3
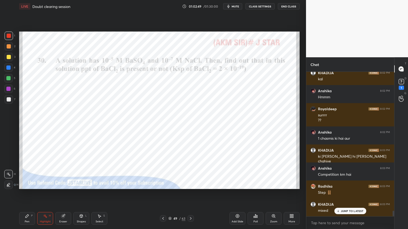
scroll to position [3605, 0]
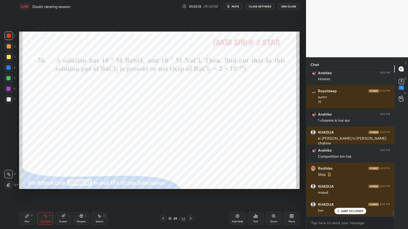
click at [237, 194] on div "Add Slide" at bounding box center [237, 218] width 16 height 13
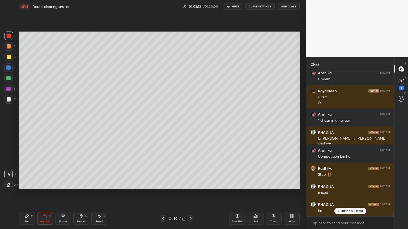
drag, startPoint x: 28, startPoint y: 220, endPoint x: 27, endPoint y: 210, distance: 10.1
click at [27, 194] on div "Pen P" at bounding box center [27, 218] width 16 height 13
click at [9, 48] on div at bounding box center [9, 46] width 4 height 4
drag, startPoint x: 81, startPoint y: 221, endPoint x: 82, endPoint y: 217, distance: 3.5
click at [82, 194] on div "Shapes L" at bounding box center [81, 218] width 16 height 13
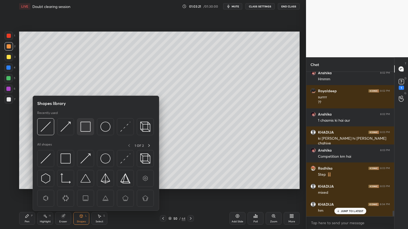
click at [86, 130] on img at bounding box center [85, 127] width 10 height 10
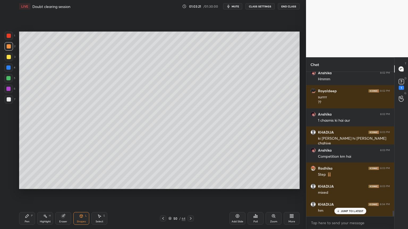
click at [11, 102] on div at bounding box center [9, 99] width 8 height 8
click at [30, 194] on div "Pen P" at bounding box center [27, 218] width 16 height 13
drag, startPoint x: 78, startPoint y: 220, endPoint x: 78, endPoint y: 217, distance: 2.7
click at [78, 194] on div "Shapes L" at bounding box center [81, 218] width 16 height 13
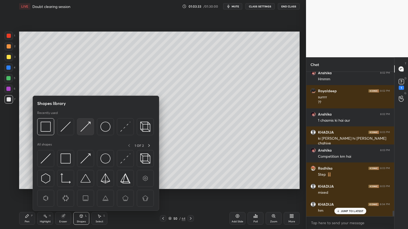
click at [90, 127] on img at bounding box center [85, 127] width 10 height 10
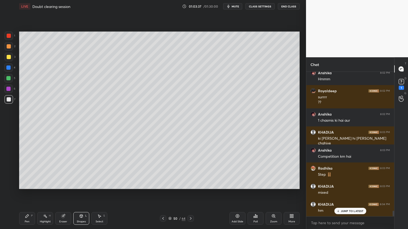
click at [29, 194] on div "Pen" at bounding box center [27, 222] width 5 height 3
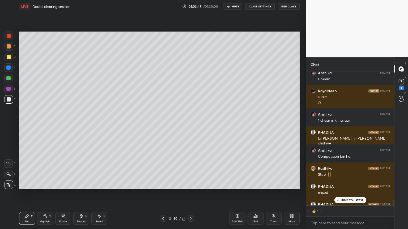
scroll to position [132, 86]
click at [7, 46] on div at bounding box center [9, 46] width 4 height 4
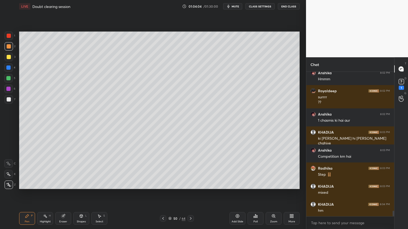
scroll to position [3605, 0]
drag, startPoint x: 52, startPoint y: 220, endPoint x: 121, endPoint y: 216, distance: 68.8
click at [53, 194] on div "Highlight H" at bounding box center [45, 218] width 16 height 13
click at [162, 194] on icon at bounding box center [163, 219] width 4 height 4
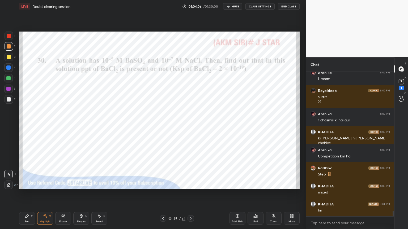
drag, startPoint x: 44, startPoint y: 220, endPoint x: 49, endPoint y: 204, distance: 16.9
click at [44, 194] on div "Highlight H" at bounding box center [45, 218] width 16 height 13
click at [189, 194] on icon at bounding box center [190, 219] width 4 height 4
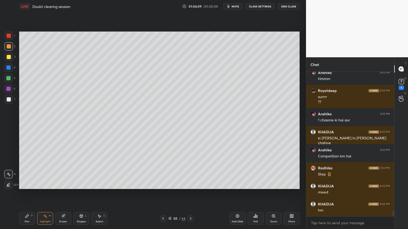
click at [33, 194] on div "Pen P" at bounding box center [27, 218] width 16 height 13
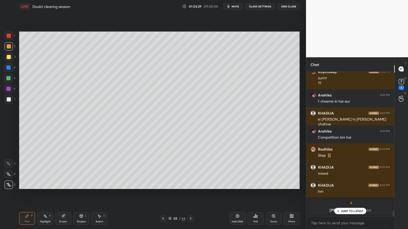
click at [11, 78] on div at bounding box center [8, 78] width 4 height 4
click at [48, 194] on div "Highlight" at bounding box center [45, 222] width 11 height 3
click at [23, 194] on div "Pen P" at bounding box center [27, 218] width 16 height 13
click at [10, 69] on div at bounding box center [8, 68] width 4 height 4
drag, startPoint x: 7, startPoint y: 98, endPoint x: 10, endPoint y: 101, distance: 4.7
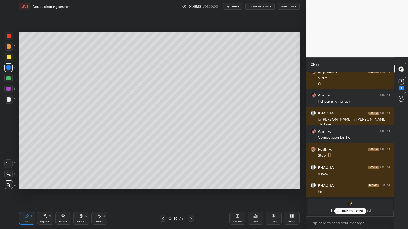
click at [8, 97] on div at bounding box center [9, 99] width 4 height 4
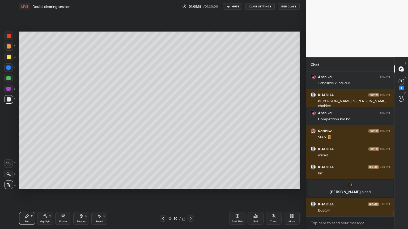
click at [162, 194] on icon at bounding box center [163, 219] width 4 height 4
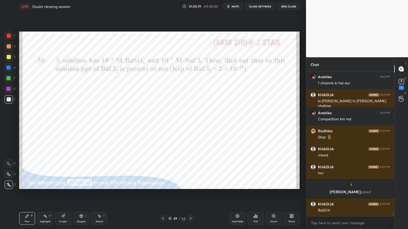
drag, startPoint x: 48, startPoint y: 216, endPoint x: 49, endPoint y: 197, distance: 19.1
click at [48, 194] on div "Highlight H" at bounding box center [45, 218] width 16 height 13
drag, startPoint x: 7, startPoint y: 45, endPoint x: 17, endPoint y: 44, distance: 10.1
click at [11, 45] on div at bounding box center [9, 46] width 8 height 8
click at [162, 194] on icon at bounding box center [163, 219] width 4 height 4
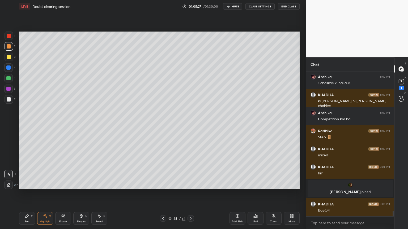
click at [162, 194] on icon at bounding box center [163, 219] width 4 height 4
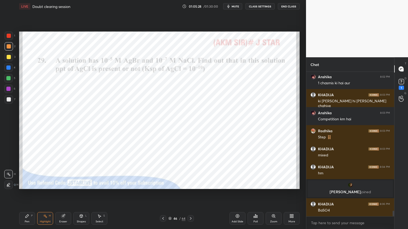
click at [162, 194] on div at bounding box center [163, 219] width 6 height 6
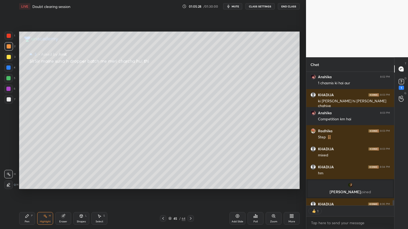
scroll to position [2, 2]
click at [162, 194] on div "Pen P Highlight H Eraser Shapes L Select S 45 / 64 Add Slide Poll Zoom More" at bounding box center [159, 218] width 280 height 21
click at [162, 194] on icon at bounding box center [163, 219] width 4 height 4
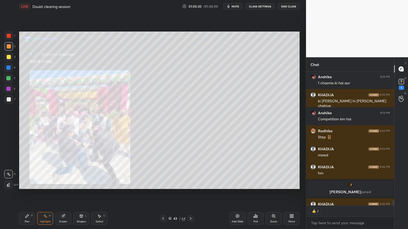
click at [163, 194] on icon at bounding box center [163, 219] width 4 height 4
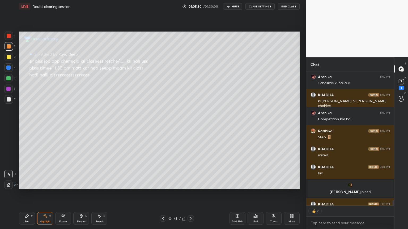
click at [164, 194] on icon at bounding box center [163, 219] width 4 height 4
click at [191, 194] on icon at bounding box center [190, 219] width 4 height 4
click at [190, 194] on icon at bounding box center [190, 219] width 4 height 4
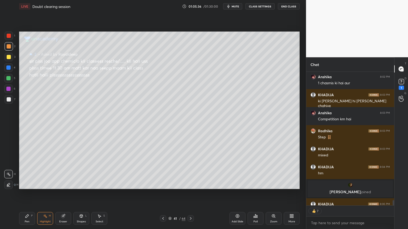
click at [190, 194] on icon at bounding box center [190, 219] width 4 height 4
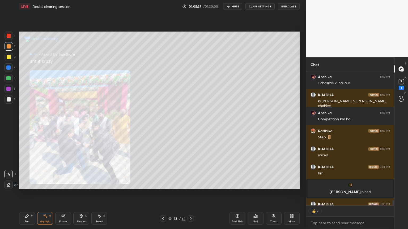
click at [190, 194] on div at bounding box center [190, 219] width 6 height 6
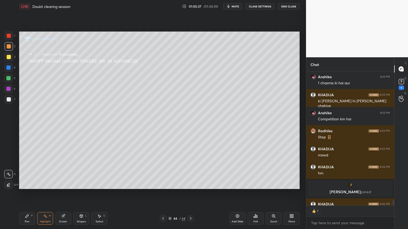
click at [190, 194] on div at bounding box center [190, 219] width 6 height 6
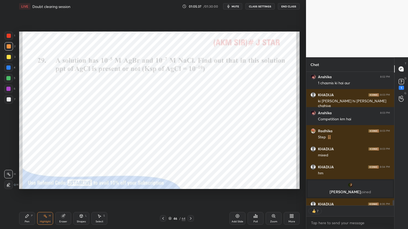
click at [190, 194] on icon at bounding box center [190, 219] width 4 height 4
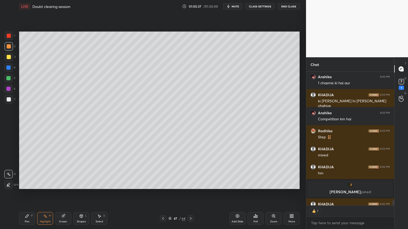
click at [190, 194] on div at bounding box center [190, 219] width 6 height 6
click at [190, 194] on icon at bounding box center [190, 219] width 4 height 4
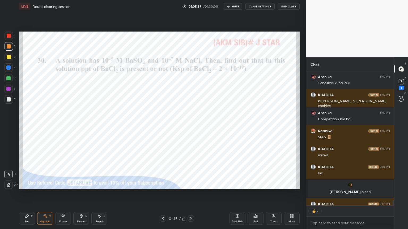
scroll to position [3576, 0]
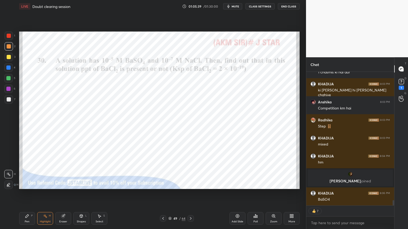
click at [190, 194] on icon at bounding box center [190, 219] width 4 height 4
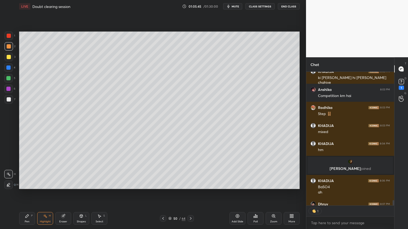
scroll to position [2, 2]
drag, startPoint x: 31, startPoint y: 213, endPoint x: 36, endPoint y: 202, distance: 11.8
click at [32, 194] on div "Pen P" at bounding box center [27, 218] width 16 height 13
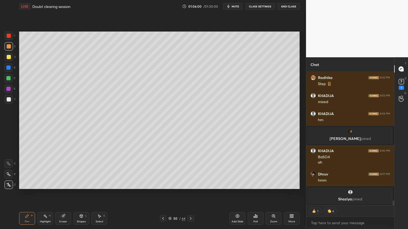
scroll to position [143, 86]
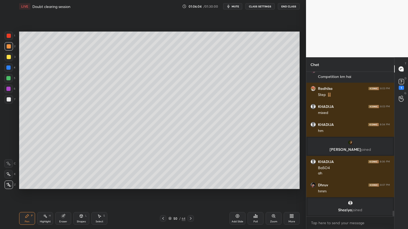
click at [11, 99] on div at bounding box center [9, 99] width 4 height 4
click at [48, 194] on div "Highlight H" at bounding box center [45, 218] width 16 height 13
click at [30, 194] on div "Pen P" at bounding box center [27, 218] width 16 height 13
click at [52, 194] on div "Pen P Highlight H Eraser Shapes L Select S" at bounding box center [71, 218] width 105 height 13
click at [50, 194] on div "Highlight H" at bounding box center [45, 218] width 16 height 13
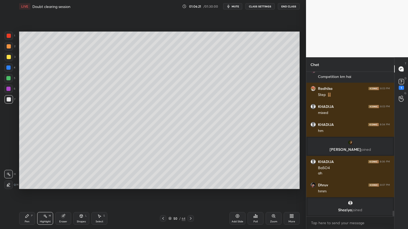
click at [26, 194] on div "Pen" at bounding box center [27, 222] width 5 height 3
drag, startPoint x: 46, startPoint y: 219, endPoint x: 48, endPoint y: 217, distance: 3.0
click at [46, 194] on div "Highlight H" at bounding box center [45, 218] width 16 height 13
click at [28, 194] on icon at bounding box center [27, 216] width 4 height 4
drag, startPoint x: 54, startPoint y: 222, endPoint x: 58, endPoint y: 221, distance: 4.0
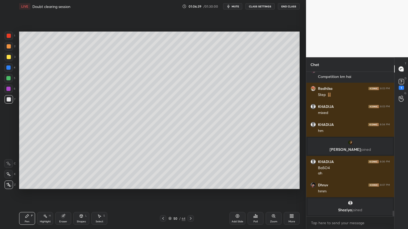
click at [54, 194] on div "Pen P Highlight H Eraser Shapes L Select S" at bounding box center [71, 218] width 105 height 13
click at [59, 194] on div "Eraser" at bounding box center [63, 218] width 16 height 13
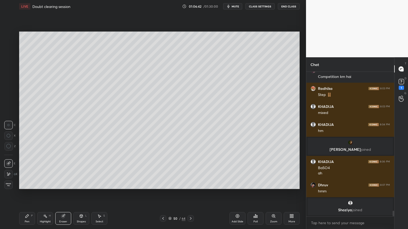
click at [26, 194] on icon at bounding box center [26, 216] width 3 height 3
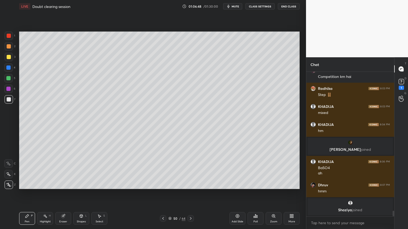
click at [46, 194] on icon at bounding box center [45, 216] width 4 height 4
click at [164, 194] on icon at bounding box center [163, 219] width 4 height 4
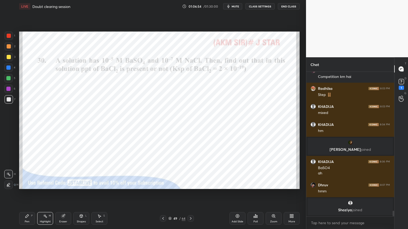
click at [163, 194] on icon at bounding box center [163, 219] width 4 height 4
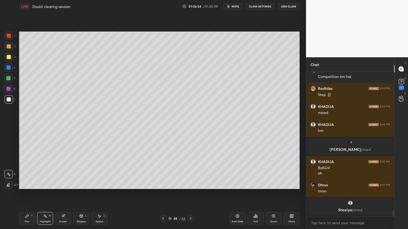
click at [161, 194] on icon at bounding box center [163, 219] width 4 height 4
click at [189, 194] on icon at bounding box center [190, 219] width 4 height 4
click at [190, 194] on icon at bounding box center [190, 219] width 4 height 4
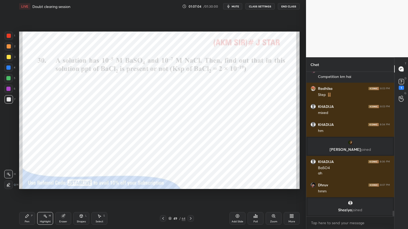
click at [191, 194] on icon at bounding box center [190, 219] width 4 height 4
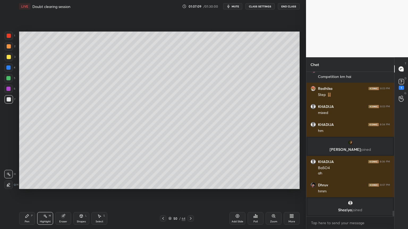
click at [45, 194] on div "Highlight H" at bounding box center [45, 218] width 16 height 13
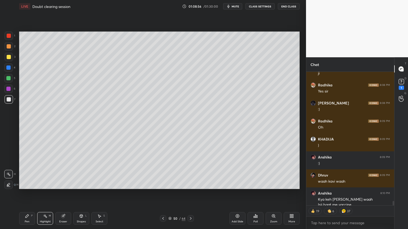
scroll to position [3771, 0]
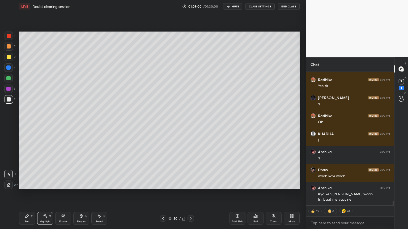
click at [258, 7] on button "CLASS SETTINGS" at bounding box center [259, 6] width 29 height 6
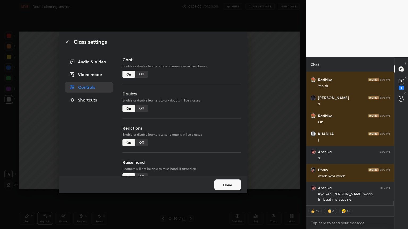
click at [141, 143] on div "Off" at bounding box center [141, 142] width 13 height 7
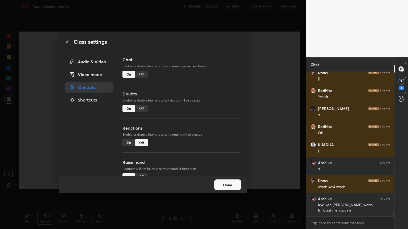
click at [264, 146] on div "Class settings Audio & Video Video mode Controls Shortcuts Chat Enable or disab…" at bounding box center [153, 114] width 306 height 229
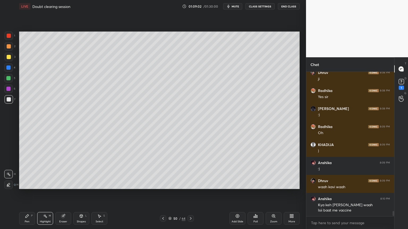
click at [28, 194] on div "Pen" at bounding box center [27, 222] width 5 height 3
click at [48, 194] on div "Highlight" at bounding box center [45, 222] width 11 height 3
drag, startPoint x: 28, startPoint y: 221, endPoint x: 32, endPoint y: 218, distance: 5.1
click at [28, 194] on div "Pen" at bounding box center [27, 222] width 5 height 3
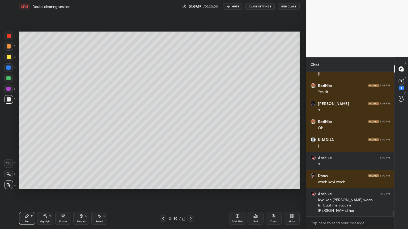
scroll to position [3783, 0]
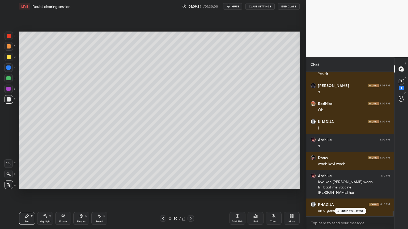
click at [32, 194] on div "Pen P" at bounding box center [27, 218] width 16 height 13
drag, startPoint x: 44, startPoint y: 221, endPoint x: 50, endPoint y: 215, distance: 8.1
click at [45, 194] on div "Highlight" at bounding box center [45, 222] width 11 height 3
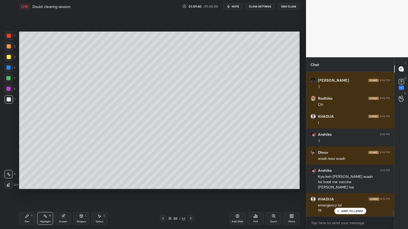
drag, startPoint x: 24, startPoint y: 221, endPoint x: 74, endPoint y: 192, distance: 57.7
click at [24, 194] on div "Pen P" at bounding box center [27, 218] width 16 height 13
drag, startPoint x: 162, startPoint y: 218, endPoint x: 158, endPoint y: 219, distance: 4.3
click at [162, 194] on icon at bounding box center [163, 218] width 2 height 3
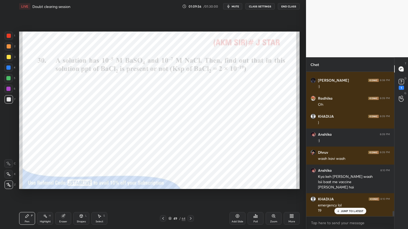
click at [45, 194] on div "Highlight H" at bounding box center [45, 218] width 16 height 13
click at [6, 57] on div at bounding box center [9, 57] width 8 height 8
click at [190, 194] on icon at bounding box center [190, 219] width 4 height 4
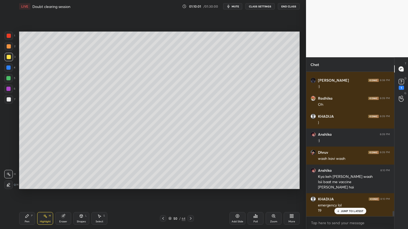
click at [22, 194] on div "Pen P" at bounding box center [27, 218] width 16 height 13
click at [46, 194] on div "Highlight H" at bounding box center [45, 218] width 16 height 13
click at [28, 194] on div "Pen P" at bounding box center [27, 218] width 16 height 13
drag, startPoint x: 39, startPoint y: 220, endPoint x: 41, endPoint y: 216, distance: 4.3
click at [39, 194] on div "Highlight H" at bounding box center [45, 218] width 16 height 13
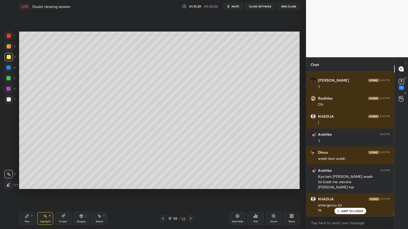
click at [28, 194] on icon at bounding box center [27, 216] width 4 height 4
drag, startPoint x: 47, startPoint y: 220, endPoint x: 40, endPoint y: 215, distance: 7.8
click at [45, 194] on div "Highlight H" at bounding box center [45, 218] width 16 height 13
click at [161, 194] on icon at bounding box center [163, 219] width 4 height 4
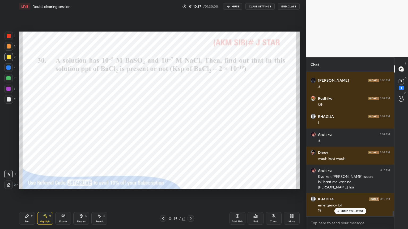
drag, startPoint x: 24, startPoint y: 220, endPoint x: 23, endPoint y: 217, distance: 3.4
click at [23, 194] on div "Pen P" at bounding box center [27, 218] width 16 height 13
drag, startPoint x: 8, startPoint y: 68, endPoint x: 15, endPoint y: 87, distance: 20.3
click at [7, 70] on div at bounding box center [8, 68] width 4 height 4
click at [351, 194] on p "JUMP TO LATEST" at bounding box center [352, 211] width 23 height 3
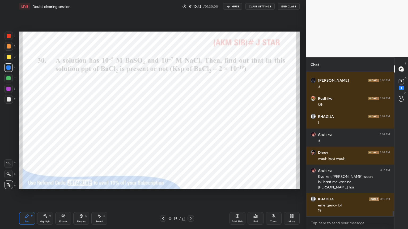
click at [191, 194] on icon at bounding box center [190, 219] width 4 height 4
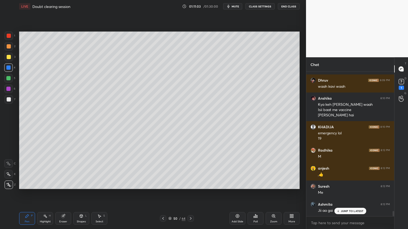
scroll to position [3879, 0]
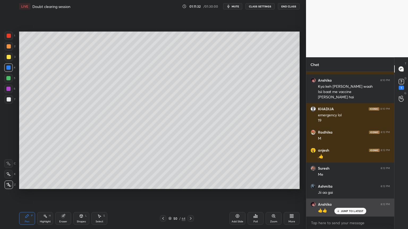
drag, startPoint x: 354, startPoint y: 210, endPoint x: 351, endPoint y: 208, distance: 3.3
click at [354, 194] on p "JUMP TO LATEST" at bounding box center [352, 211] width 23 height 3
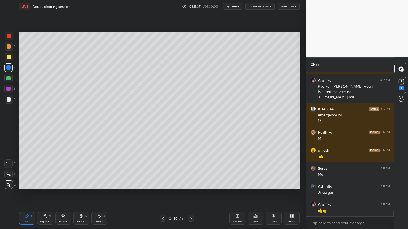
click at [189, 194] on icon at bounding box center [190, 219] width 4 height 4
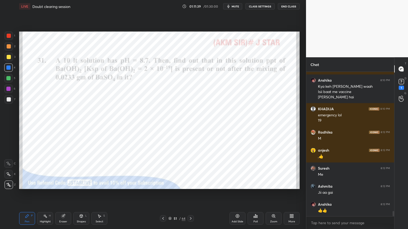
click at [162, 194] on icon at bounding box center [163, 219] width 4 height 4
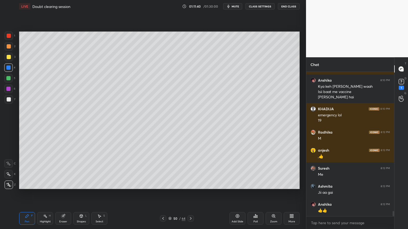
drag, startPoint x: 192, startPoint y: 217, endPoint x: 181, endPoint y: 214, distance: 11.3
click at [191, 194] on icon at bounding box center [190, 219] width 4 height 4
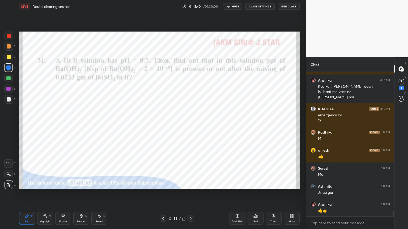
drag, startPoint x: 30, startPoint y: 219, endPoint x: 24, endPoint y: 195, distance: 24.9
click at [28, 194] on div "Pen P" at bounding box center [27, 218] width 16 height 13
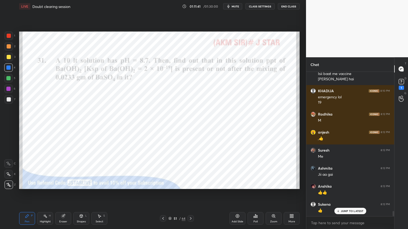
click at [15, 34] on div "1 2 3 4 5 6 7" at bounding box center [9, 69] width 11 height 74
click at [6, 37] on div at bounding box center [9, 36] width 8 height 8
drag, startPoint x: 26, startPoint y: 219, endPoint x: 30, endPoint y: 212, distance: 8.9
click at [26, 194] on div "Pen P" at bounding box center [27, 218] width 16 height 13
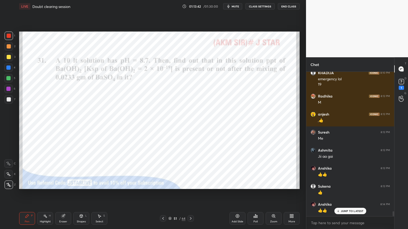
scroll to position [3933, 0]
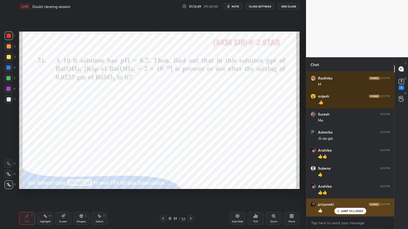
click at [353, 194] on p "JUMP TO LATEST" at bounding box center [352, 211] width 23 height 3
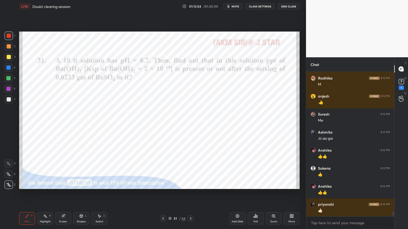
click at [256, 194] on div "Poll" at bounding box center [255, 218] width 16 height 13
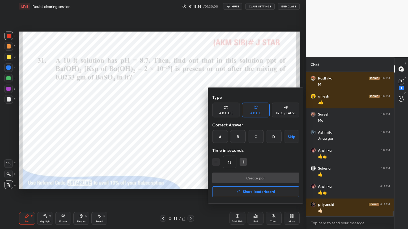
drag, startPoint x: 221, startPoint y: 135, endPoint x: 233, endPoint y: 149, distance: 18.1
click at [222, 135] on div "A" at bounding box center [220, 136] width 16 height 13
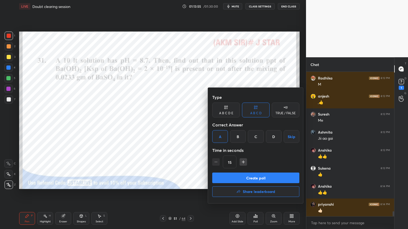
click at [254, 179] on button "Create poll" at bounding box center [255, 178] width 87 height 11
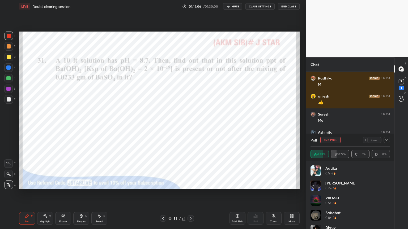
scroll to position [3979, 0]
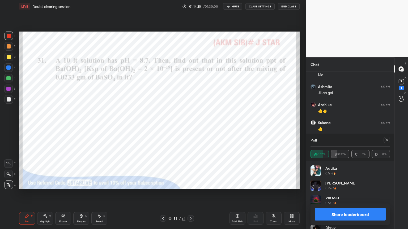
drag, startPoint x: 348, startPoint y: 216, endPoint x: 362, endPoint y: 216, distance: 13.8
click at [348, 194] on button "Share leaderboard" at bounding box center [350, 214] width 71 height 13
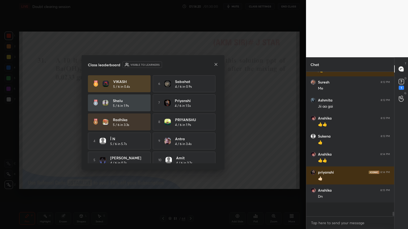
scroll to position [137, 86]
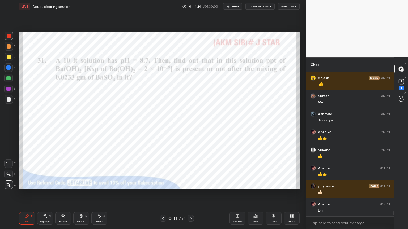
click at [45, 194] on div "Highlight H" at bounding box center [45, 218] width 16 height 13
click at [400, 84] on rect at bounding box center [400, 81] width 5 height 5
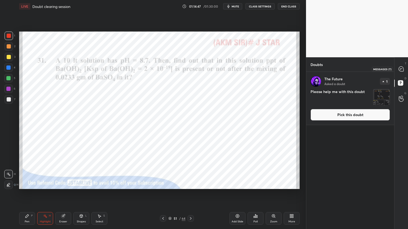
click at [401, 69] on icon at bounding box center [400, 69] width 5 height 5
type textarea "x"
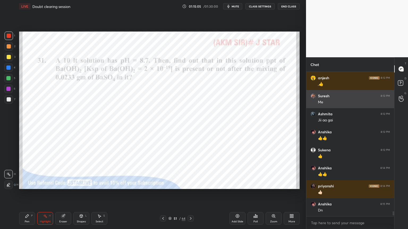
scroll to position [4093, 0]
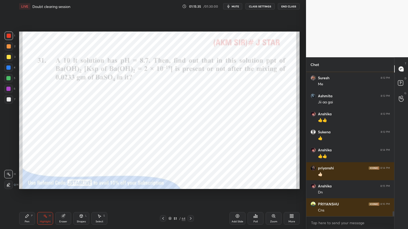
drag, startPoint x: 45, startPoint y: 217, endPoint x: 55, endPoint y: 199, distance: 20.1
click at [46, 194] on rect at bounding box center [45, 217] width 3 height 3
click at [237, 194] on div "Add Slide" at bounding box center [237, 222] width 12 height 3
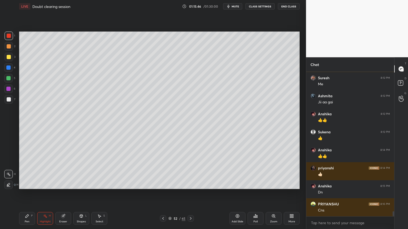
click at [23, 194] on div "Pen P" at bounding box center [27, 218] width 16 height 13
click at [8, 49] on div at bounding box center [9, 46] width 8 height 8
click at [82, 194] on div "Shapes L" at bounding box center [81, 218] width 16 height 13
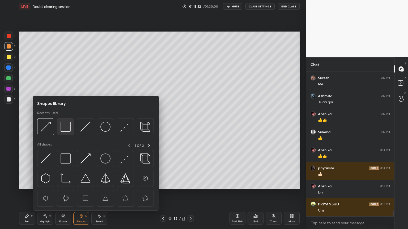
click at [64, 132] on div at bounding box center [65, 126] width 17 height 17
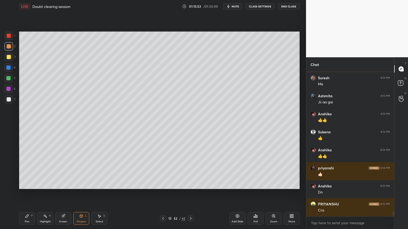
drag, startPoint x: 11, startPoint y: 103, endPoint x: 15, endPoint y: 100, distance: 5.3
click at [11, 102] on div at bounding box center [9, 99] width 8 height 8
drag, startPoint x: 21, startPoint y: 221, endPoint x: 28, endPoint y: 209, distance: 14.0
click at [21, 194] on div "Pen P" at bounding box center [27, 218] width 16 height 13
click at [8, 77] on div at bounding box center [8, 78] width 4 height 4
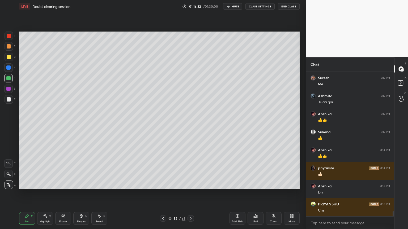
click at [10, 98] on div at bounding box center [9, 99] width 4 height 4
click at [44, 194] on div "Highlight" at bounding box center [45, 222] width 11 height 3
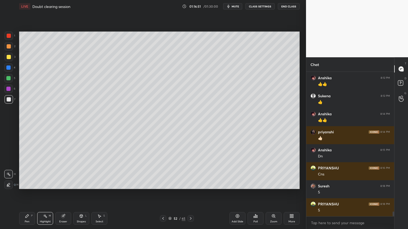
scroll to position [4147, 0]
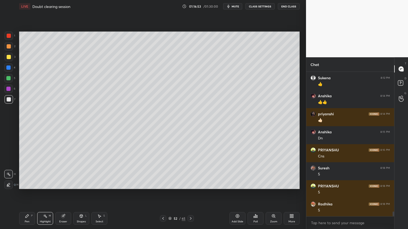
drag, startPoint x: 26, startPoint y: 220, endPoint x: 33, endPoint y: 213, distance: 9.4
click at [26, 194] on div "Pen P" at bounding box center [27, 218] width 16 height 13
click at [45, 194] on div "Highlight H" at bounding box center [45, 218] width 16 height 13
drag, startPoint x: 27, startPoint y: 217, endPoint x: 29, endPoint y: 213, distance: 4.0
click at [27, 194] on icon at bounding box center [27, 216] width 4 height 4
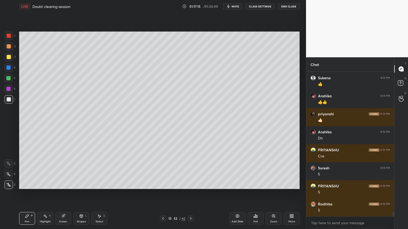
drag, startPoint x: 11, startPoint y: 67, endPoint x: 10, endPoint y: 70, distance: 2.7
click at [10, 69] on div at bounding box center [8, 67] width 8 height 8
click at [48, 194] on div "Highlight H" at bounding box center [45, 218] width 16 height 13
drag, startPoint x: 163, startPoint y: 216, endPoint x: 165, endPoint y: 194, distance: 22.1
click at [162, 194] on div "Pen P Highlight H Eraser Shapes L Select S 52 / 65 Add Slide Poll Zoom More" at bounding box center [159, 218] width 280 height 21
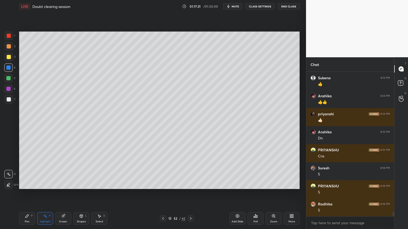
drag, startPoint x: 165, startPoint y: 219, endPoint x: 165, endPoint y: 201, distance: 18.3
click at [164, 194] on icon at bounding box center [163, 219] width 4 height 4
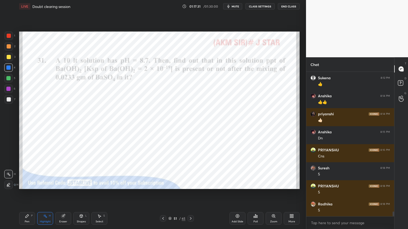
click at [188, 194] on icon at bounding box center [190, 219] width 4 height 4
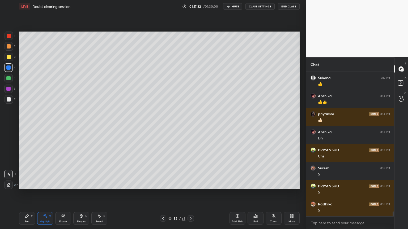
click at [24, 194] on div "Pen P" at bounding box center [27, 218] width 16 height 13
click at [10, 99] on div at bounding box center [9, 99] width 4 height 4
click at [163, 194] on icon at bounding box center [163, 219] width 4 height 4
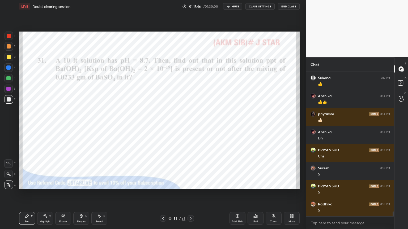
click at [41, 194] on div "Highlight H" at bounding box center [45, 218] width 16 height 13
click at [12, 89] on div at bounding box center [8, 89] width 8 height 8
click at [190, 194] on icon at bounding box center [190, 219] width 4 height 4
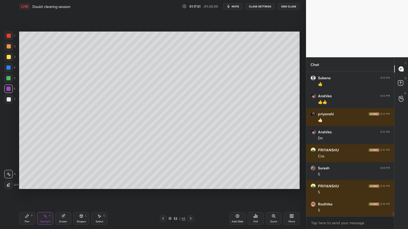
click at [29, 194] on div "Pen P" at bounding box center [27, 218] width 16 height 13
drag, startPoint x: 12, startPoint y: 102, endPoint x: 17, endPoint y: 105, distance: 5.7
click at [11, 103] on div at bounding box center [9, 99] width 8 height 8
click at [76, 194] on div "Shapes L" at bounding box center [81, 218] width 16 height 13
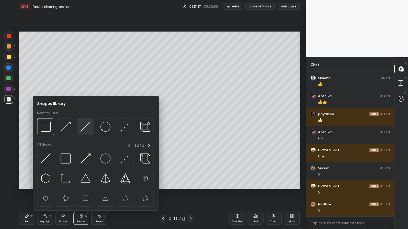
click at [87, 128] on img at bounding box center [85, 127] width 10 height 10
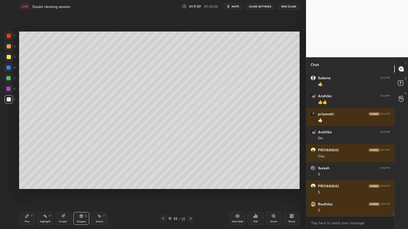
click at [47, 194] on div "Highlight H" at bounding box center [45, 218] width 16 height 13
click at [28, 194] on div "Pen P" at bounding box center [27, 218] width 16 height 13
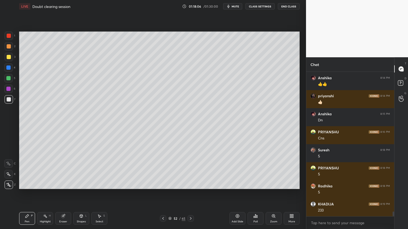
drag, startPoint x: 51, startPoint y: 219, endPoint x: 48, endPoint y: 210, distance: 9.4
click at [51, 194] on div "Highlight H" at bounding box center [45, 218] width 16 height 13
click at [23, 194] on div "Pen P" at bounding box center [27, 218] width 16 height 13
click at [161, 194] on icon at bounding box center [163, 219] width 4 height 4
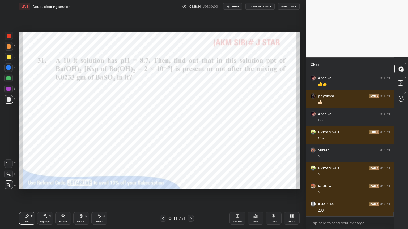
click at [47, 194] on div "Highlight H" at bounding box center [45, 218] width 16 height 13
click at [8, 58] on div at bounding box center [9, 57] width 4 height 4
drag, startPoint x: 190, startPoint y: 218, endPoint x: 142, endPoint y: 209, distance: 48.7
click at [188, 194] on icon at bounding box center [190, 219] width 4 height 4
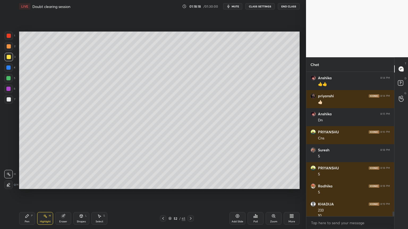
scroll to position [4171, 0]
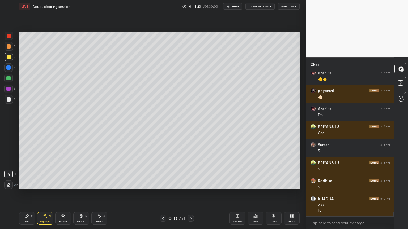
click at [28, 194] on div "Pen P" at bounding box center [27, 218] width 16 height 13
click at [46, 194] on div "Highlight" at bounding box center [45, 222] width 11 height 3
click at [78, 194] on div "Shapes L" at bounding box center [81, 218] width 16 height 13
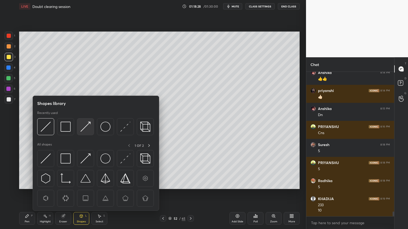
click at [87, 128] on img at bounding box center [85, 127] width 10 height 10
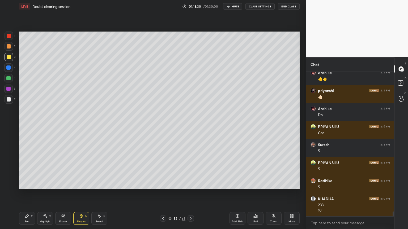
click at [45, 194] on div "Highlight" at bounding box center [45, 222] width 11 height 3
click at [27, 194] on div "Pen P Highlight H Eraser Shapes L Select S 52 / 65 Add Slide Poll Zoom More" at bounding box center [159, 218] width 280 height 21
drag, startPoint x: 28, startPoint y: 217, endPoint x: 35, endPoint y: 194, distance: 23.3
click at [27, 194] on icon at bounding box center [27, 216] width 4 height 4
drag, startPoint x: 45, startPoint y: 221, endPoint x: 46, endPoint y: 214, distance: 6.7
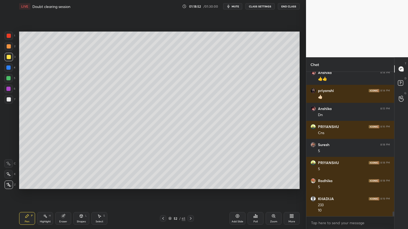
click at [44, 194] on div "Highlight H" at bounding box center [45, 218] width 16 height 13
click at [25, 194] on div "Pen P" at bounding box center [27, 218] width 16 height 13
click at [7, 97] on div at bounding box center [9, 99] width 8 height 8
click at [45, 194] on div "Highlight H" at bounding box center [45, 218] width 16 height 13
click at [27, 194] on div "Pen" at bounding box center [27, 222] width 5 height 3
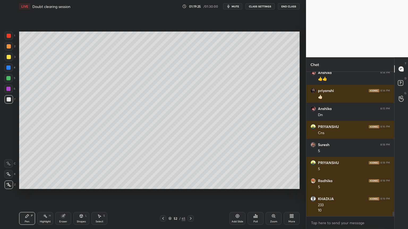
click at [46, 194] on div "Highlight H" at bounding box center [45, 218] width 16 height 13
click at [82, 194] on div "Shapes L" at bounding box center [81, 218] width 16 height 13
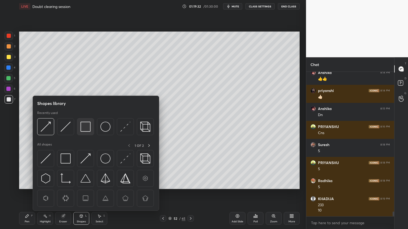
click at [89, 128] on img at bounding box center [85, 127] width 10 height 10
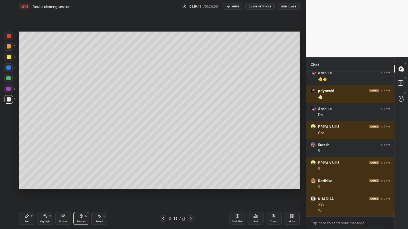
drag, startPoint x: 49, startPoint y: 218, endPoint x: 61, endPoint y: 197, distance: 23.9
click at [50, 194] on div "Highlight H" at bounding box center [45, 218] width 16 height 13
click at [155, 194] on div "Pen P Highlight H Eraser Shapes L Select S 52 / 65 Add Slide Poll Zoom More" at bounding box center [159, 218] width 280 height 21
click at [163, 194] on icon at bounding box center [163, 219] width 4 height 4
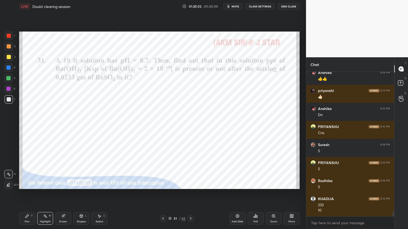
click at [41, 194] on div "Highlight H" at bounding box center [45, 218] width 16 height 13
click at [9, 48] on div at bounding box center [9, 46] width 4 height 4
click at [190, 194] on icon at bounding box center [190, 219] width 4 height 4
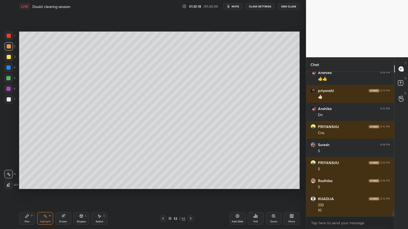
scroll to position [4189, 0]
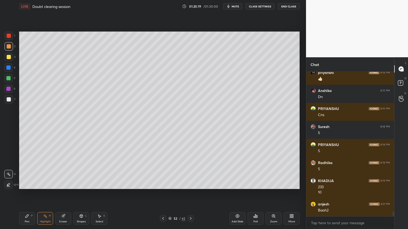
click at [191, 194] on icon at bounding box center [190, 219] width 4 height 4
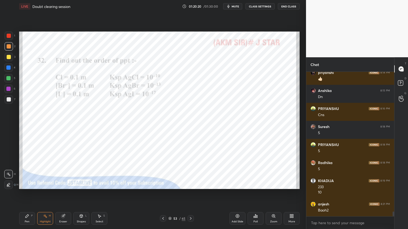
click at [164, 194] on icon at bounding box center [163, 219] width 4 height 4
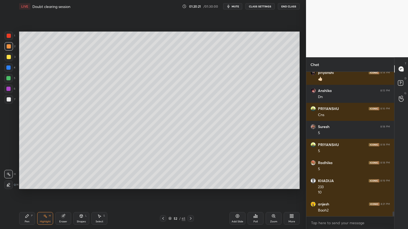
click at [236, 194] on div "Add Slide" at bounding box center [237, 218] width 16 height 13
click at [27, 194] on div "Pen P" at bounding box center [27, 218] width 16 height 13
click at [9, 37] on div at bounding box center [9, 36] width 4 height 4
click at [162, 194] on icon at bounding box center [163, 219] width 4 height 4
click at [45, 194] on div "Highlight H" at bounding box center [45, 218] width 16 height 13
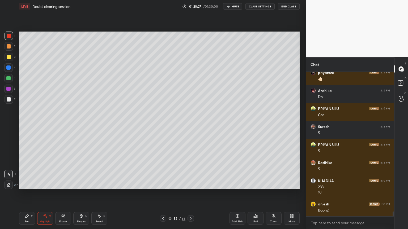
click at [162, 194] on icon at bounding box center [163, 218] width 2 height 3
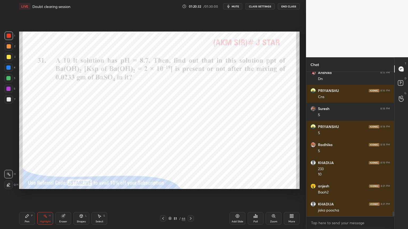
scroll to position [4225, 0]
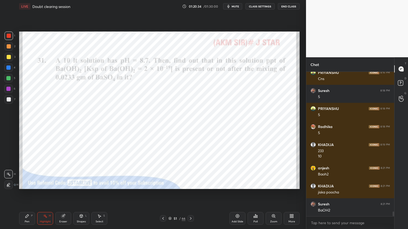
click at [191, 194] on icon at bounding box center [190, 219] width 4 height 4
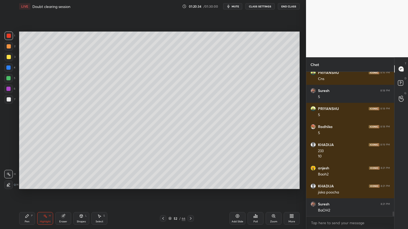
click at [191, 194] on icon at bounding box center [190, 219] width 4 height 4
click at [28, 194] on icon at bounding box center [27, 216] width 4 height 4
click at [8, 100] on div at bounding box center [9, 99] width 4 height 4
click at [6, 100] on div at bounding box center [9, 99] width 8 height 8
click at [46, 194] on rect at bounding box center [45, 217] width 3 height 3
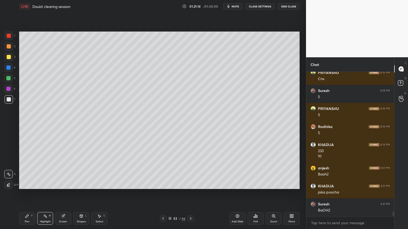
click at [161, 194] on icon at bounding box center [163, 219] width 4 height 4
click at [45, 194] on icon at bounding box center [45, 216] width 4 height 4
click at [8, 81] on div at bounding box center [8, 78] width 8 height 8
click at [191, 194] on icon at bounding box center [190, 219] width 4 height 4
click at [25, 194] on div "Pen P" at bounding box center [27, 218] width 16 height 13
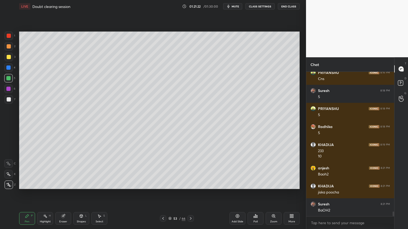
click at [10, 100] on div at bounding box center [9, 99] width 4 height 4
click at [45, 194] on div "Highlight H" at bounding box center [45, 218] width 16 height 13
click at [24, 194] on div "Pen P" at bounding box center [27, 218] width 16 height 13
drag, startPoint x: 46, startPoint y: 220, endPoint x: 45, endPoint y: 195, distance: 25.5
click at [45, 194] on div "Highlight H" at bounding box center [45, 218] width 16 height 13
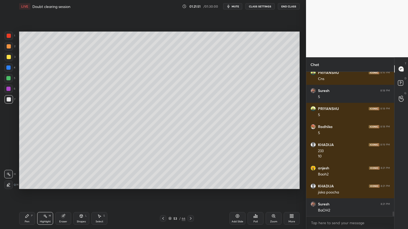
click at [161, 194] on icon at bounding box center [163, 219] width 4 height 4
click at [9, 49] on div at bounding box center [9, 46] width 8 height 8
click at [165, 194] on icon at bounding box center [163, 219] width 4 height 4
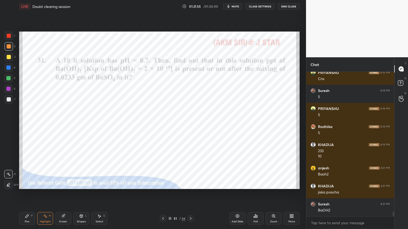
click at [189, 194] on icon at bounding box center [190, 219] width 4 height 4
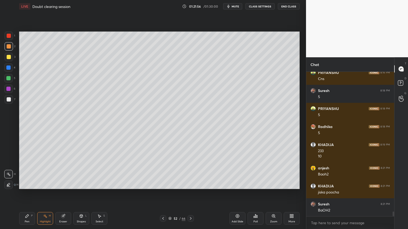
click at [192, 194] on icon at bounding box center [190, 219] width 4 height 4
drag, startPoint x: 25, startPoint y: 220, endPoint x: 28, endPoint y: 214, distance: 5.8
click at [25, 194] on div "Pen P" at bounding box center [27, 218] width 16 height 13
drag, startPoint x: 10, startPoint y: 101, endPoint x: 11, endPoint y: 104, distance: 3.0
click at [10, 102] on div at bounding box center [9, 99] width 8 height 8
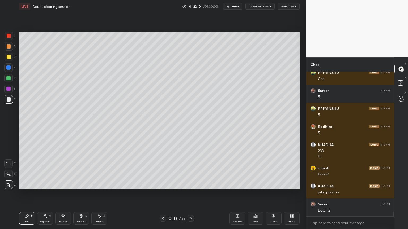
drag, startPoint x: 48, startPoint y: 225, endPoint x: 48, endPoint y: 222, distance: 2.7
click at [48, 194] on div "Highlight H" at bounding box center [45, 218] width 16 height 13
click at [28, 194] on div "Pen" at bounding box center [27, 222] width 5 height 3
click at [29, 194] on div "Pen P" at bounding box center [27, 218] width 16 height 13
click at [8, 98] on div at bounding box center [9, 99] width 4 height 4
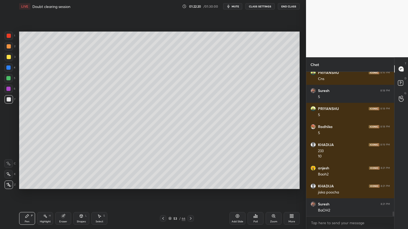
drag, startPoint x: 46, startPoint y: 221, endPoint x: 54, endPoint y: 196, distance: 26.0
click at [47, 194] on div "Highlight" at bounding box center [45, 222] width 11 height 3
click at [30, 194] on div "Pen P" at bounding box center [27, 218] width 16 height 13
click at [49, 194] on div "Highlight H" at bounding box center [45, 218] width 16 height 13
click at [36, 194] on div "Pen P Highlight H Eraser Shapes L Select S" at bounding box center [71, 218] width 105 height 13
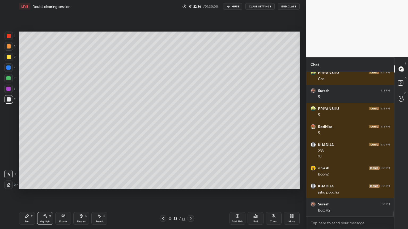
click at [27, 194] on div "Pen P" at bounding box center [27, 218] width 16 height 13
click at [45, 194] on div "Highlight" at bounding box center [45, 222] width 11 height 3
click at [163, 194] on icon at bounding box center [163, 219] width 4 height 4
click at [164, 194] on div at bounding box center [163, 219] width 6 height 6
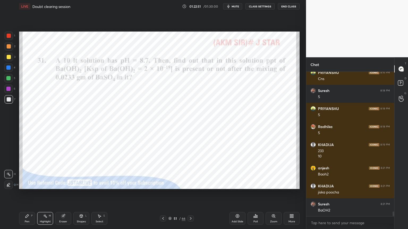
drag, startPoint x: 25, startPoint y: 220, endPoint x: 29, endPoint y: 200, distance: 20.9
click at [25, 194] on div "Pen P" at bounding box center [27, 218] width 16 height 13
click at [10, 79] on div at bounding box center [8, 78] width 4 height 4
click at [191, 194] on icon at bounding box center [190, 219] width 4 height 4
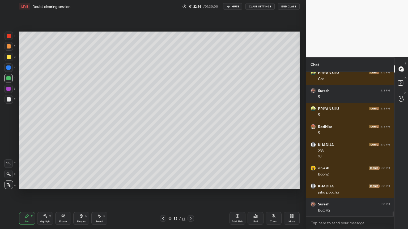
click at [192, 194] on icon at bounding box center [190, 219] width 4 height 4
drag, startPoint x: 44, startPoint y: 218, endPoint x: 102, endPoint y: 190, distance: 64.9
click at [47, 194] on div "Highlight H" at bounding box center [45, 218] width 16 height 13
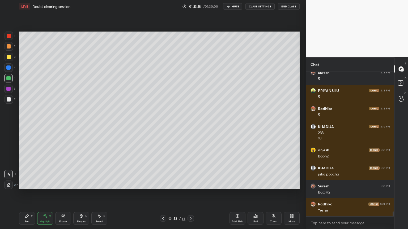
click at [162, 194] on icon at bounding box center [163, 219] width 4 height 4
click at [163, 194] on icon at bounding box center [163, 219] width 4 height 4
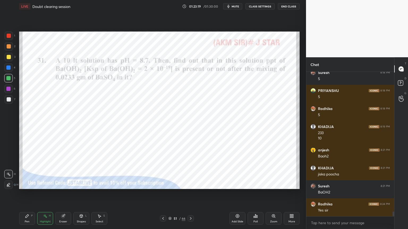
click at [163, 194] on icon at bounding box center [163, 219] width 4 height 4
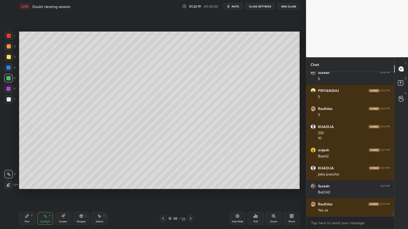
scroll to position [4262, 0]
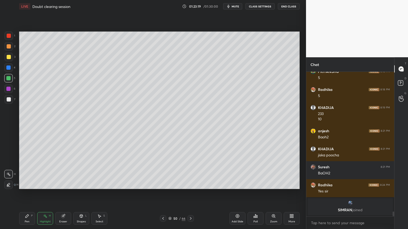
click at [162, 194] on icon at bounding box center [163, 219] width 4 height 4
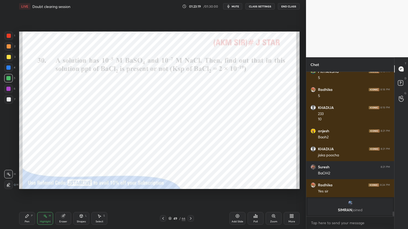
click at [162, 194] on icon at bounding box center [163, 219] width 4 height 4
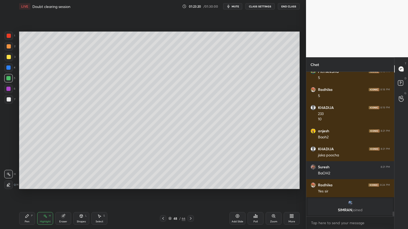
click at [162, 194] on icon at bounding box center [163, 219] width 4 height 4
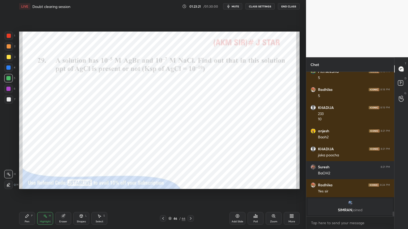
click at [162, 194] on icon at bounding box center [163, 219] width 4 height 4
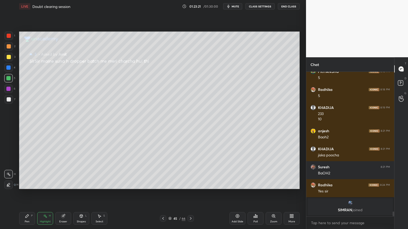
click at [162, 194] on icon at bounding box center [163, 219] width 4 height 4
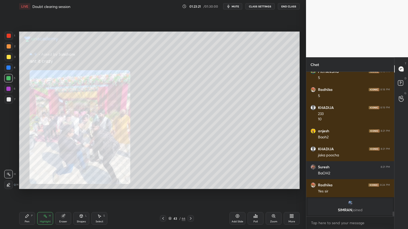
click at [162, 194] on icon at bounding box center [163, 219] width 4 height 4
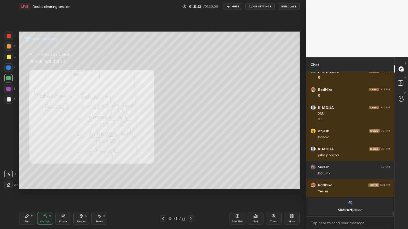
click at [162, 194] on icon at bounding box center [163, 219] width 4 height 4
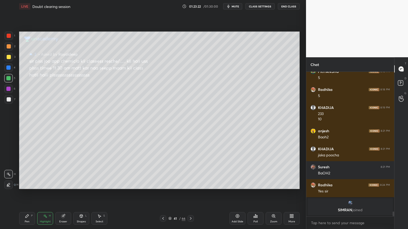
click at [161, 194] on icon at bounding box center [163, 219] width 4 height 4
click at [162, 194] on icon at bounding box center [163, 219] width 4 height 4
click at [190, 194] on icon at bounding box center [190, 219] width 4 height 4
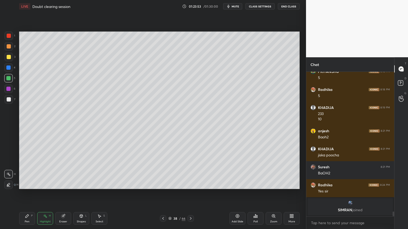
click at [190, 194] on icon at bounding box center [190, 219] width 4 height 4
click at [189, 194] on icon at bounding box center [190, 219] width 4 height 4
click at [190, 194] on icon at bounding box center [190, 219] width 4 height 4
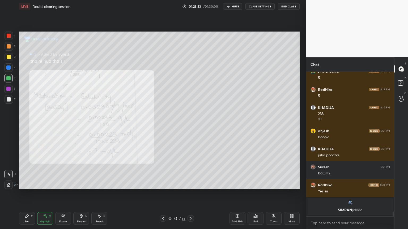
click at [190, 194] on icon at bounding box center [190, 219] width 4 height 4
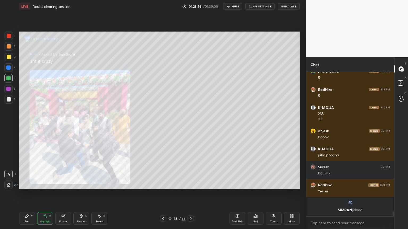
click at [190, 194] on icon at bounding box center [190, 219] width 4 height 4
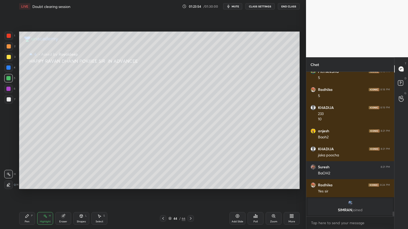
click at [191, 194] on icon at bounding box center [190, 219] width 4 height 4
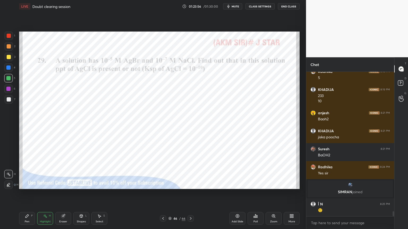
scroll to position [3974, 0]
click at [191, 194] on icon at bounding box center [190, 219] width 4 height 4
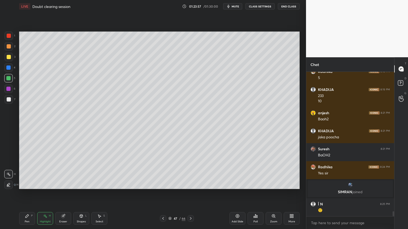
click at [191, 194] on icon at bounding box center [190, 219] width 4 height 4
click at [161, 194] on icon at bounding box center [163, 219] width 4 height 4
click at [191, 194] on icon at bounding box center [190, 219] width 4 height 4
click at [190, 194] on icon at bounding box center [190, 219] width 4 height 4
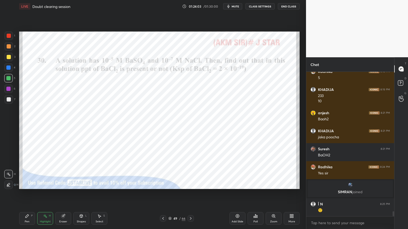
click at [189, 194] on icon at bounding box center [190, 219] width 4 height 4
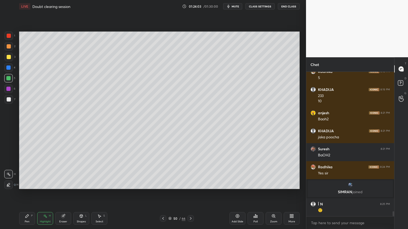
click at [189, 194] on icon at bounding box center [190, 219] width 4 height 4
click at [188, 194] on icon at bounding box center [190, 219] width 4 height 4
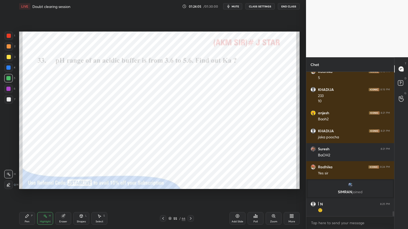
click at [164, 194] on icon at bounding box center [163, 218] width 2 height 3
click at [164, 194] on icon at bounding box center [163, 219] width 4 height 4
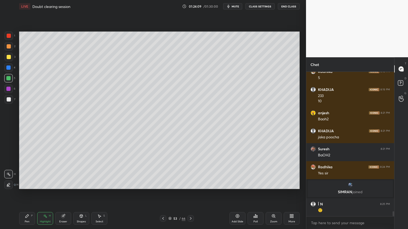
click at [237, 194] on div "Add Slide" at bounding box center [237, 218] width 16 height 13
click at [25, 194] on div "Pen P" at bounding box center [27, 218] width 16 height 13
click at [10, 45] on div at bounding box center [9, 46] width 4 height 4
click at [11, 36] on div at bounding box center [9, 36] width 4 height 4
click at [83, 194] on div "Shapes" at bounding box center [81, 222] width 9 height 3
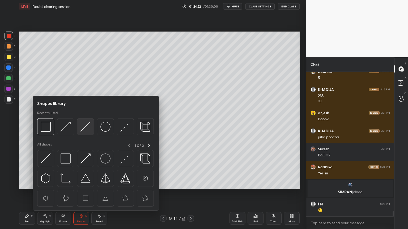
click at [88, 128] on img at bounding box center [85, 127] width 10 height 10
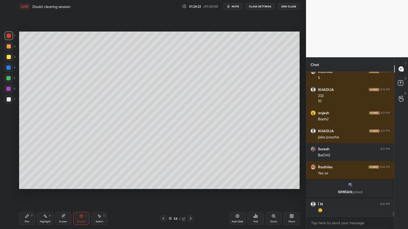
click at [10, 100] on div at bounding box center [9, 99] width 4 height 4
click at [79, 194] on div "Shapes L" at bounding box center [81, 218] width 16 height 13
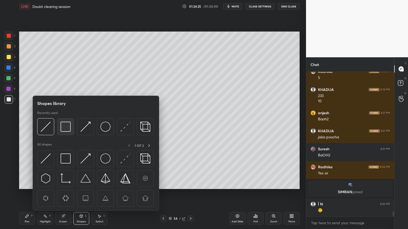
click at [65, 128] on img at bounding box center [66, 127] width 10 height 10
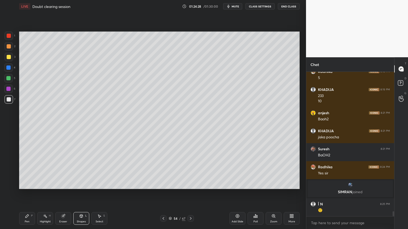
drag, startPoint x: 23, startPoint y: 219, endPoint x: 22, endPoint y: 213, distance: 6.6
click at [23, 194] on div "Pen P" at bounding box center [27, 218] width 16 height 13
drag, startPoint x: 8, startPoint y: 100, endPoint x: 8, endPoint y: 97, distance: 3.2
click at [8, 99] on div at bounding box center [9, 99] width 4 height 4
click at [8, 68] on div at bounding box center [8, 68] width 4 height 4
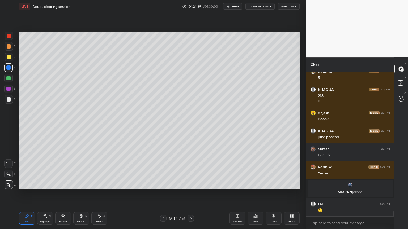
click at [10, 99] on div at bounding box center [9, 99] width 4 height 4
click at [25, 194] on div "Pen" at bounding box center [27, 222] width 5 height 3
drag, startPoint x: 85, startPoint y: 221, endPoint x: 91, endPoint y: 211, distance: 10.7
click at [84, 194] on div "Shapes L" at bounding box center [81, 218] width 16 height 13
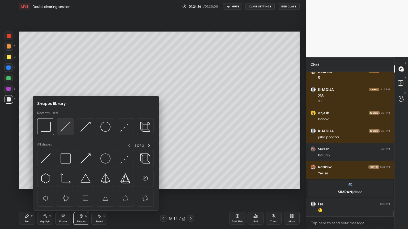
click at [66, 127] on img at bounding box center [66, 127] width 10 height 10
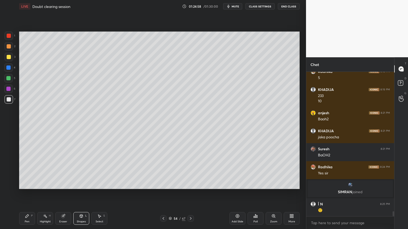
click at [8, 56] on div at bounding box center [9, 57] width 4 height 4
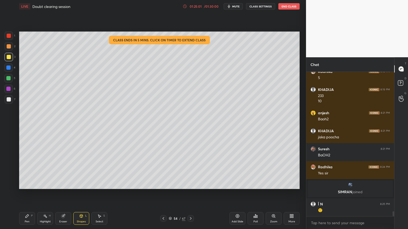
click at [24, 194] on div "Pen P" at bounding box center [27, 218] width 16 height 13
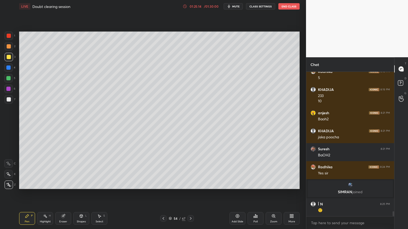
drag, startPoint x: 8, startPoint y: 100, endPoint x: 12, endPoint y: 92, distance: 8.2
click at [7, 100] on div at bounding box center [9, 99] width 4 height 4
click at [40, 194] on div "Highlight H" at bounding box center [45, 218] width 16 height 13
click at [29, 194] on div "Pen" at bounding box center [27, 222] width 5 height 3
click at [9, 57] on div at bounding box center [9, 57] width 4 height 4
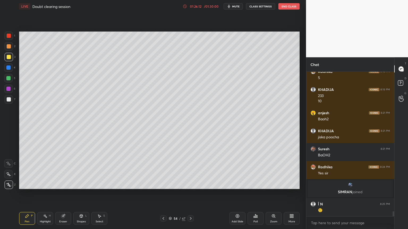
drag, startPoint x: 19, startPoint y: 222, endPoint x: 20, endPoint y: 219, distance: 2.9
click at [19, 194] on div "LIVE Doubt clearing session 01:26:12 / 01:30:00 mute CLASS SETTINGS End Class S…" at bounding box center [159, 114] width 285 height 229
click at [9, 101] on div at bounding box center [9, 99] width 4 height 4
drag, startPoint x: 48, startPoint y: 222, endPoint x: 49, endPoint y: 219, distance: 3.4
click at [48, 194] on div "Highlight" at bounding box center [45, 222] width 11 height 3
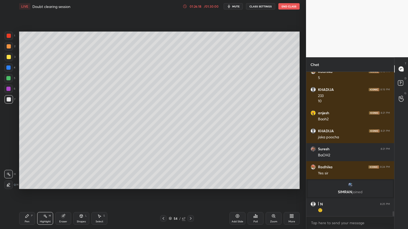
click at [108, 30] on div "Setting up your live class Poll for secs No correct answer Start poll" at bounding box center [159, 110] width 285 height 195
drag, startPoint x: 27, startPoint y: 218, endPoint x: 41, endPoint y: 199, distance: 23.3
click at [28, 194] on icon at bounding box center [27, 216] width 4 height 4
click at [11, 77] on div at bounding box center [8, 78] width 4 height 4
drag, startPoint x: 45, startPoint y: 222, endPoint x: 52, endPoint y: 216, distance: 9.2
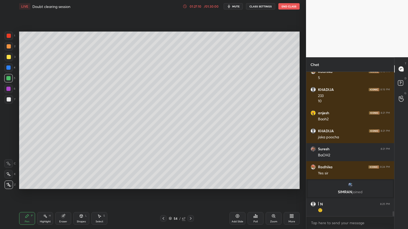
click at [46, 194] on div "Highlight" at bounding box center [45, 222] width 11 height 3
click at [28, 194] on icon at bounding box center [27, 216] width 4 height 4
drag, startPoint x: 8, startPoint y: 100, endPoint x: 16, endPoint y: 101, distance: 8.0
click at [8, 101] on div at bounding box center [9, 99] width 4 height 4
drag, startPoint x: 52, startPoint y: 217, endPoint x: 50, endPoint y: 215, distance: 3.0
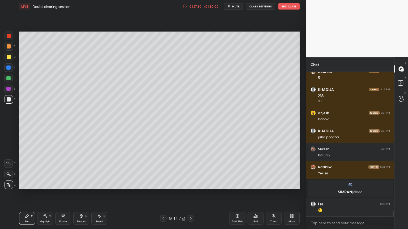
click at [50, 194] on div "Highlight H" at bounding box center [45, 218] width 16 height 13
drag, startPoint x: 26, startPoint y: 220, endPoint x: 33, endPoint y: 198, distance: 22.7
click at [25, 194] on div "Pen P" at bounding box center [27, 218] width 16 height 13
click at [234, 194] on div "Add Slide" at bounding box center [237, 218] width 16 height 13
click at [26, 194] on div "Pen P" at bounding box center [27, 218] width 16 height 13
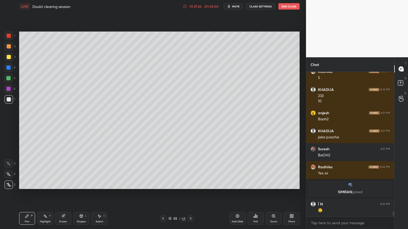
click at [7, 38] on div at bounding box center [9, 36] width 8 height 8
click at [80, 194] on div "Shapes" at bounding box center [81, 222] width 9 height 3
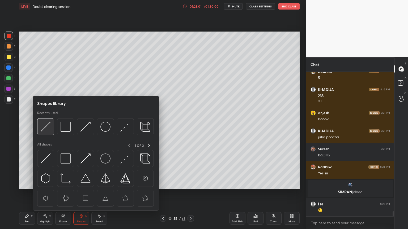
click at [47, 130] on img at bounding box center [46, 127] width 10 height 10
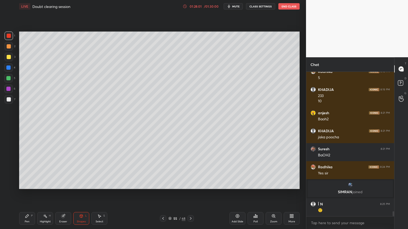
click at [8, 100] on div at bounding box center [9, 99] width 4 height 4
click at [31, 194] on div "Pen P" at bounding box center [27, 218] width 16 height 13
click at [82, 194] on div "Shapes" at bounding box center [81, 222] width 9 height 3
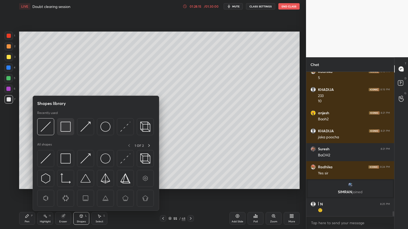
click at [67, 125] on img at bounding box center [66, 127] width 10 height 10
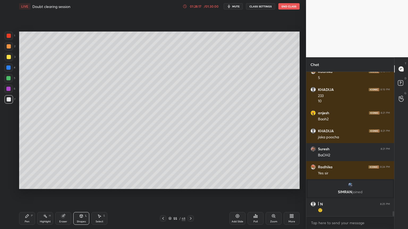
click at [46, 194] on div "Highlight" at bounding box center [45, 222] width 11 height 3
drag, startPoint x: 161, startPoint y: 218, endPoint x: 165, endPoint y: 204, distance: 14.5
click at [161, 194] on icon at bounding box center [163, 219] width 4 height 4
drag, startPoint x: 190, startPoint y: 217, endPoint x: 181, endPoint y: 217, distance: 8.8
click at [187, 194] on div at bounding box center [190, 219] width 6 height 6
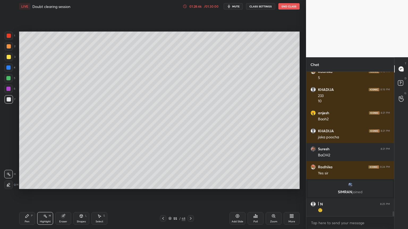
click at [22, 194] on div "Pen P" at bounding box center [27, 218] width 16 height 13
click at [10, 81] on div at bounding box center [8, 78] width 8 height 8
click at [7, 101] on div at bounding box center [9, 99] width 4 height 4
click at [91, 194] on div "Pen P Highlight H Eraser Shapes L Select S" at bounding box center [71, 218] width 105 height 13
click at [82, 194] on div "Shapes" at bounding box center [81, 222] width 9 height 3
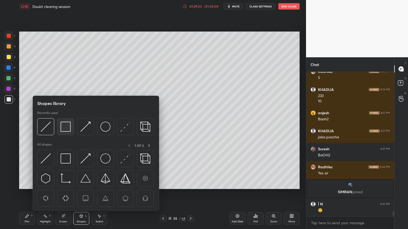
click at [65, 127] on img at bounding box center [66, 127] width 10 height 10
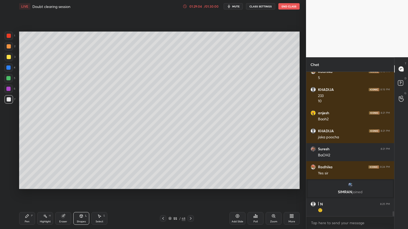
click at [11, 36] on div at bounding box center [9, 36] width 4 height 4
click at [45, 194] on div "Highlight" at bounding box center [45, 222] width 11 height 3
click at [261, 6] on button "CLASS SETTINGS" at bounding box center [260, 6] width 29 height 6
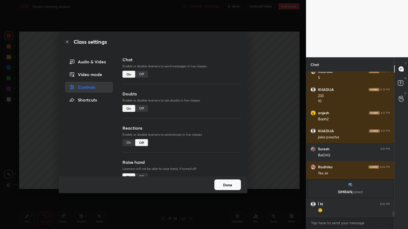
drag, startPoint x: 141, startPoint y: 73, endPoint x: 147, endPoint y: 102, distance: 29.3
click at [141, 74] on div "Off" at bounding box center [141, 74] width 13 height 7
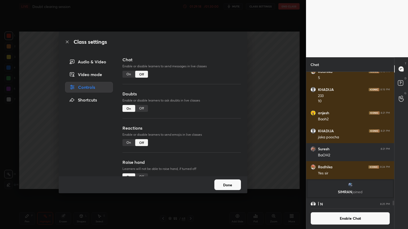
scroll to position [132, 86]
click at [140, 106] on div "Off" at bounding box center [141, 108] width 13 height 7
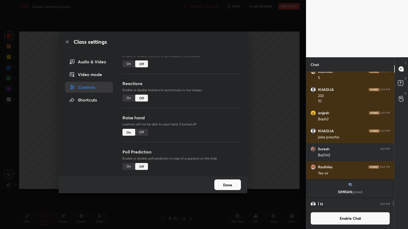
click at [145, 131] on div "Off" at bounding box center [141, 132] width 13 height 7
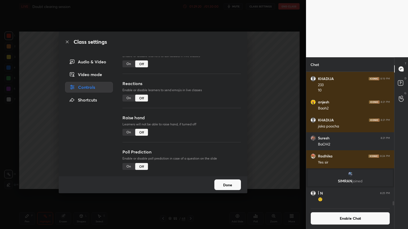
click at [261, 116] on div "Class settings Audio & Video Video mode Controls Shortcuts Chat Enable or disab…" at bounding box center [153, 114] width 306 height 229
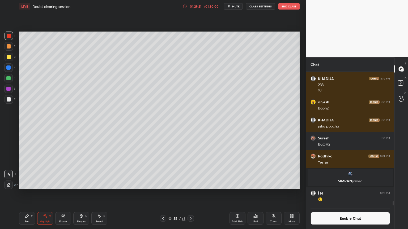
click at [289, 7] on button "End Class" at bounding box center [288, 6] width 21 height 6
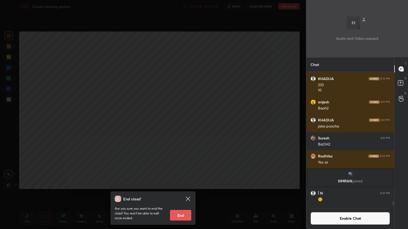
drag, startPoint x: 181, startPoint y: 215, endPoint x: 187, endPoint y: 203, distance: 13.8
click at [181, 194] on button "End" at bounding box center [180, 215] width 21 height 11
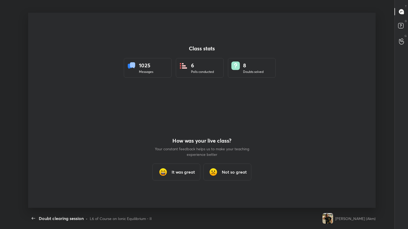
scroll to position [0, 0]
click at [178, 167] on div "It was great" at bounding box center [176, 172] width 48 height 17
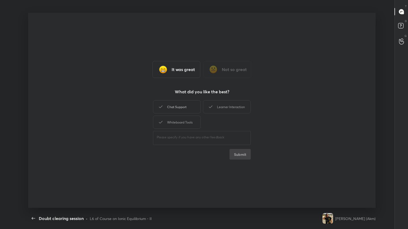
click at [175, 110] on div "Chat Support" at bounding box center [177, 106] width 48 height 13
click at [239, 109] on div "Learner Interaction" at bounding box center [227, 106] width 48 height 13
click at [175, 124] on div "Whiteboard Tools" at bounding box center [177, 122] width 48 height 13
click at [237, 153] on button "Submit" at bounding box center [239, 154] width 21 height 11
